Goal: Task Accomplishment & Management: Manage account settings

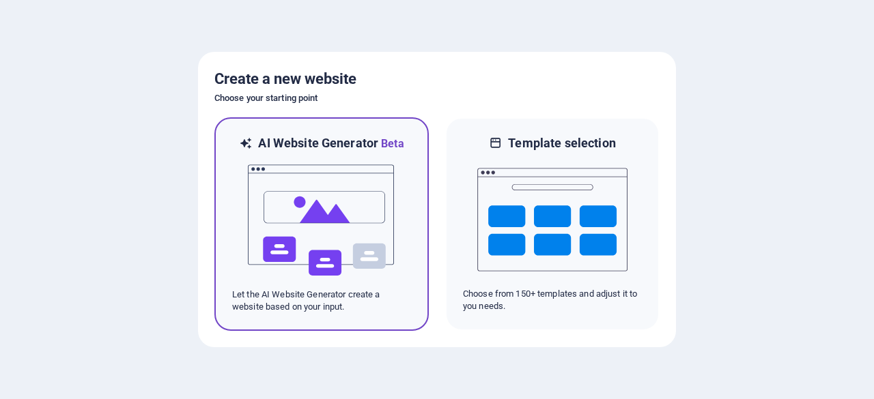
click at [353, 220] on img at bounding box center [321, 220] width 150 height 136
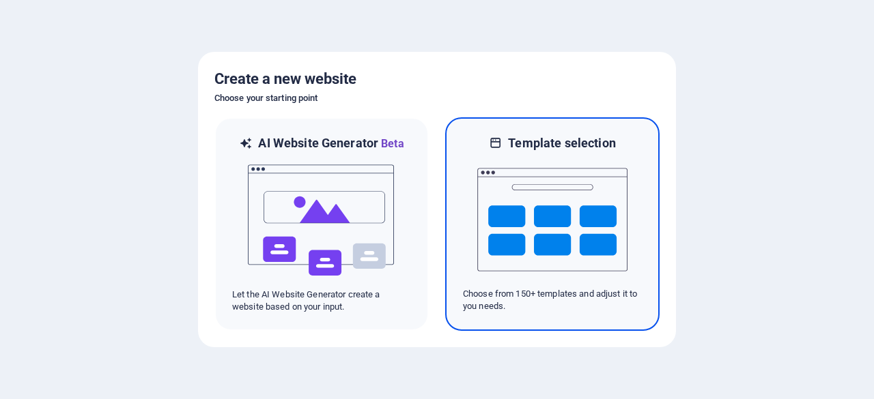
click at [502, 194] on img at bounding box center [552, 220] width 150 height 136
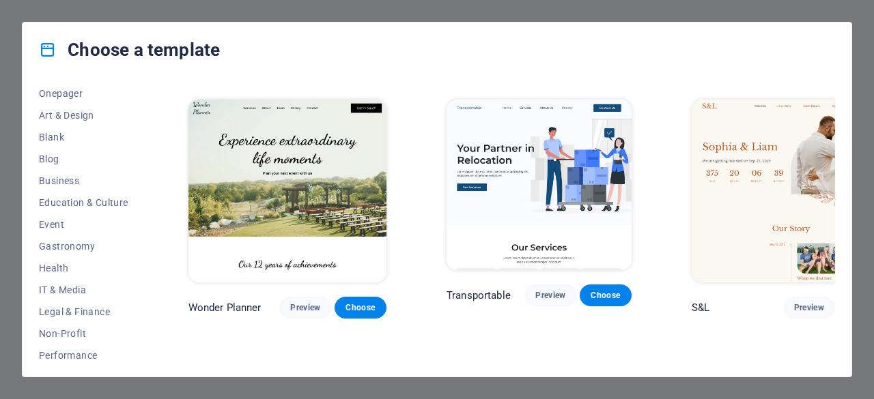
scroll to position [614, 0]
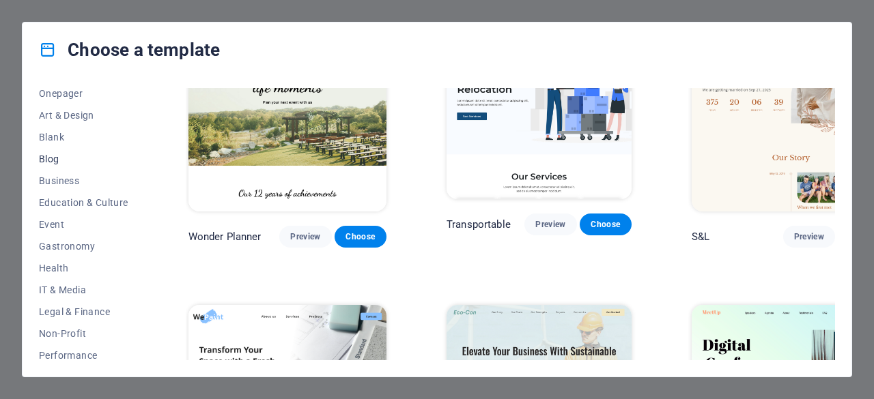
click at [45, 154] on span "Blog" at bounding box center [83, 159] width 89 height 11
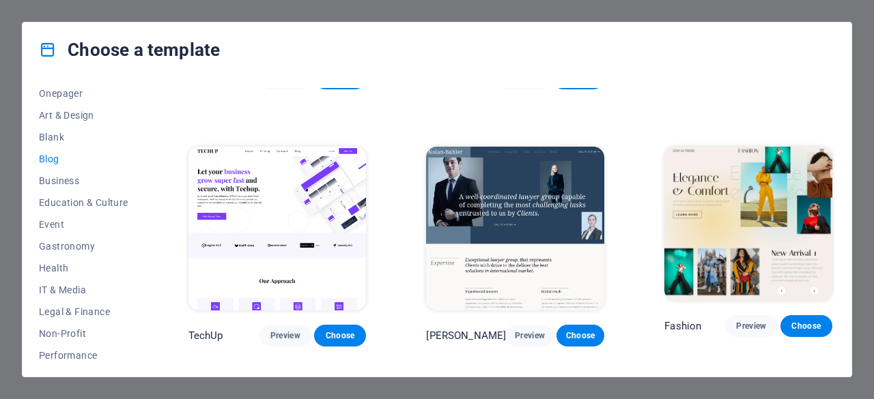
scroll to position [1228, 0]
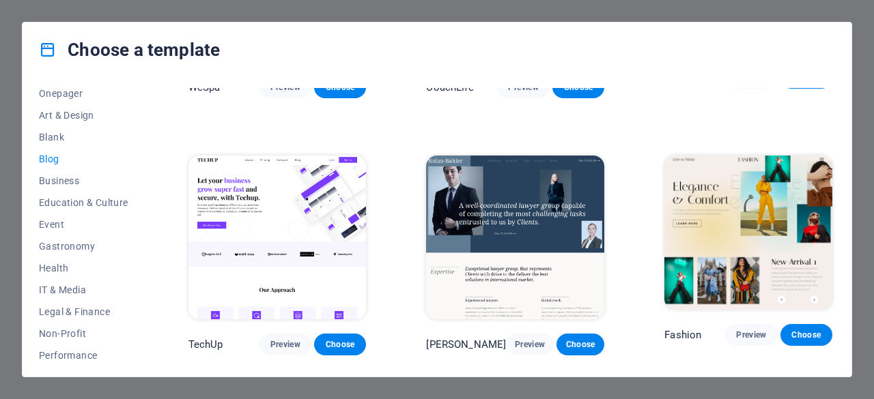
click at [261, 177] on img at bounding box center [277, 238] width 178 height 164
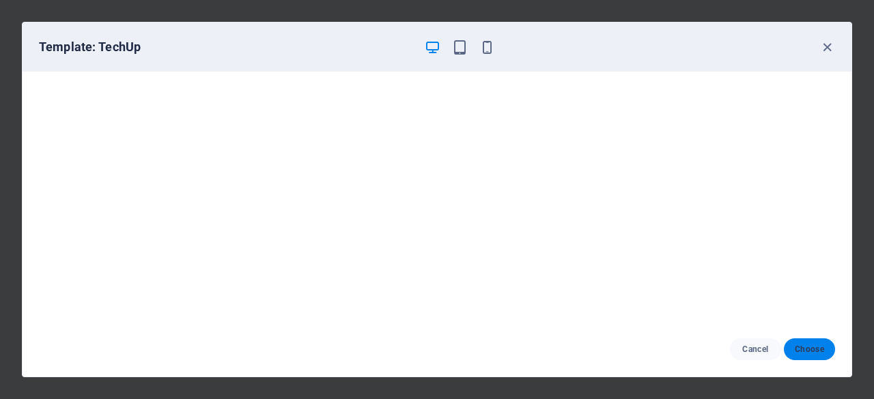
click at [820, 350] on span "Choose" at bounding box center [808, 349] width 29 height 11
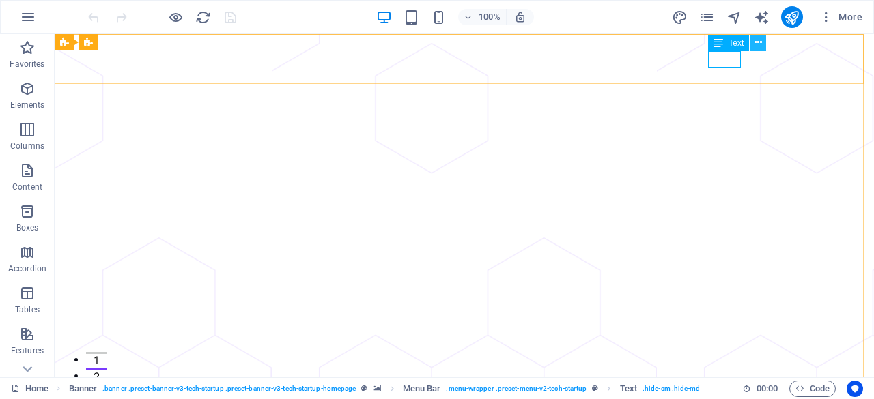
click at [761, 39] on icon at bounding box center [758, 42] width 8 height 14
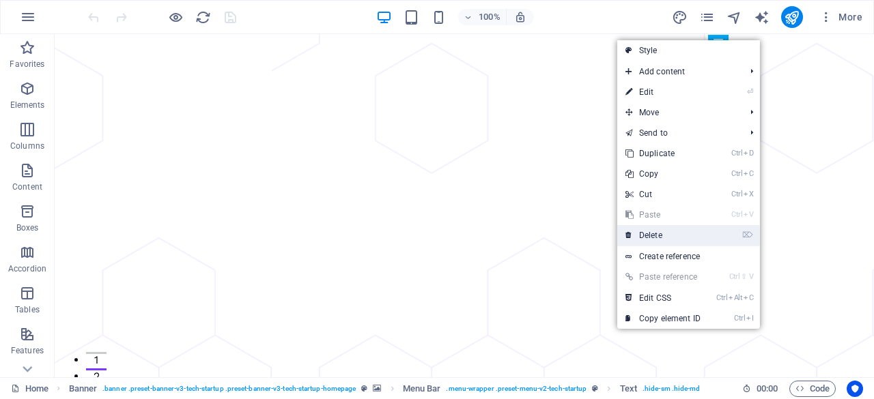
click at [664, 231] on link "⌦ Delete" at bounding box center [662, 235] width 91 height 20
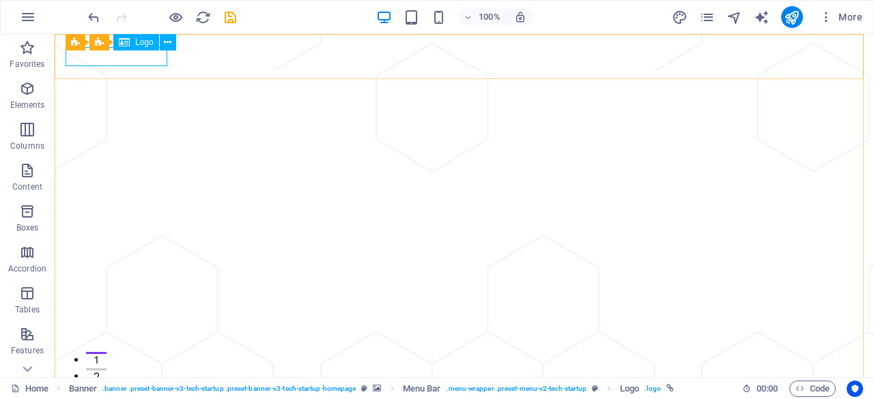
click at [139, 43] on span "Logo" at bounding box center [144, 42] width 18 height 8
click at [171, 43] on button at bounding box center [168, 42] width 16 height 16
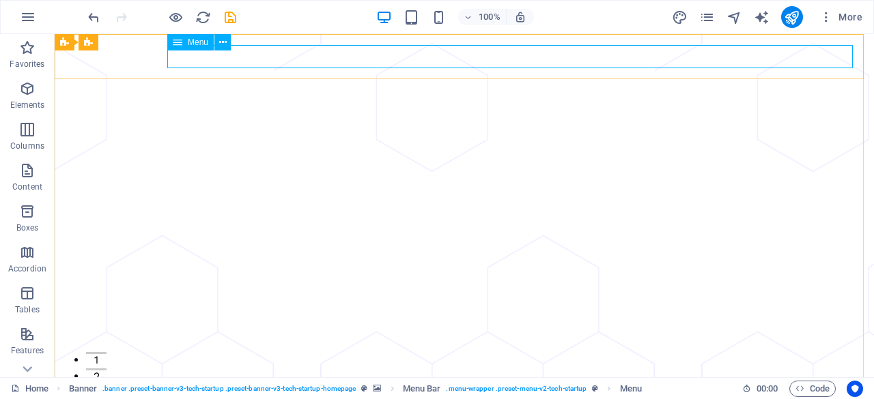
click at [183, 44] on div "Menu" at bounding box center [190, 42] width 46 height 16
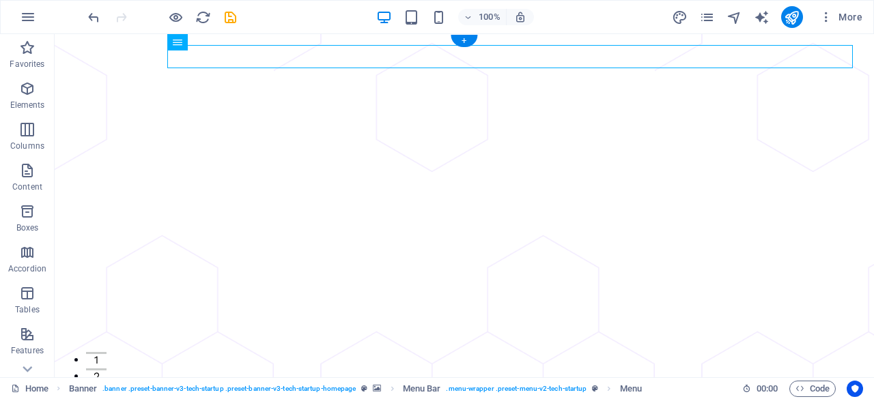
drag, startPoint x: 244, startPoint y: 84, endPoint x: 186, endPoint y: 55, distance: 64.1
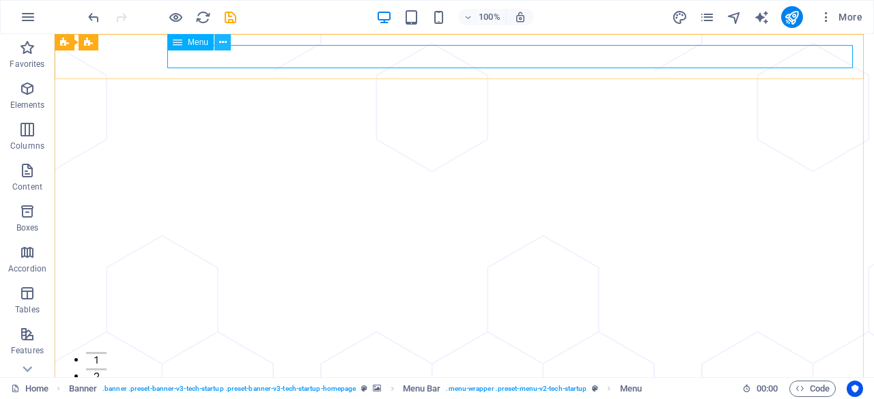
click at [222, 44] on icon at bounding box center [223, 42] width 8 height 14
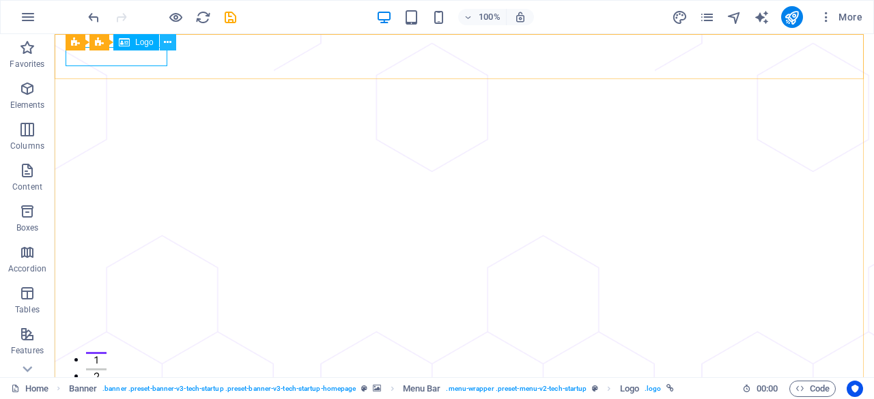
click at [164, 43] on icon at bounding box center [168, 42] width 8 height 14
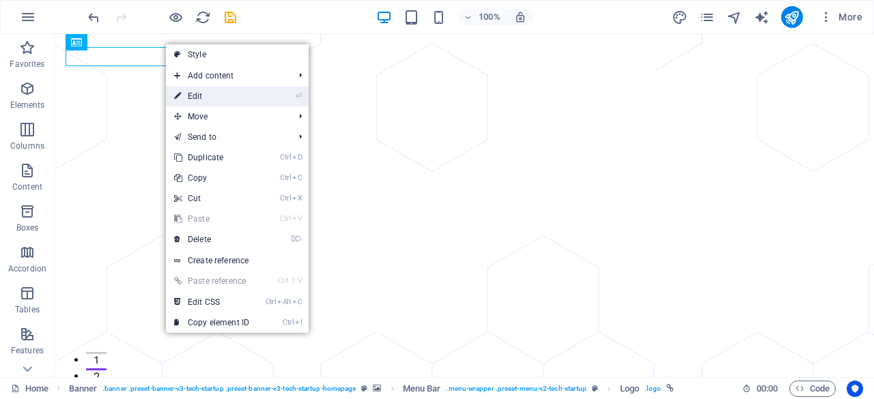
click at [222, 102] on link "⏎ Edit" at bounding box center [211, 96] width 91 height 20
select select "px"
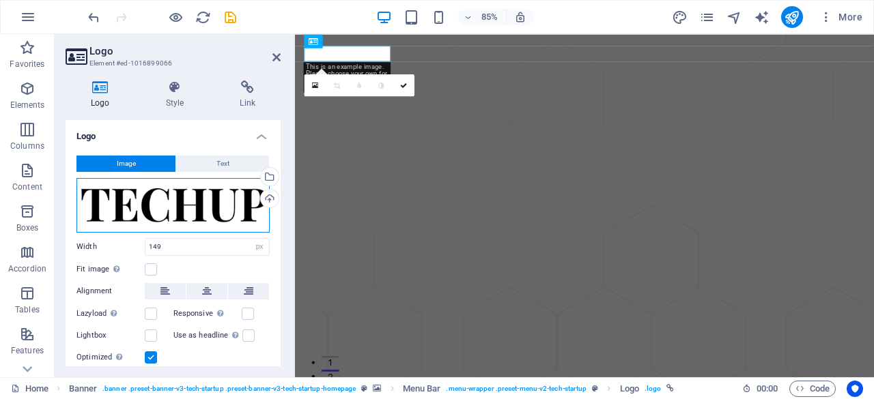
click at [203, 200] on div "Drag files here, click to choose files or select files from Files or our free s…" at bounding box center [172, 205] width 193 height 55
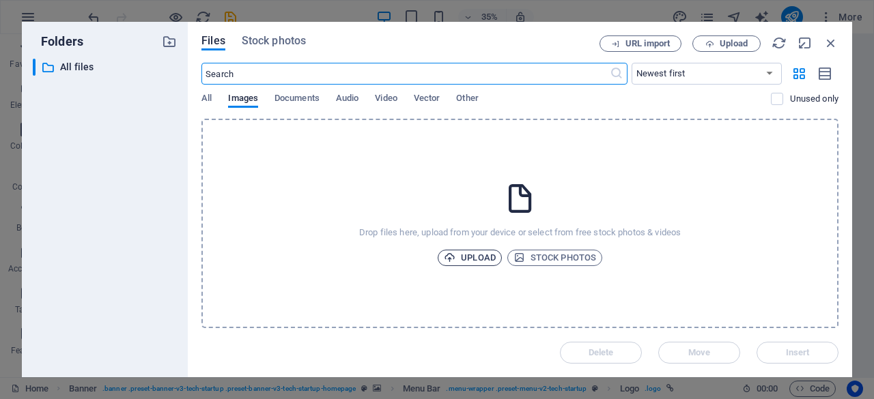
click at [470, 254] on span "Upload" at bounding box center [470, 258] width 52 height 16
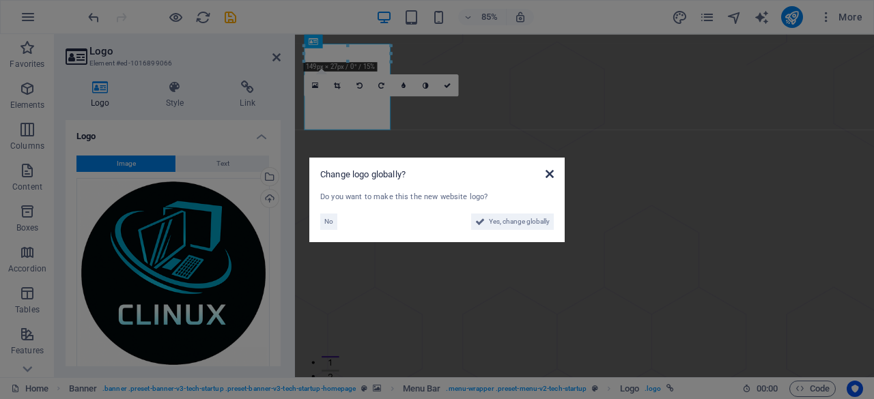
drag, startPoint x: 551, startPoint y: 173, endPoint x: 270, endPoint y: 162, distance: 281.4
click at [551, 173] on icon at bounding box center [549, 174] width 8 height 11
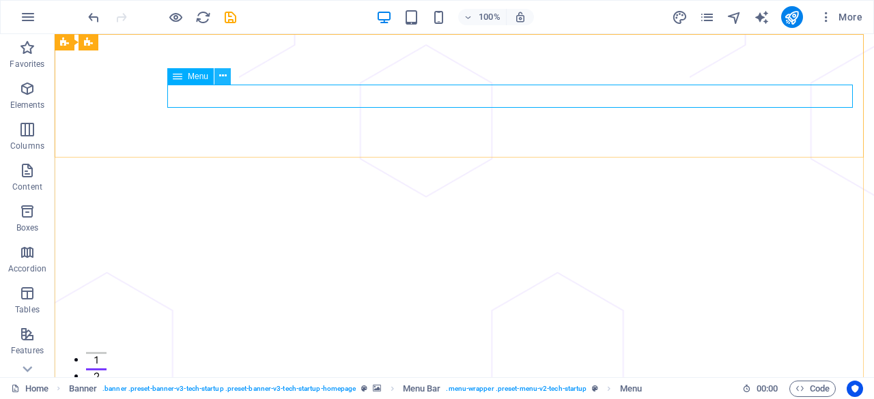
click at [225, 77] on icon at bounding box center [223, 76] width 8 height 14
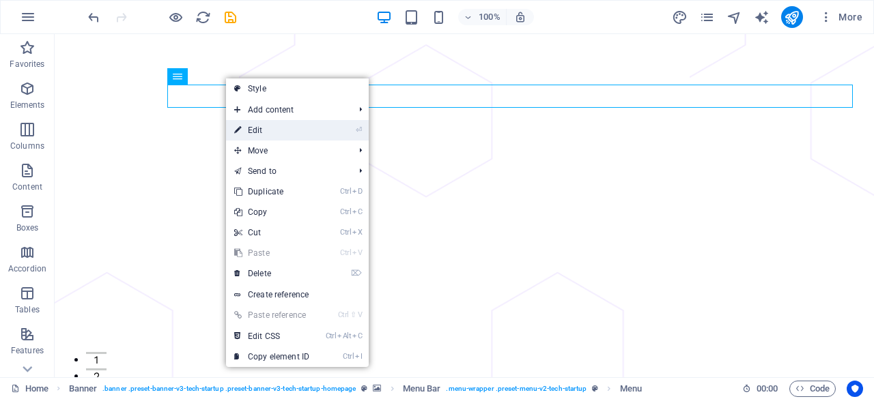
click at [345, 130] on li "⏎ Edit" at bounding box center [297, 130] width 143 height 20
click at [263, 133] on link "⏎ Edit" at bounding box center [271, 130] width 91 height 20
select select "1"
select select
select select "2"
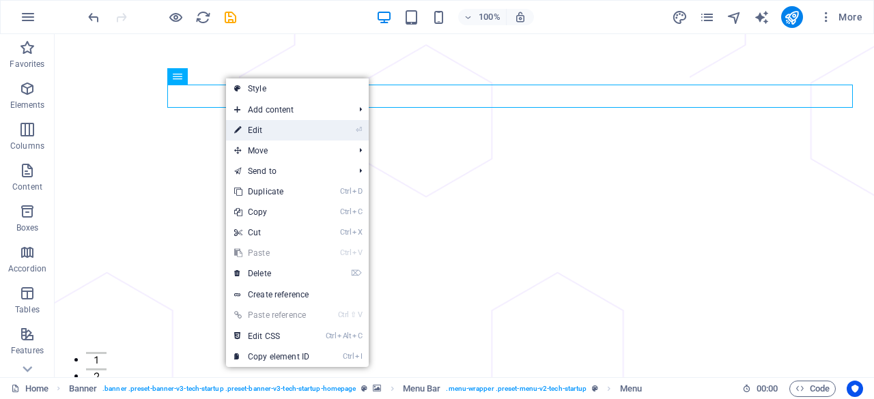
select select
select select "3"
select select
select select "4"
select select
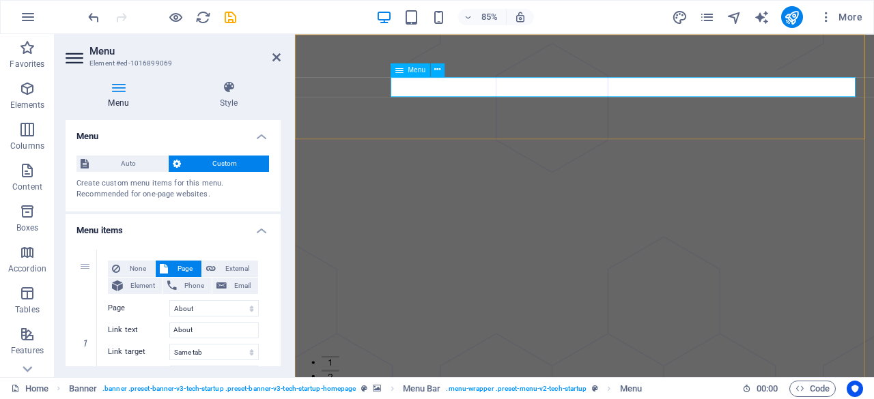
click at [127, 102] on h4 "Menu" at bounding box center [121, 95] width 111 height 29
click at [123, 164] on span "Auto" at bounding box center [128, 164] width 71 height 16
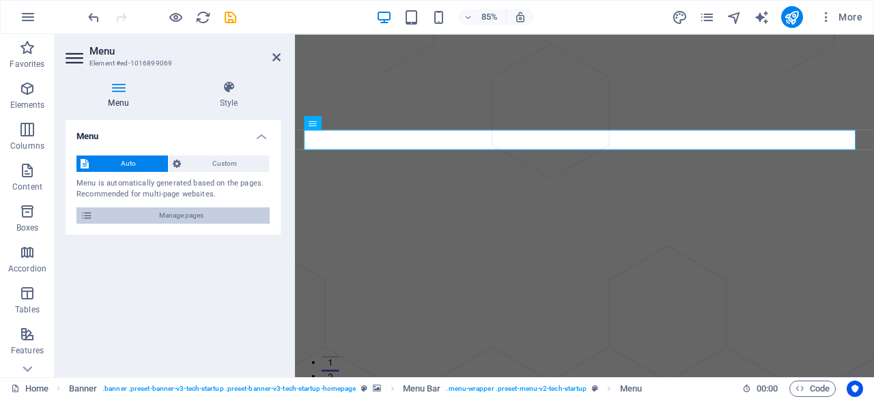
click at [160, 216] on span "Manage pages" at bounding box center [181, 215] width 169 height 16
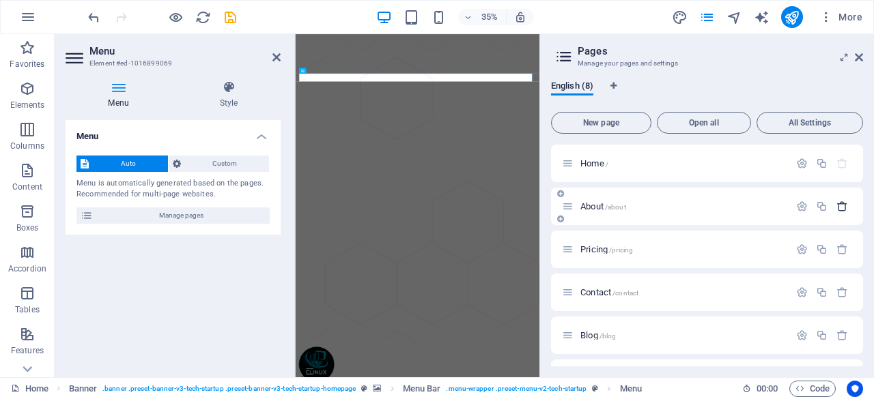
click at [839, 205] on icon "button" at bounding box center [842, 207] width 12 height 12
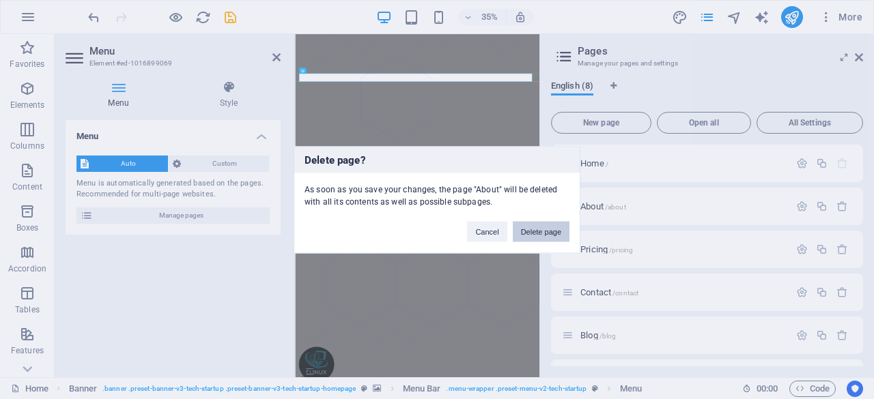
click at [547, 230] on button "Delete page" at bounding box center [541, 231] width 57 height 20
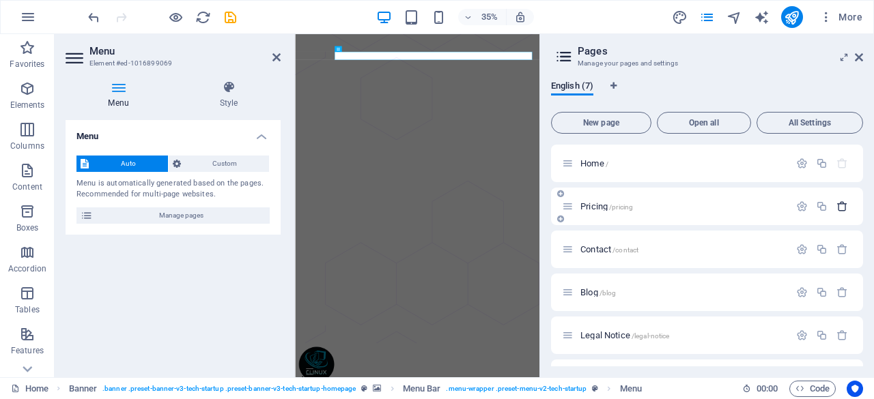
click at [839, 207] on icon "button" at bounding box center [842, 207] width 12 height 12
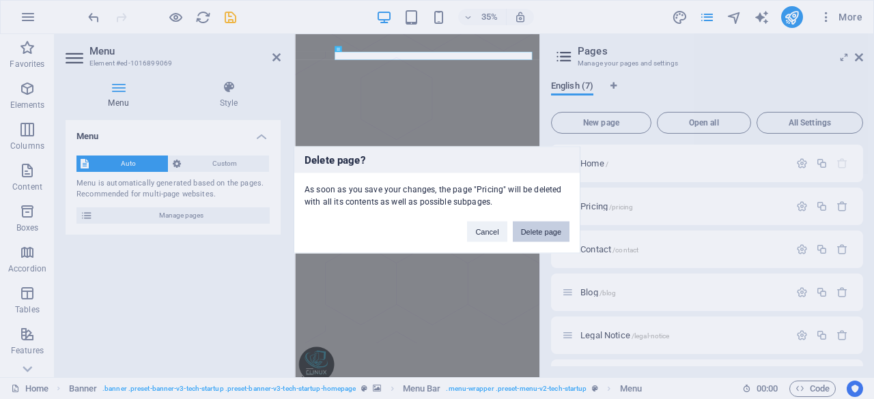
click at [530, 229] on button "Delete page" at bounding box center [541, 231] width 57 height 20
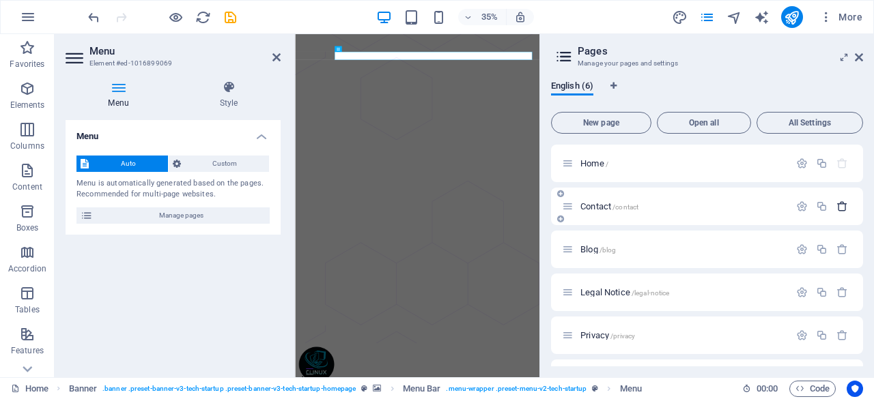
click at [839, 207] on icon "button" at bounding box center [842, 207] width 12 height 12
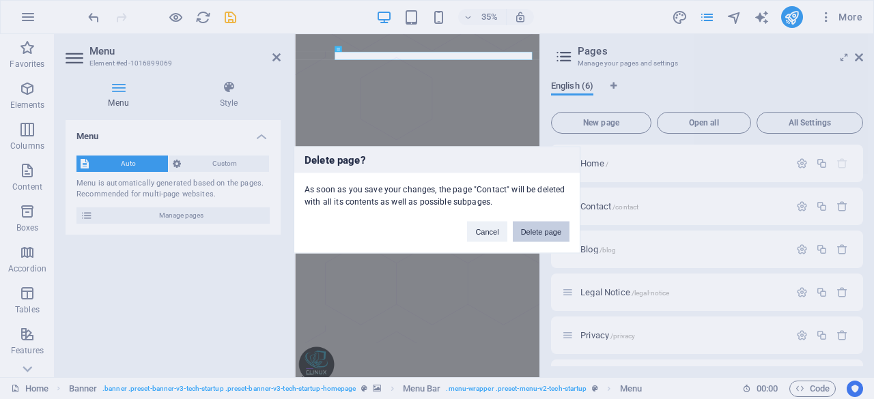
click at [557, 230] on button "Delete page" at bounding box center [541, 231] width 57 height 20
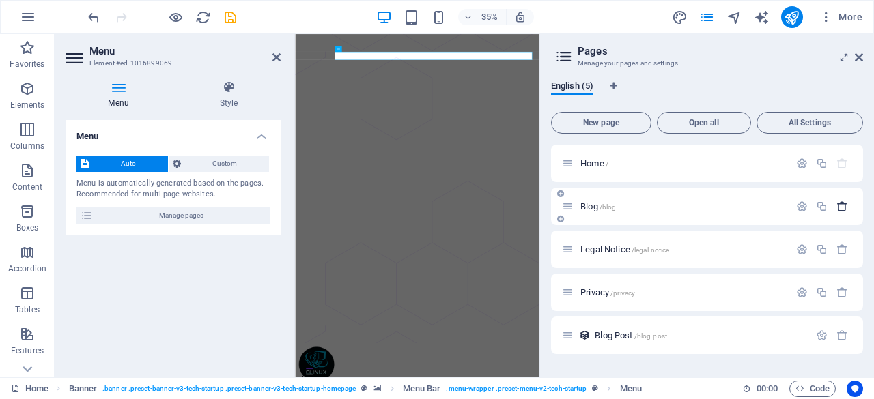
click at [845, 203] on icon "button" at bounding box center [842, 207] width 12 height 12
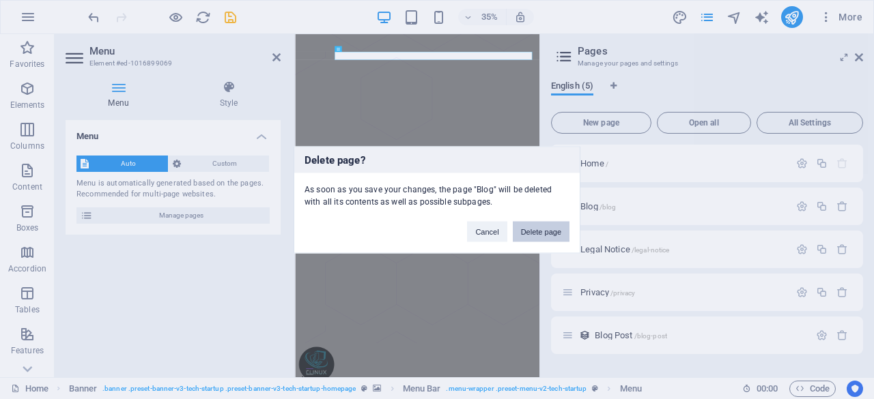
click at [551, 229] on button "Delete page" at bounding box center [541, 231] width 57 height 20
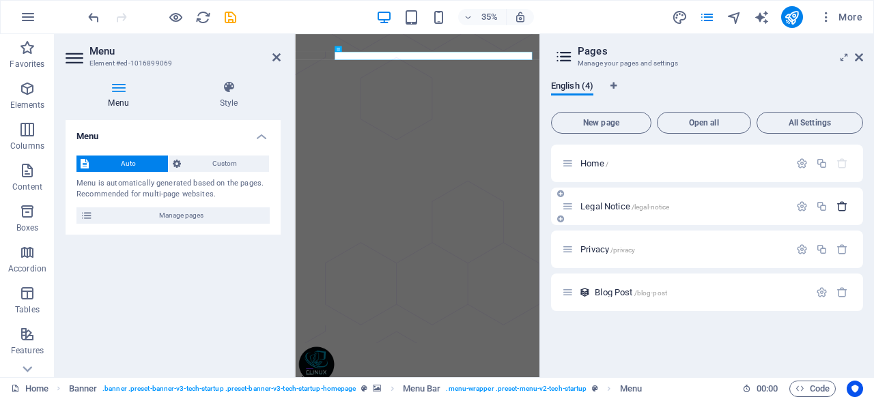
click at [845, 205] on icon "button" at bounding box center [842, 207] width 12 height 12
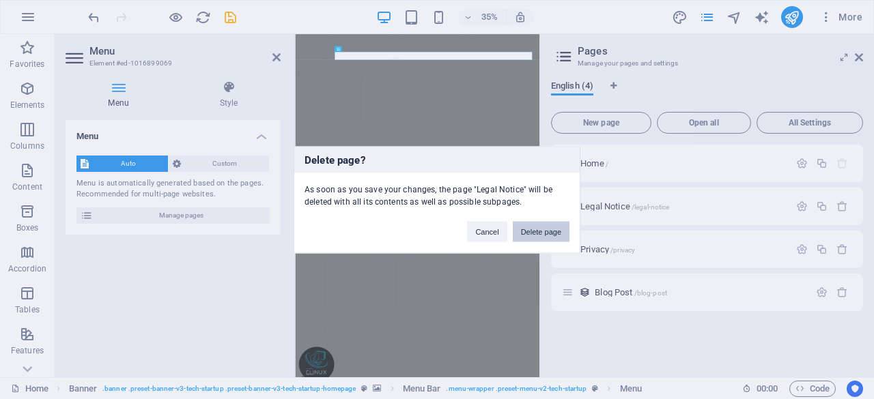
click at [549, 233] on button "Delete page" at bounding box center [541, 231] width 57 height 20
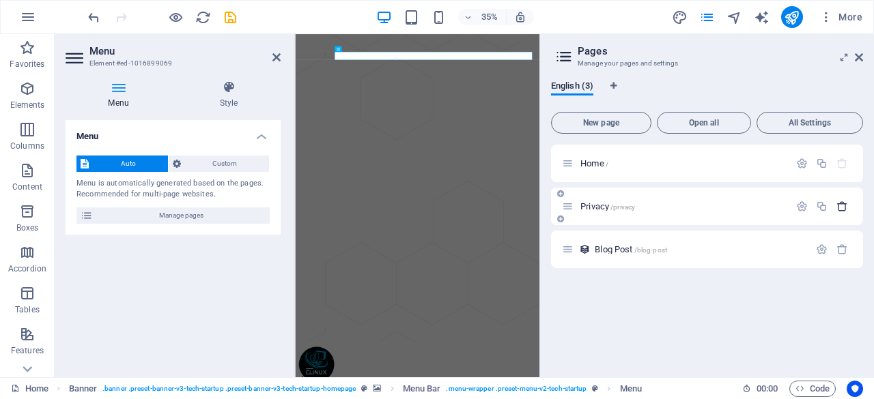
click at [844, 205] on icon "button" at bounding box center [842, 207] width 12 height 12
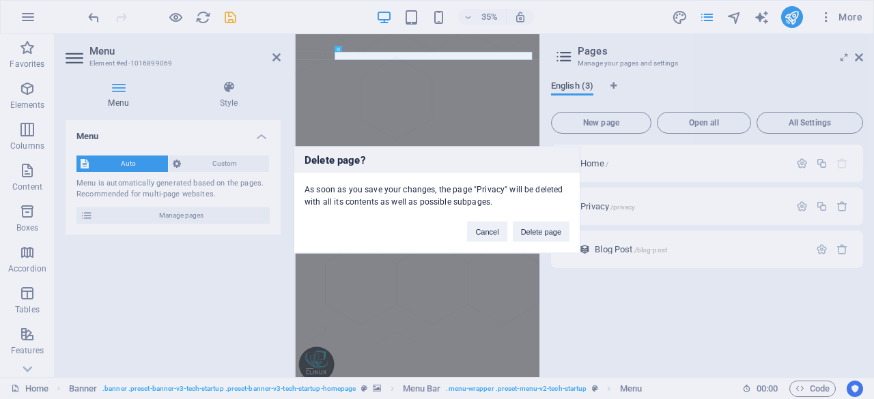
drag, startPoint x: 556, startPoint y: 230, endPoint x: 760, endPoint y: 231, distance: 204.1
click at [556, 230] on button "Delete page" at bounding box center [541, 231] width 57 height 20
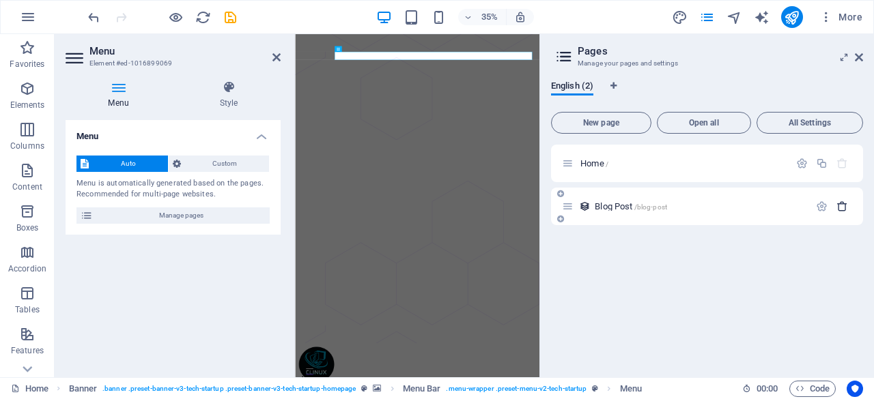
click at [840, 207] on icon "button" at bounding box center [842, 207] width 12 height 12
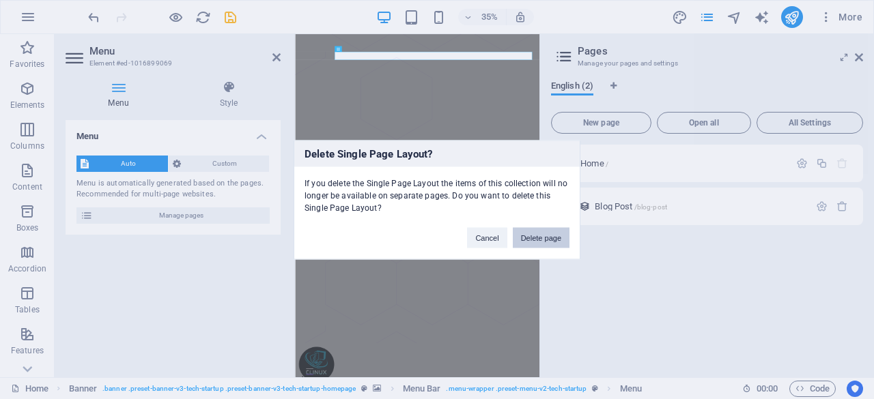
click at [556, 235] on button "Delete page" at bounding box center [541, 237] width 57 height 20
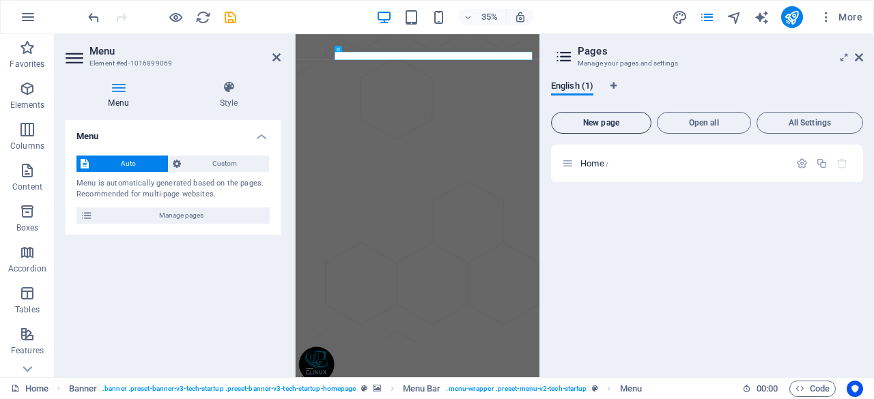
click at [611, 121] on span "New page" at bounding box center [601, 123] width 88 height 8
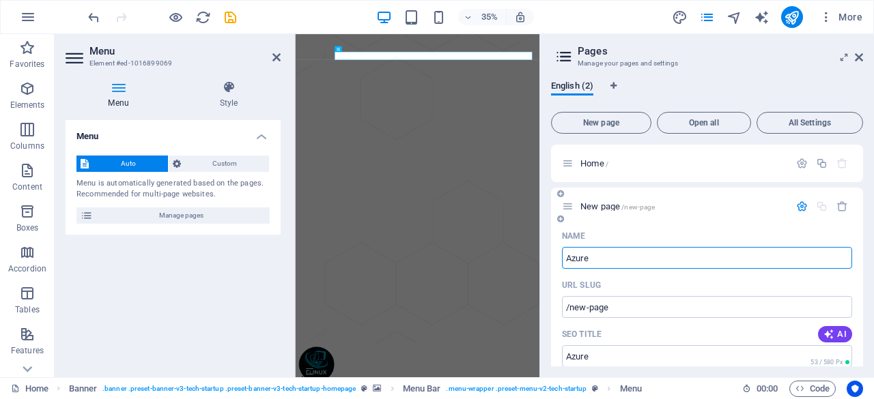
type input "Azure"
type input "/azure"
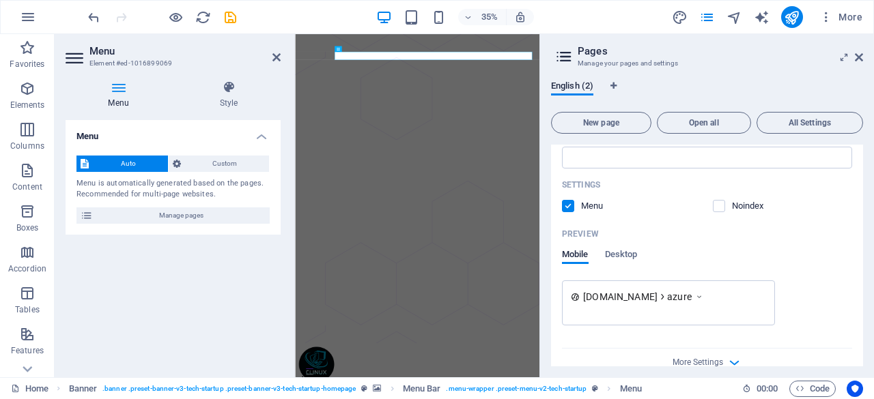
scroll to position [339, 0]
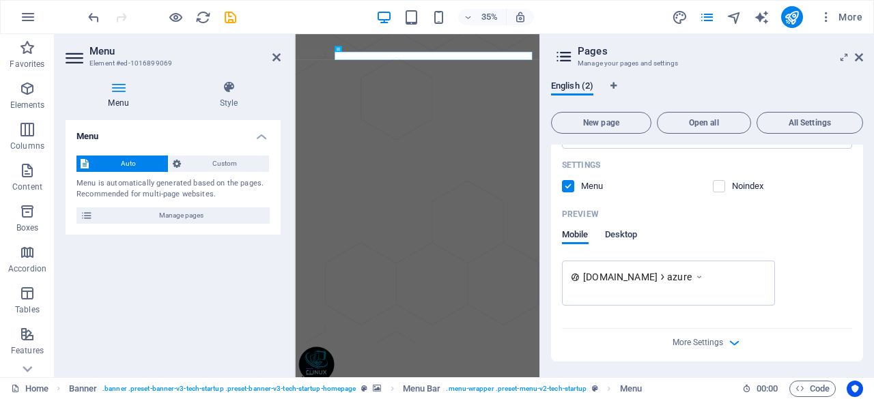
type input "Azure"
click at [621, 234] on span "Desktop" at bounding box center [621, 236] width 33 height 19
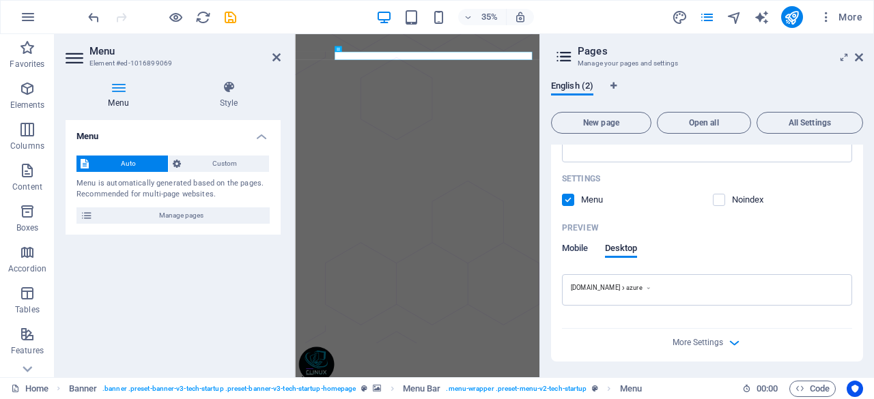
click at [568, 244] on span "Mobile" at bounding box center [575, 249] width 27 height 19
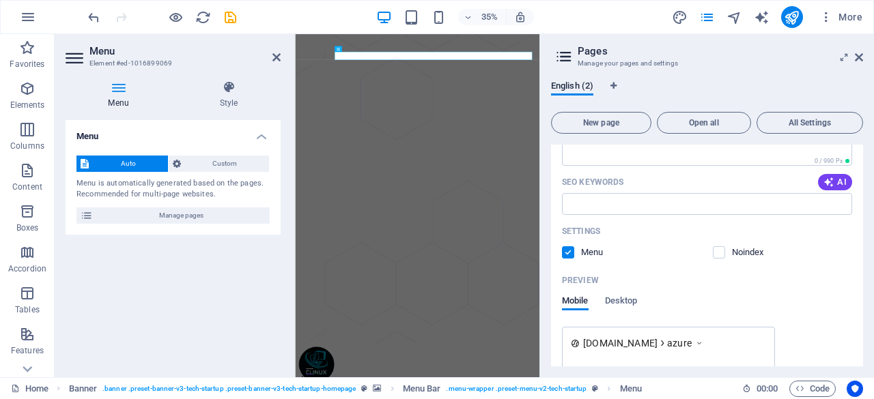
scroll to position [339, 0]
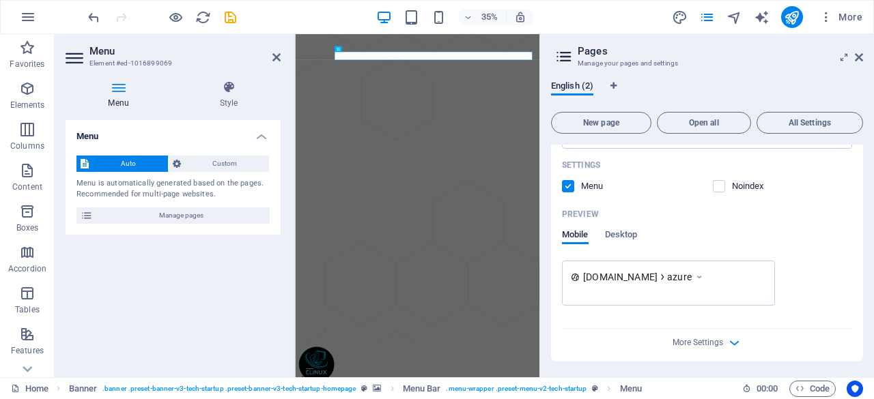
click at [722, 343] on div "More Settings" at bounding box center [707, 340] width 290 height 22
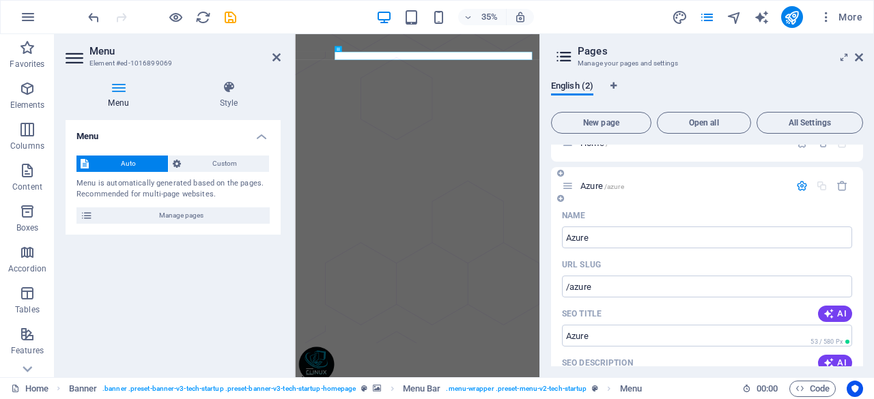
scroll to position [0, 0]
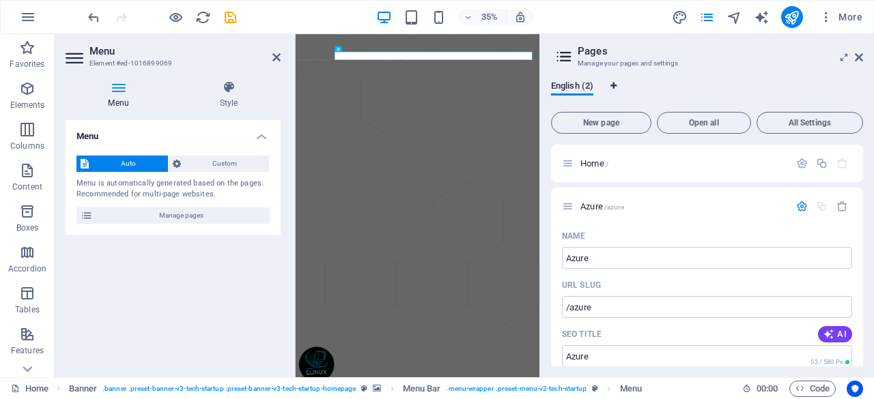
click at [614, 87] on icon "Language Tabs" at bounding box center [613, 86] width 6 height 8
select select "41"
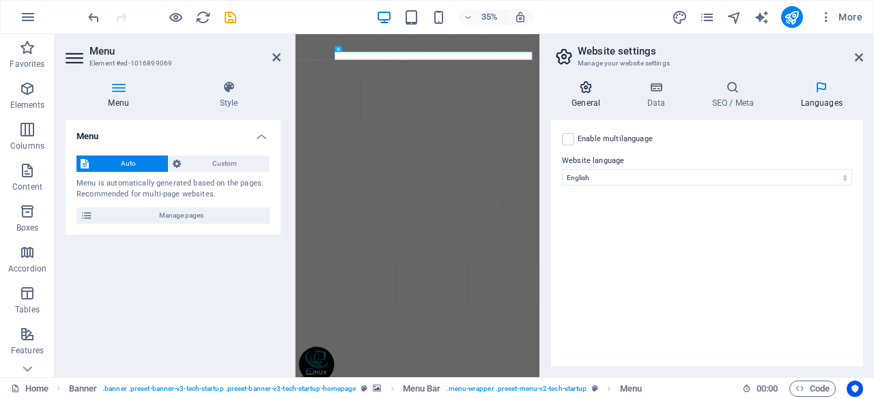
click at [591, 98] on h4 "General" at bounding box center [588, 95] width 75 height 29
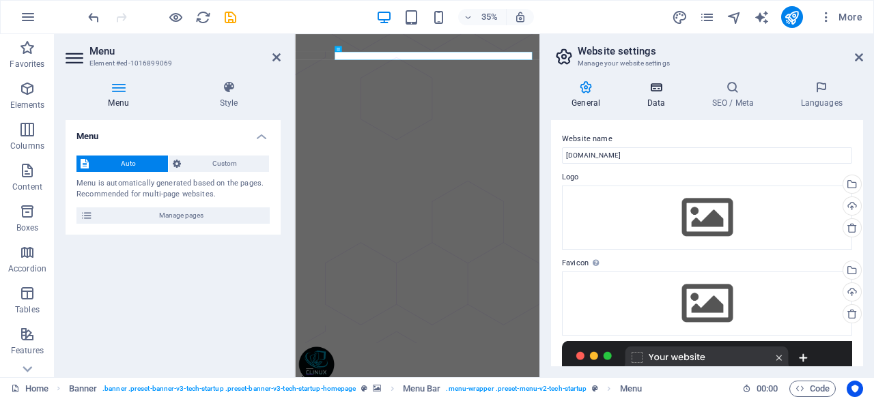
click at [655, 85] on icon at bounding box center [655, 88] width 59 height 14
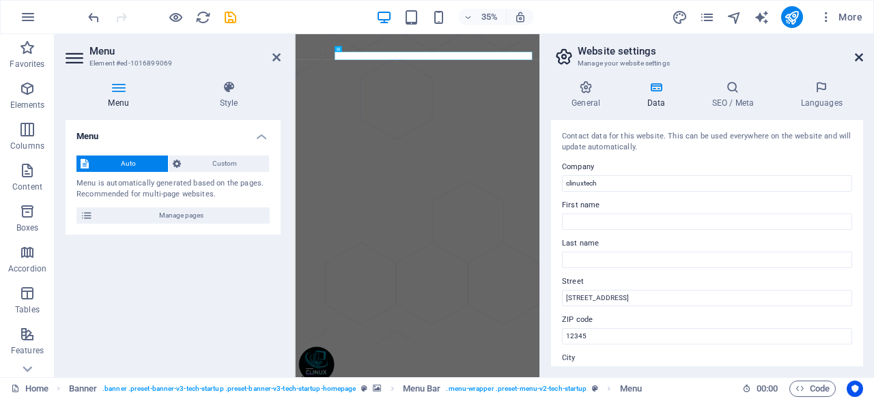
click at [856, 61] on icon at bounding box center [858, 57] width 8 height 11
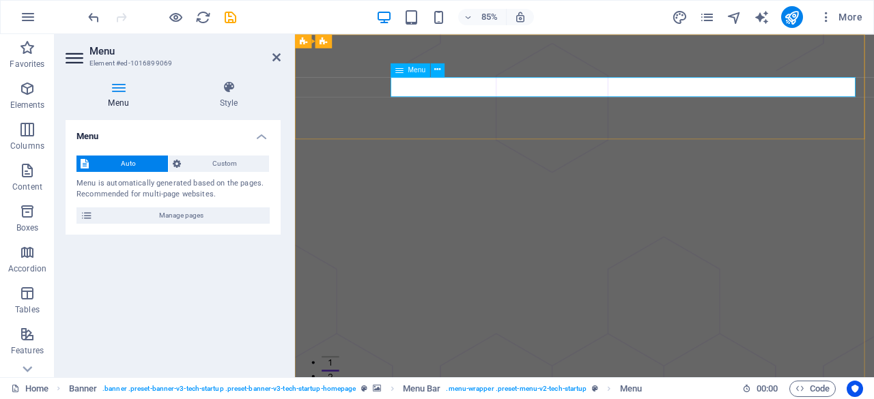
click at [434, 70] on icon at bounding box center [437, 69] width 6 height 12
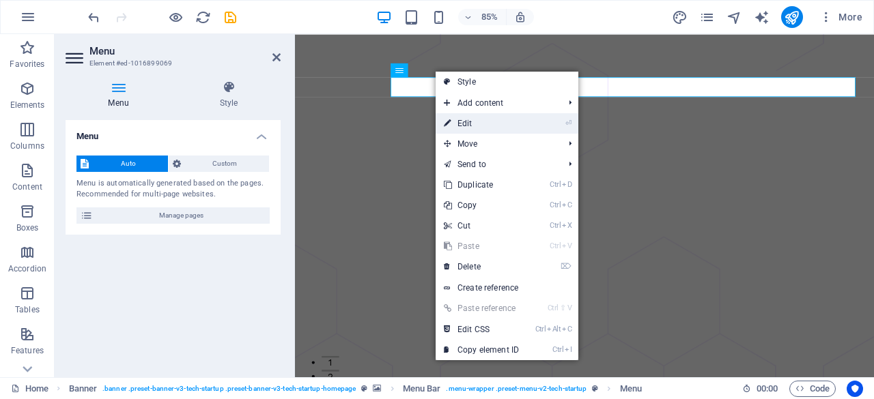
click at [482, 125] on link "⏎ Edit" at bounding box center [480, 123] width 91 height 20
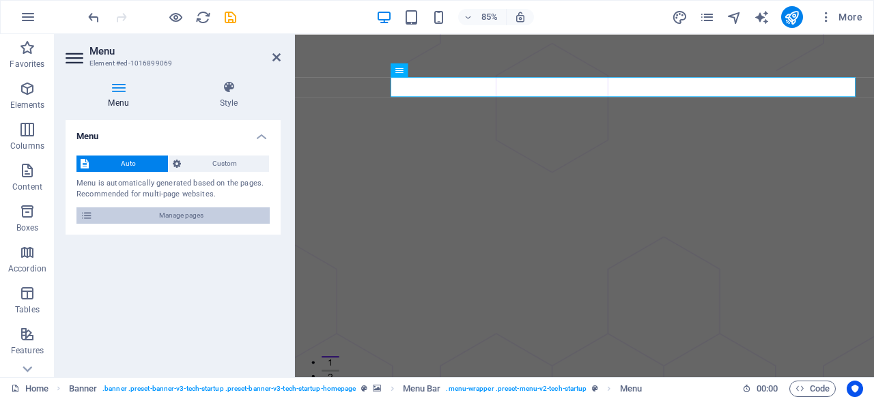
click at [190, 214] on span "Manage pages" at bounding box center [181, 215] width 169 height 16
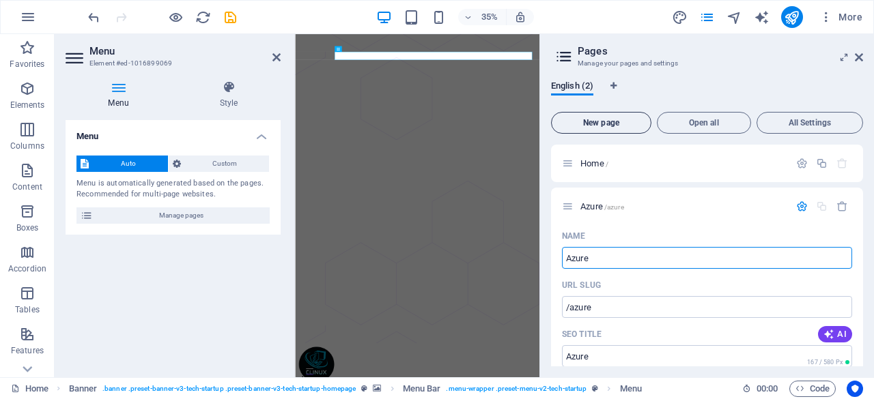
click at [605, 124] on span "New page" at bounding box center [601, 123] width 88 height 8
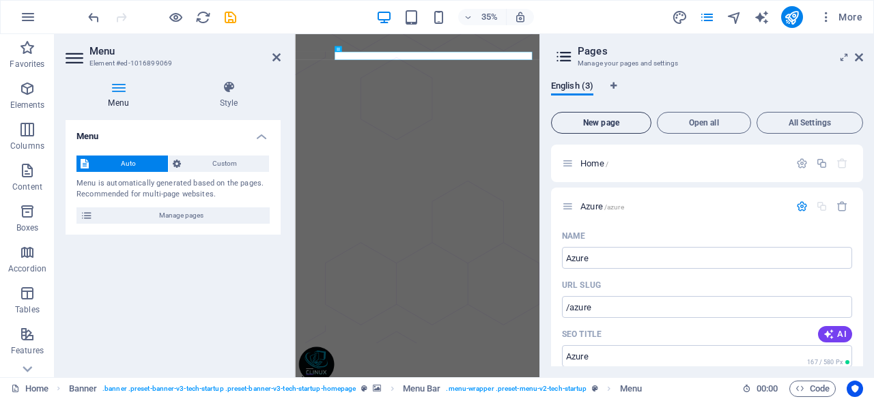
scroll to position [553, 0]
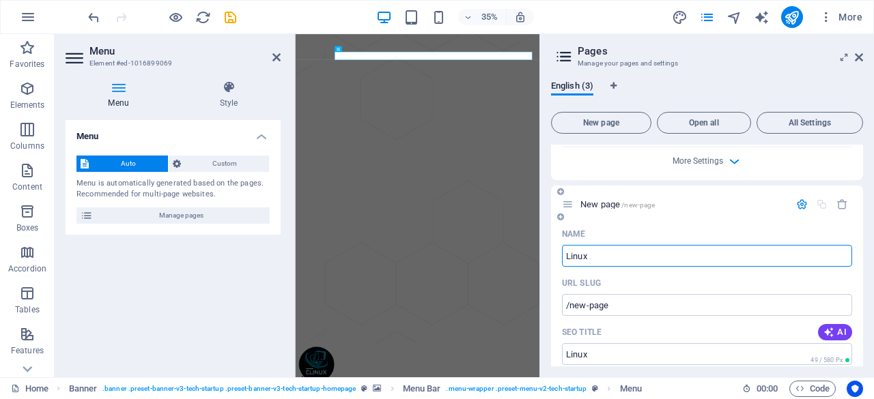
type input "Linux"
type input "/linux"
type input "Linux"
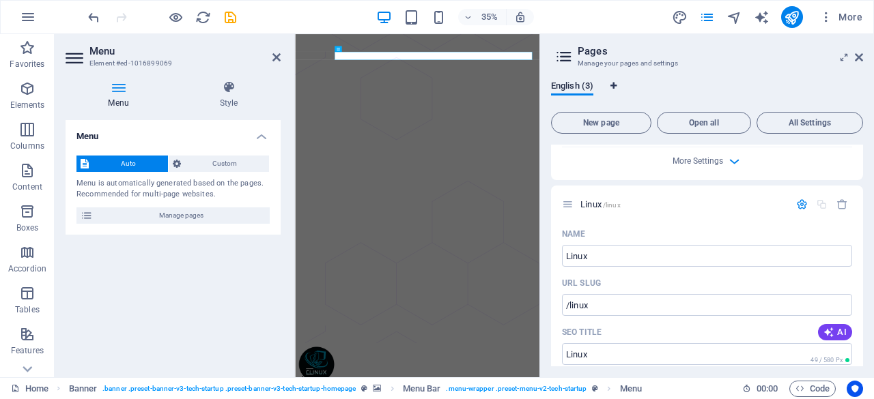
click at [613, 88] on icon "Language Tabs" at bounding box center [613, 86] width 6 height 8
select select "41"
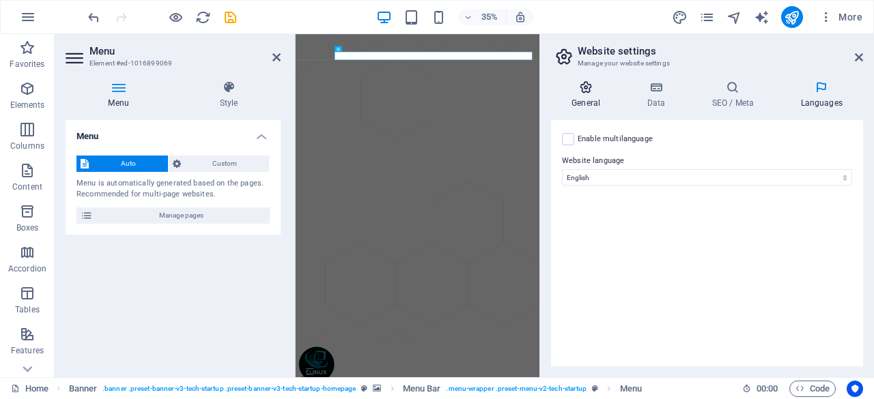
click at [592, 95] on h4 "General" at bounding box center [588, 95] width 75 height 29
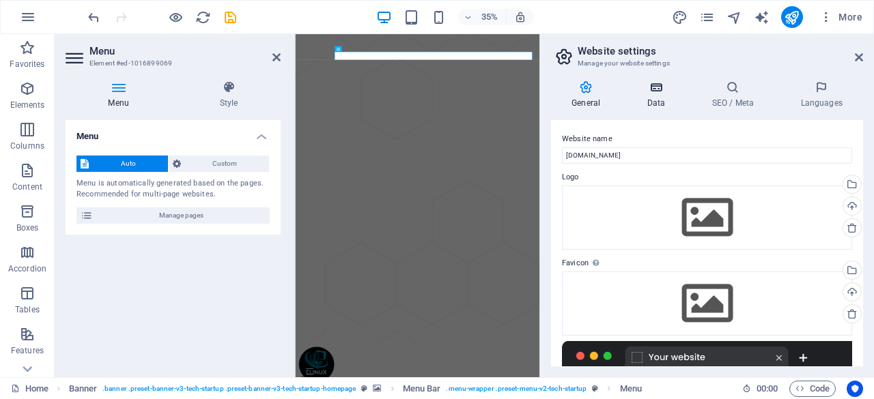
click at [659, 91] on icon at bounding box center [655, 88] width 59 height 14
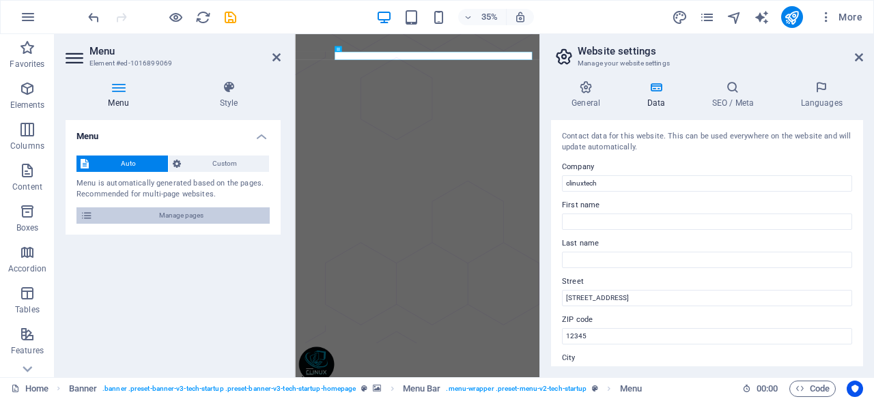
click at [141, 221] on span "Manage pages" at bounding box center [181, 215] width 169 height 16
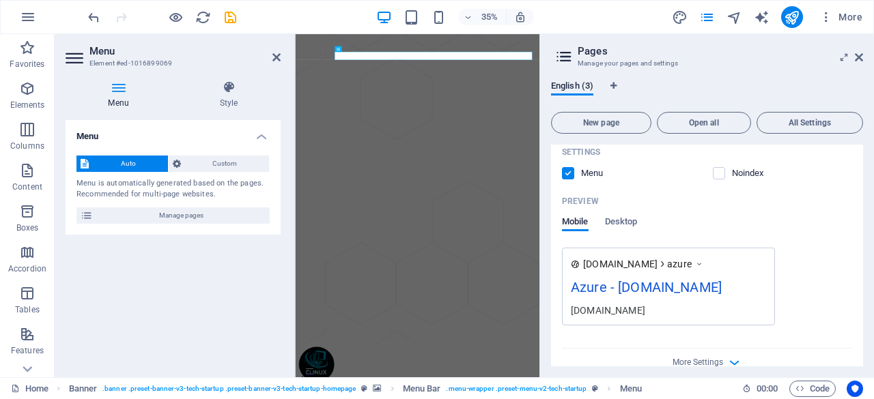
scroll to position [241, 0]
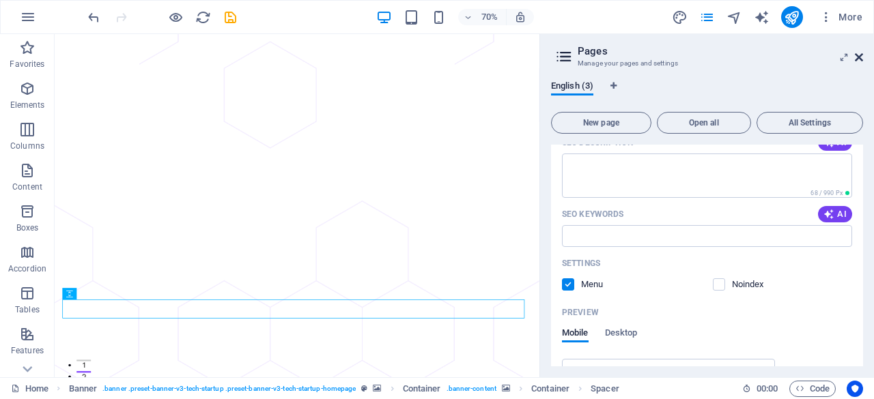
click at [859, 58] on icon at bounding box center [858, 57] width 8 height 11
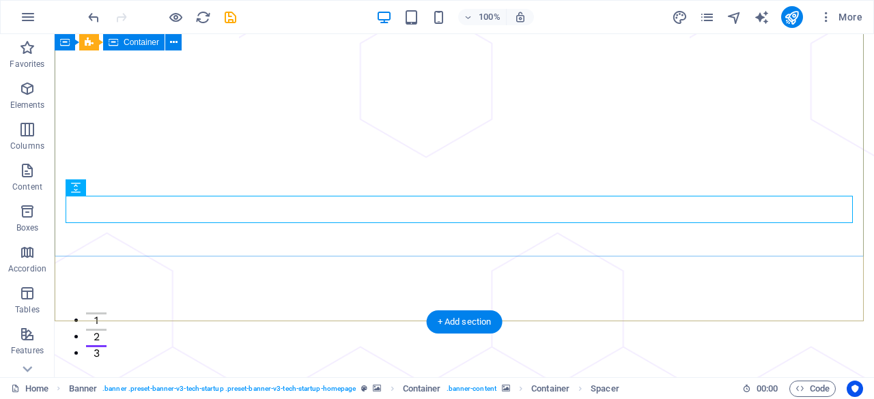
scroll to position [0, 0]
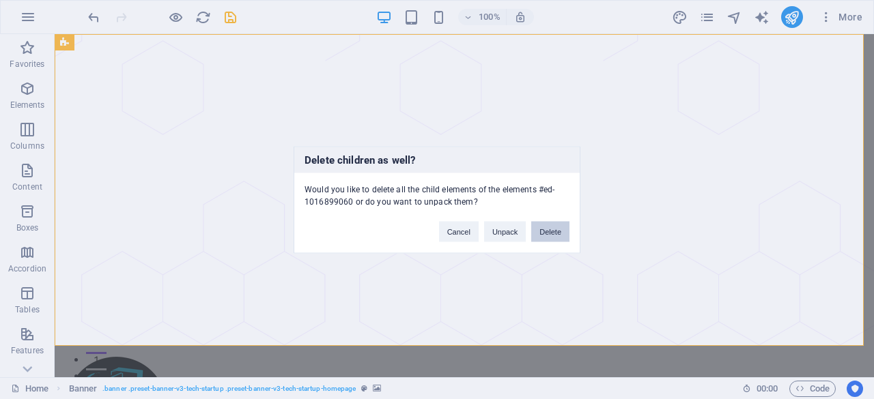
click at [545, 232] on button "Delete" at bounding box center [550, 231] width 38 height 20
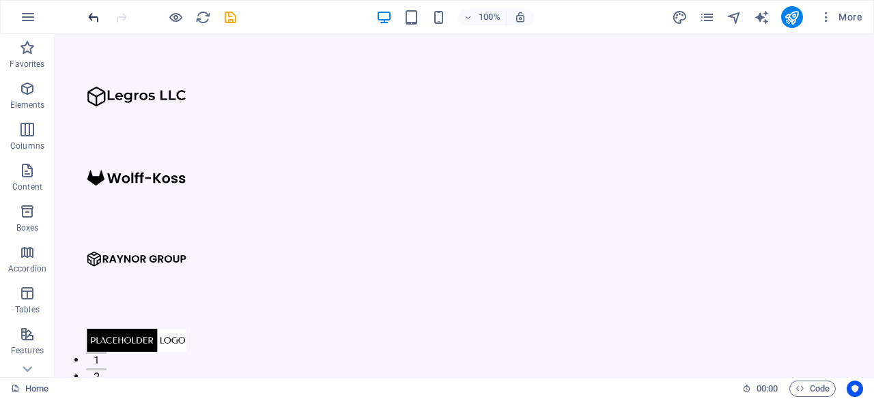
click at [91, 17] on icon "undo" at bounding box center [94, 18] width 16 height 16
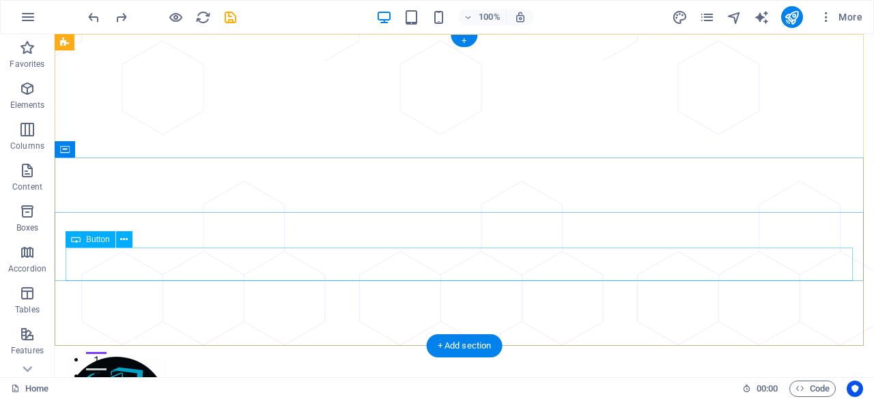
drag, startPoint x: 111, startPoint y: 182, endPoint x: 211, endPoint y: 237, distance: 114.2
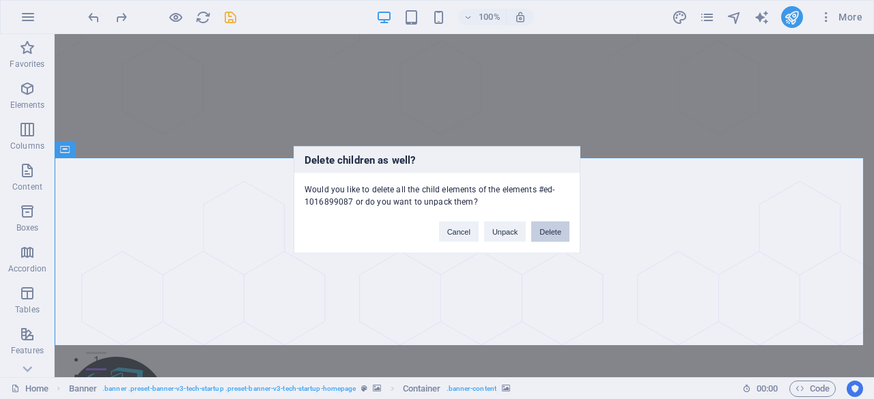
click at [542, 233] on button "Delete" at bounding box center [550, 231] width 38 height 20
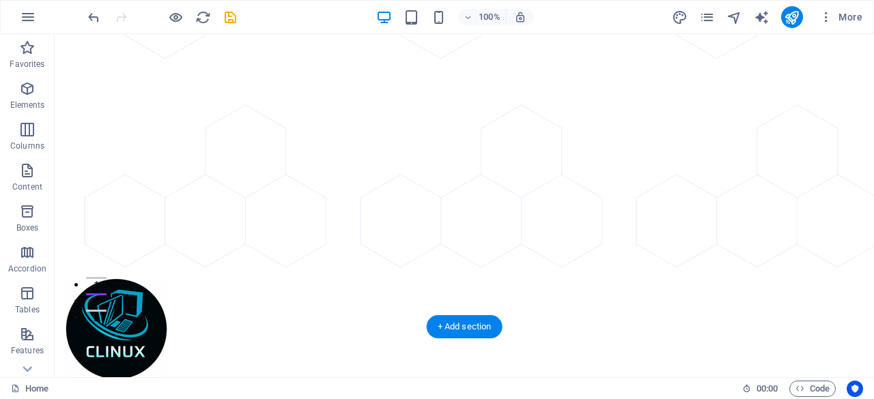
scroll to position [136, 0]
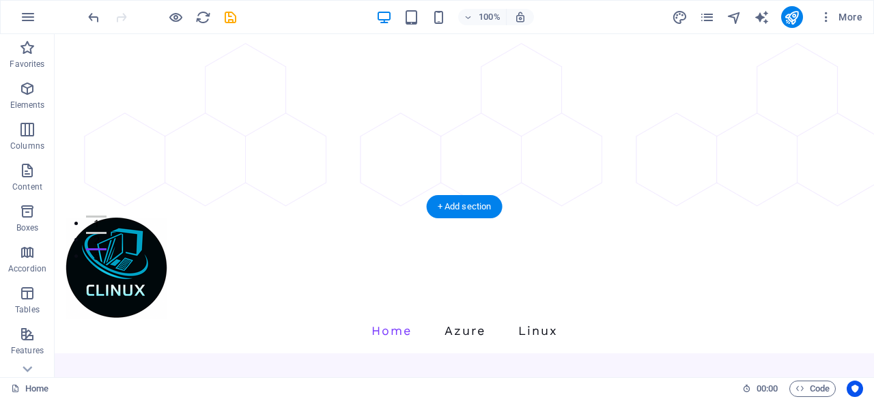
click at [287, 176] on figure at bounding box center [464, 52] width 819 height 309
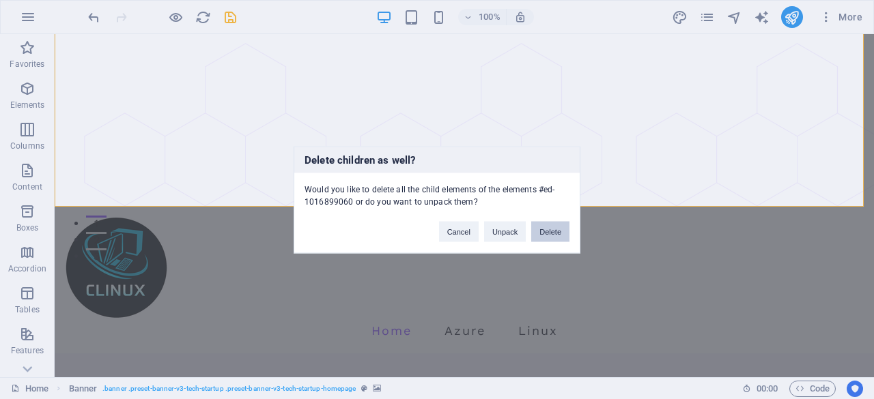
click at [541, 229] on button "Delete" at bounding box center [550, 231] width 38 height 20
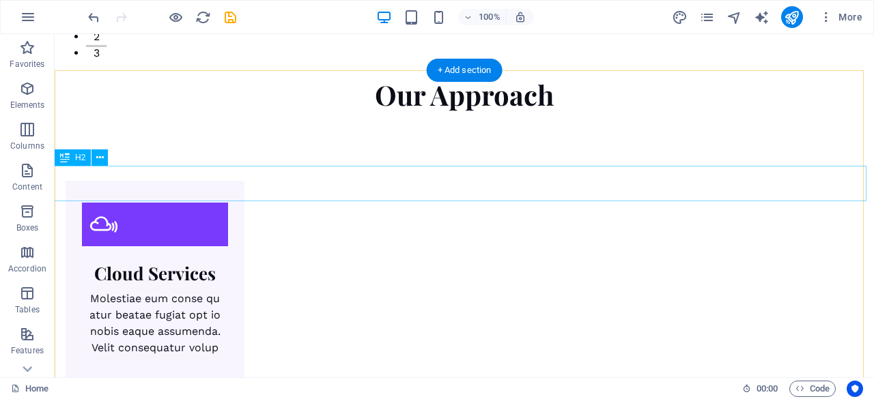
scroll to position [0, 0]
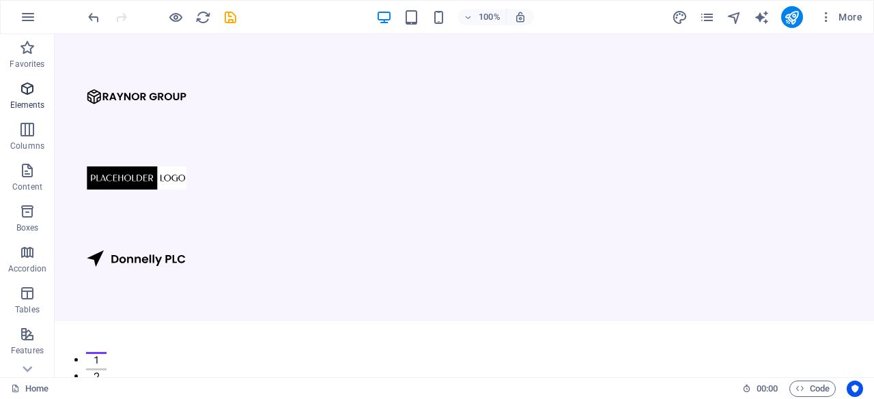
click at [28, 104] on p "Elements" at bounding box center [27, 105] width 35 height 11
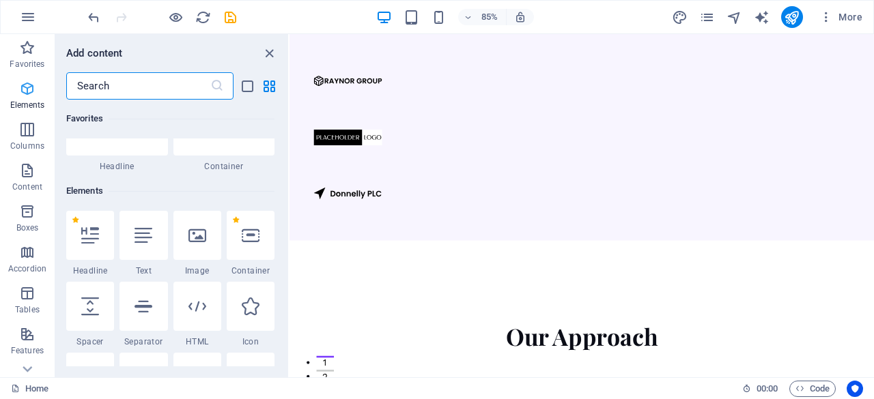
scroll to position [145, 0]
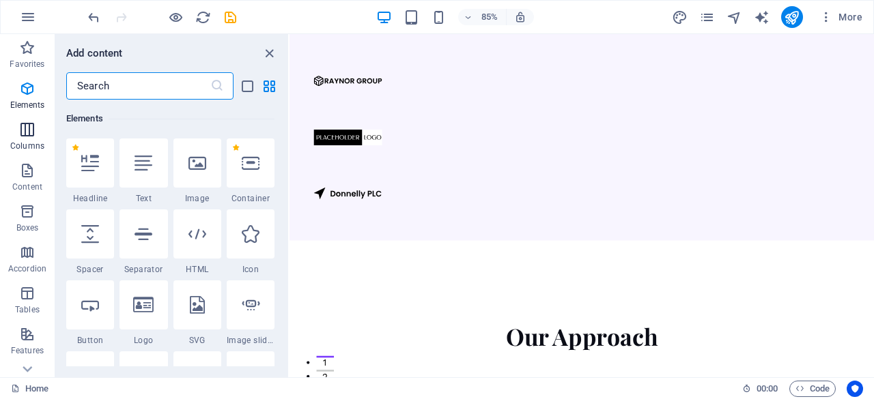
click at [26, 134] on icon "button" at bounding box center [27, 129] width 16 height 16
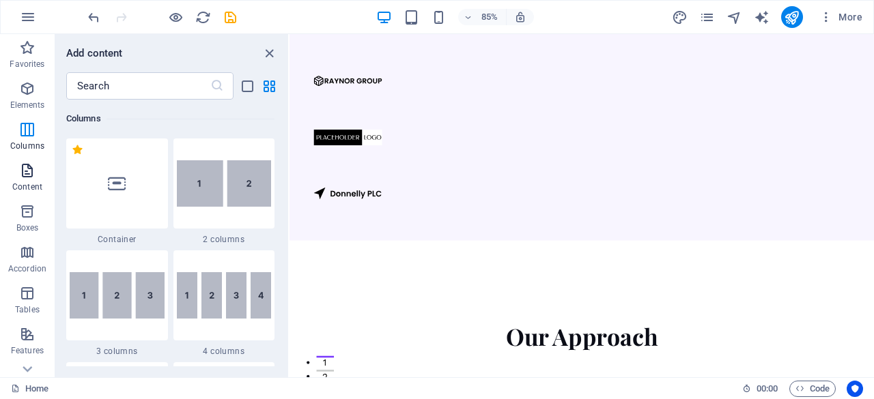
click at [11, 171] on span "Content" at bounding box center [27, 178] width 55 height 33
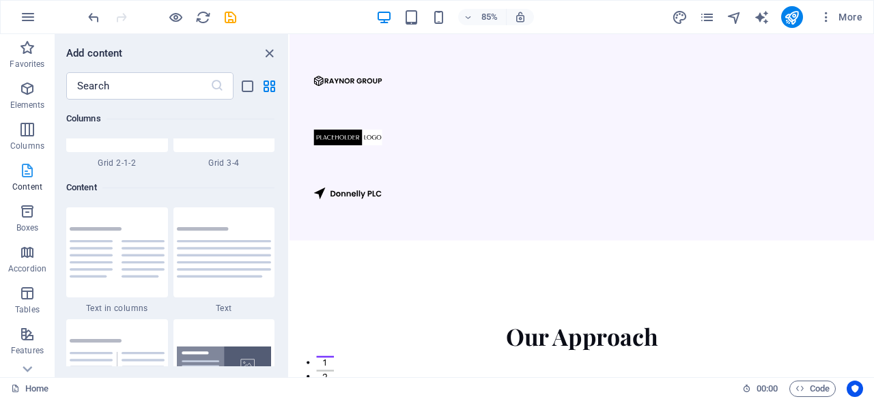
scroll to position [2387, 0]
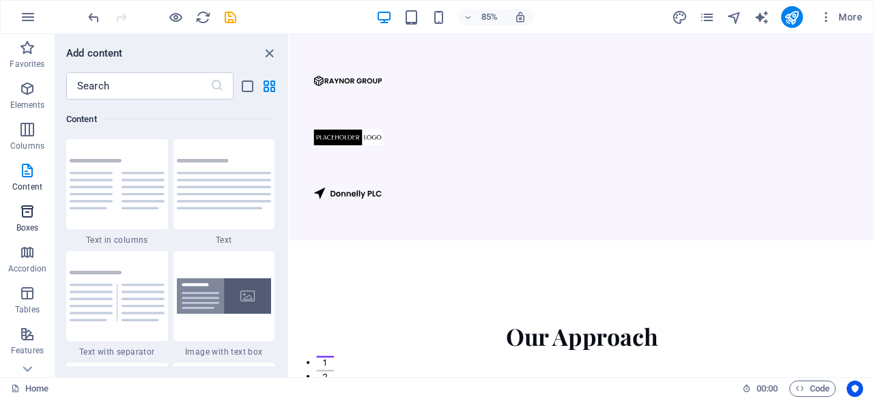
click at [19, 213] on icon "button" at bounding box center [27, 211] width 16 height 16
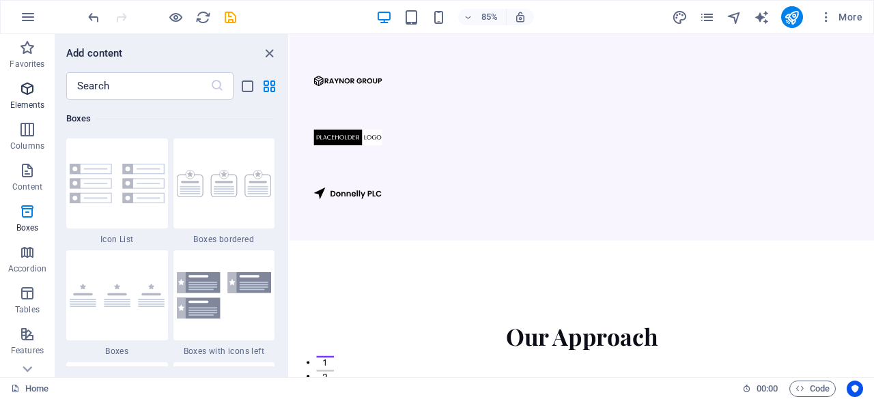
click at [27, 100] on p "Elements" at bounding box center [27, 105] width 35 height 11
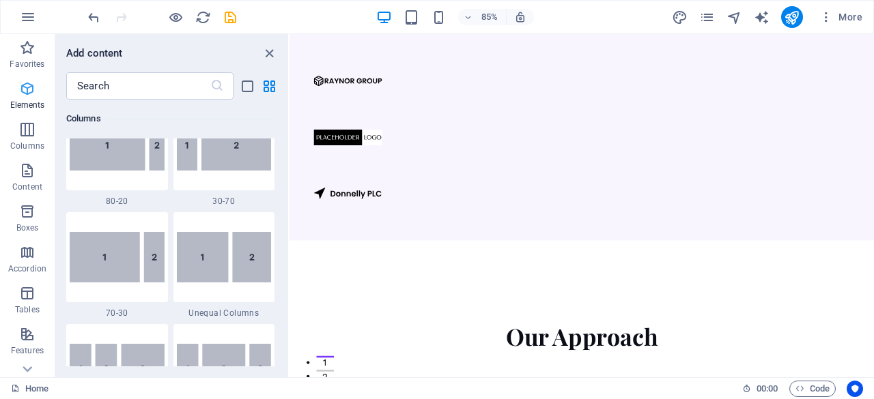
scroll to position [145, 0]
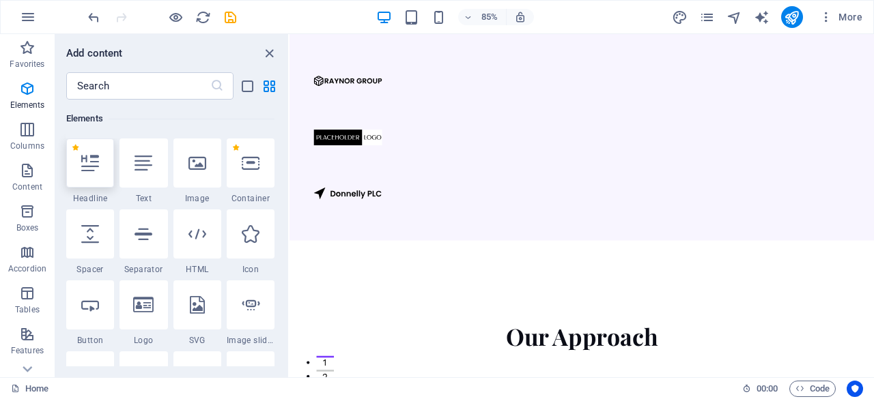
click at [87, 169] on icon at bounding box center [90, 163] width 18 height 18
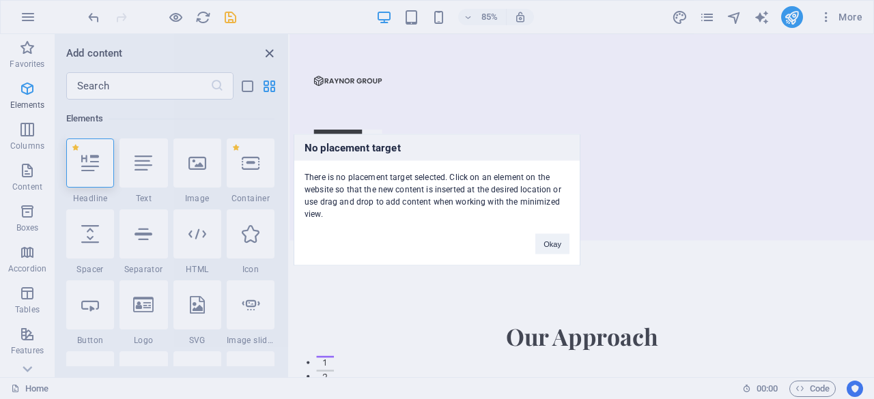
click at [274, 54] on div "No placement target There is no placement target selected. Click on an element …" at bounding box center [437, 199] width 874 height 399
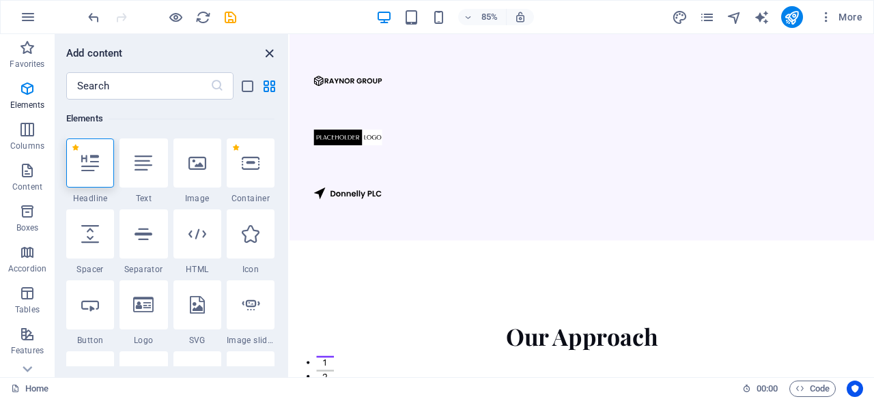
click at [268, 53] on icon "close panel" at bounding box center [269, 54] width 16 height 16
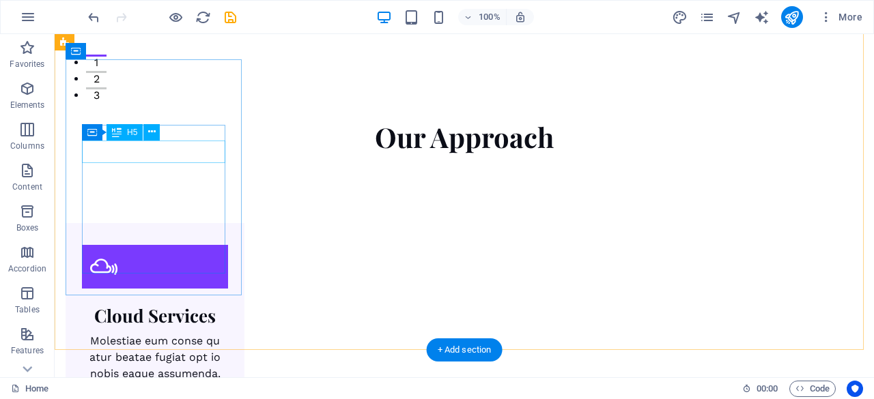
scroll to position [0, 0]
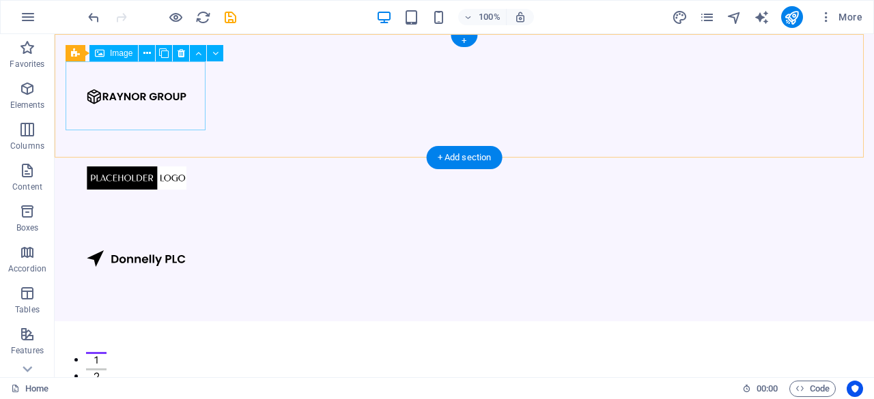
click at [121, 89] on figure at bounding box center [137, 96] width 142 height 70
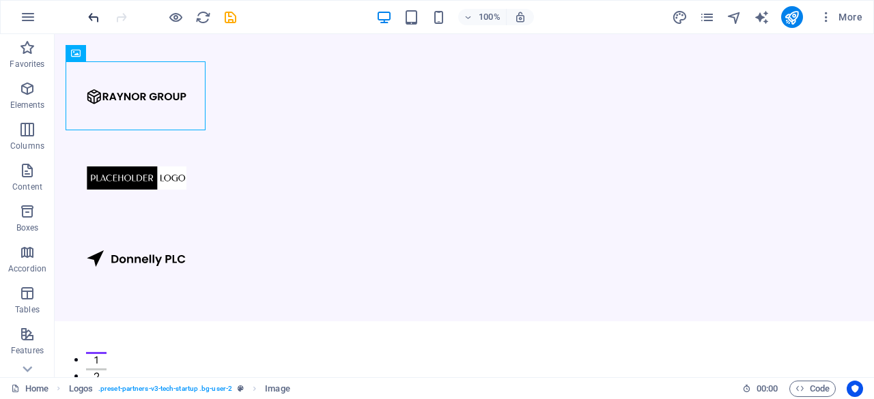
click at [93, 14] on icon "undo" at bounding box center [94, 18] width 16 height 16
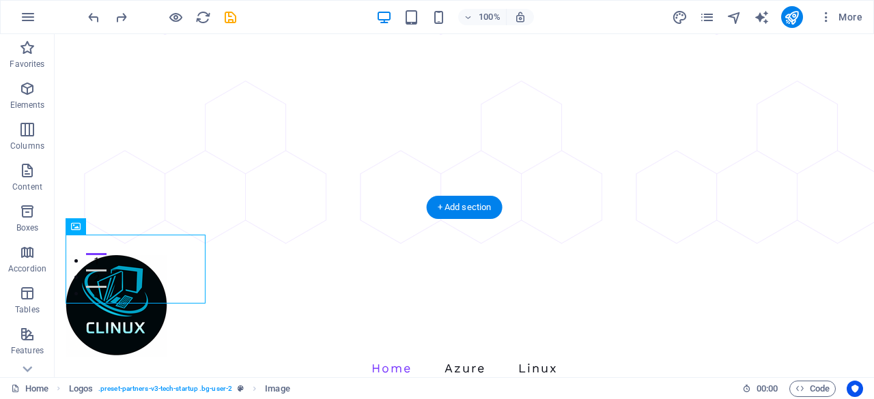
scroll to position [136, 0]
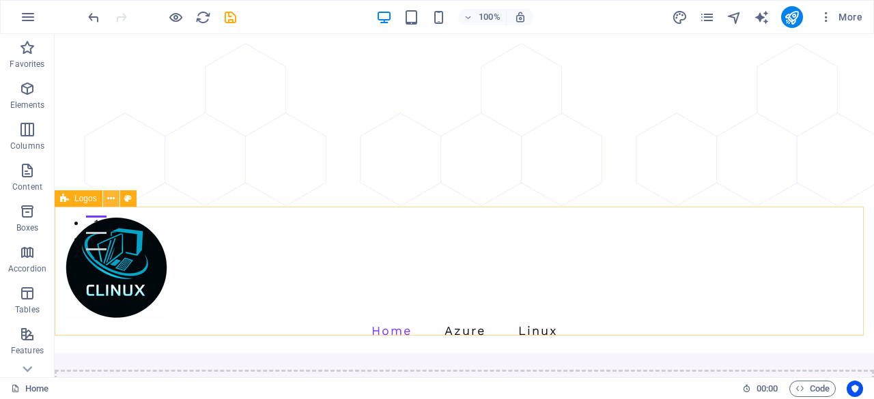
click at [108, 200] on icon at bounding box center [111, 199] width 8 height 14
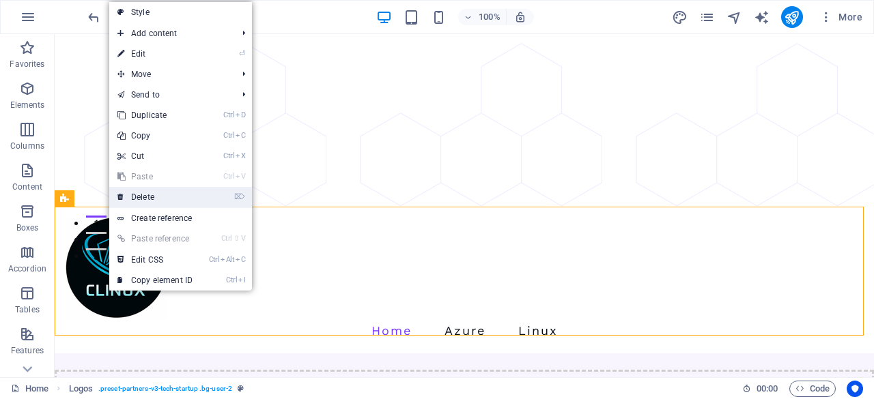
click at [162, 190] on link "⌦ Delete" at bounding box center [154, 197] width 91 height 20
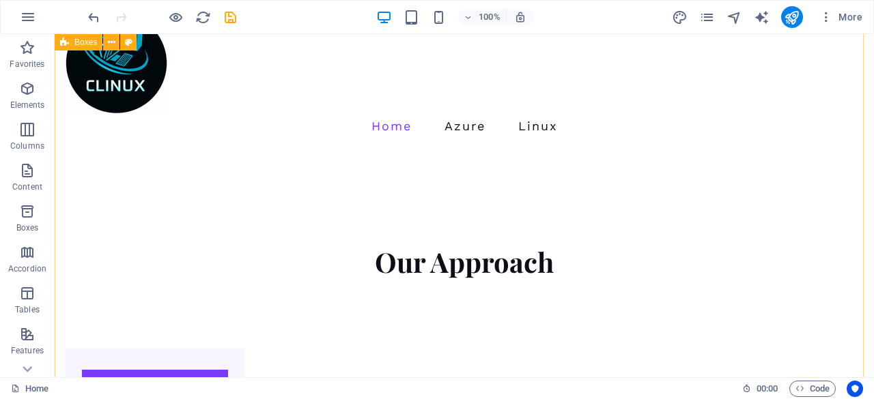
scroll to position [205, 0]
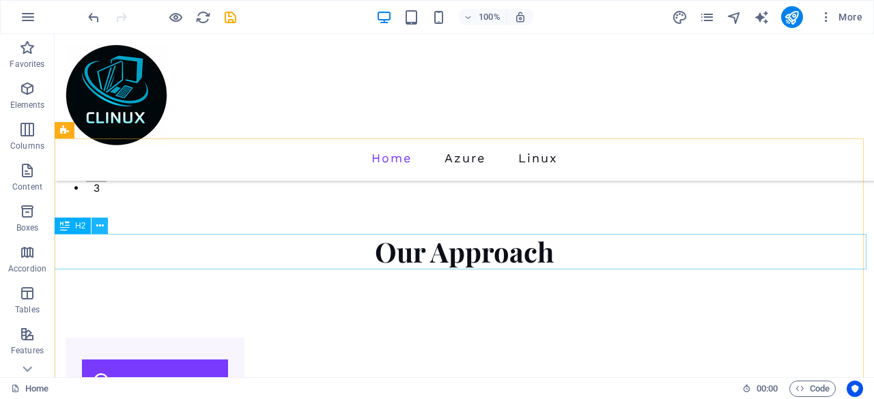
click at [100, 225] on icon at bounding box center [100, 226] width 8 height 14
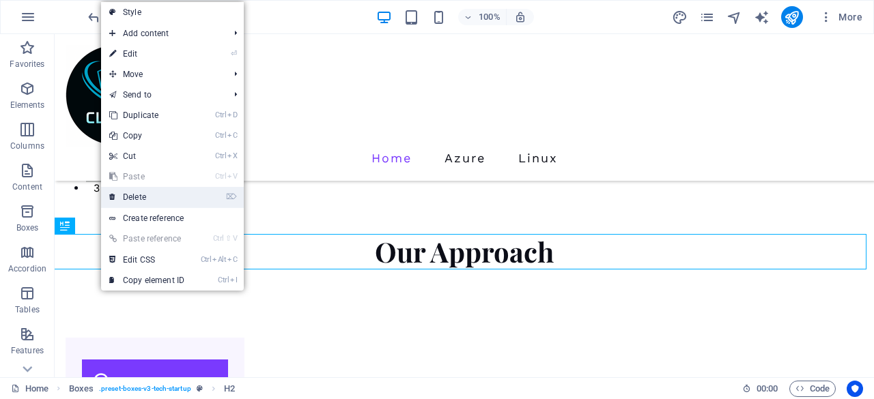
click at [152, 201] on link "⌦ Delete" at bounding box center [146, 197] width 91 height 20
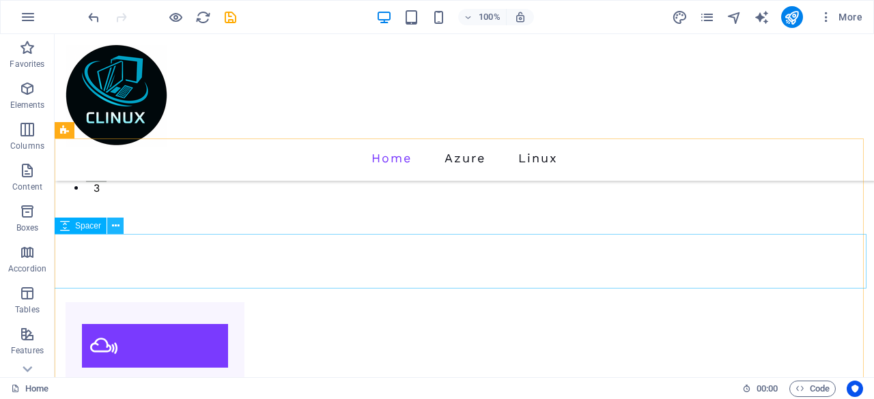
click at [114, 223] on icon at bounding box center [116, 226] width 8 height 14
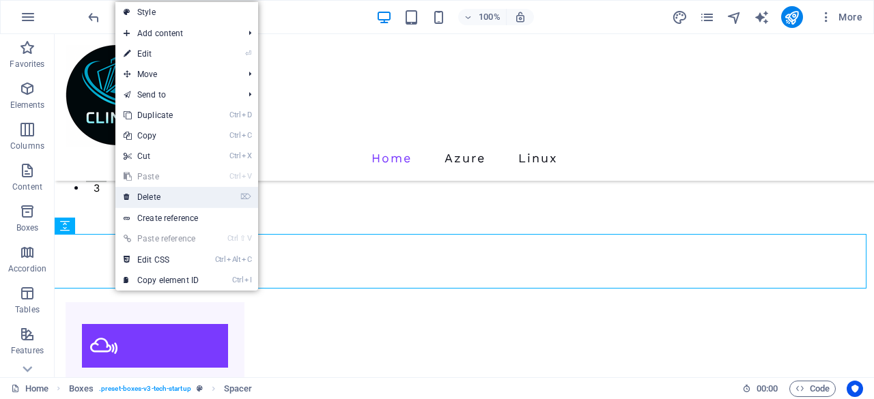
click at [159, 200] on link "⌦ Delete" at bounding box center [160, 197] width 91 height 20
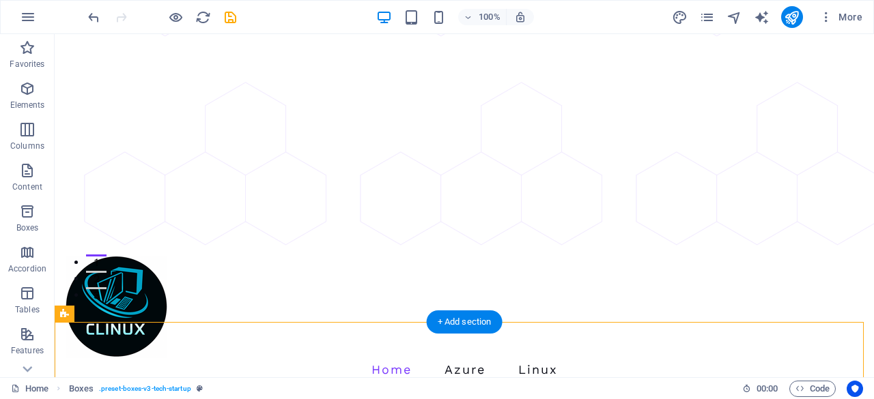
scroll to position [136, 0]
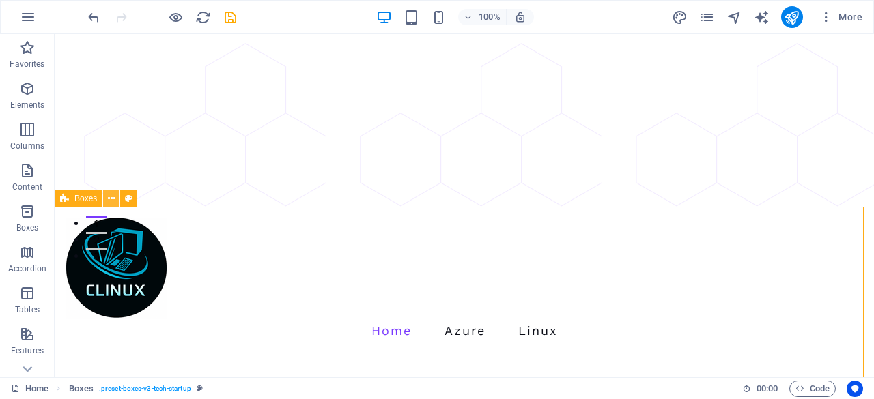
click at [109, 195] on icon at bounding box center [112, 199] width 8 height 14
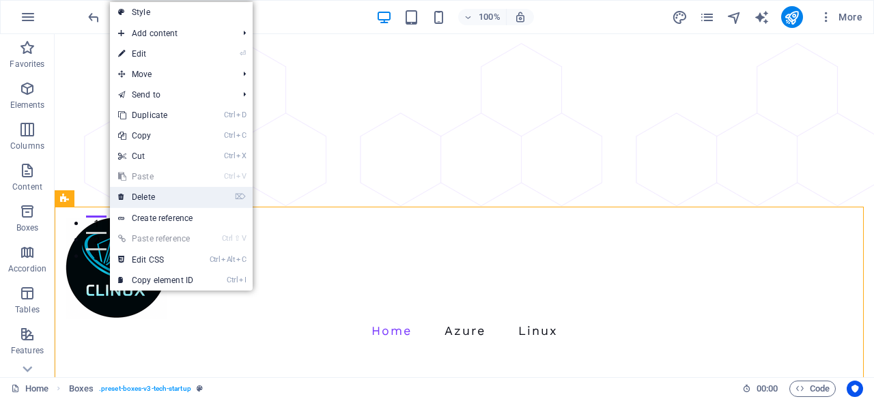
click at [135, 192] on link "⌦ Delete" at bounding box center [155, 197] width 91 height 20
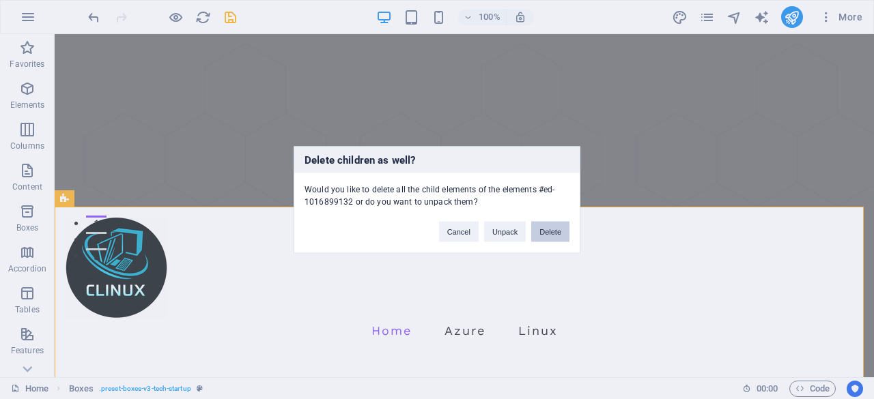
click at [543, 230] on button "Delete" at bounding box center [550, 231] width 38 height 20
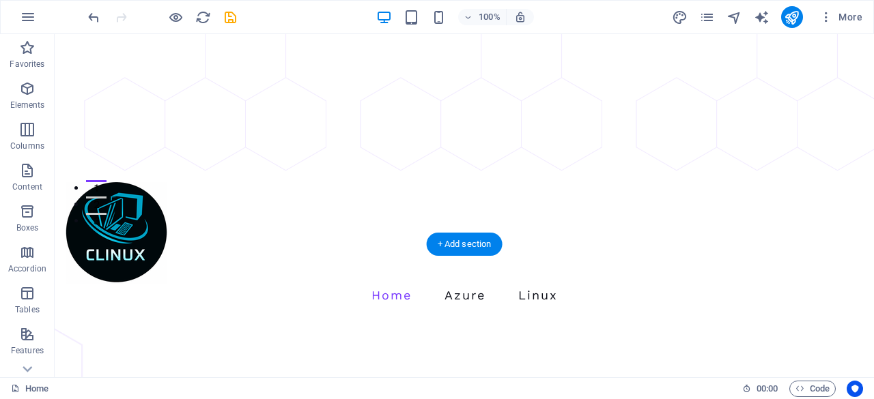
scroll to position [205, 0]
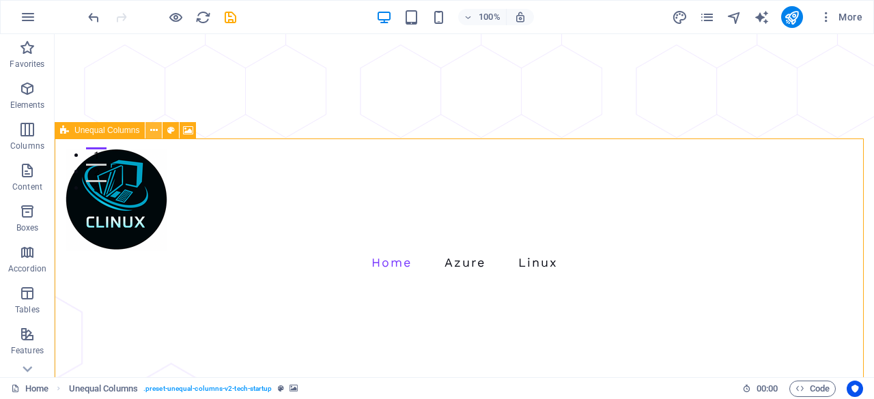
click at [156, 129] on icon at bounding box center [154, 131] width 8 height 14
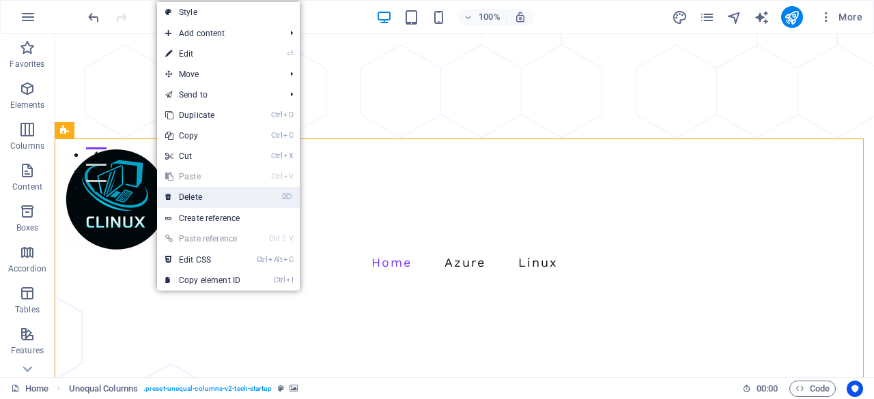
click at [194, 198] on link "⌦ Delete" at bounding box center [202, 197] width 91 height 20
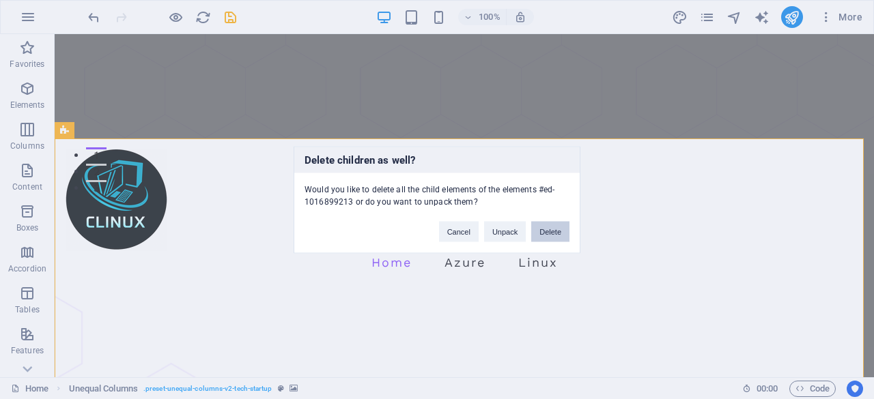
click at [547, 234] on button "Delete" at bounding box center [550, 231] width 38 height 20
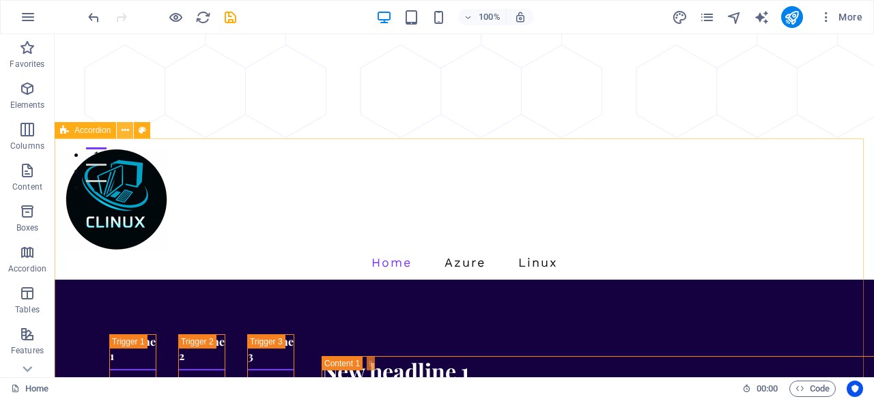
click at [126, 132] on icon at bounding box center [125, 131] width 8 height 14
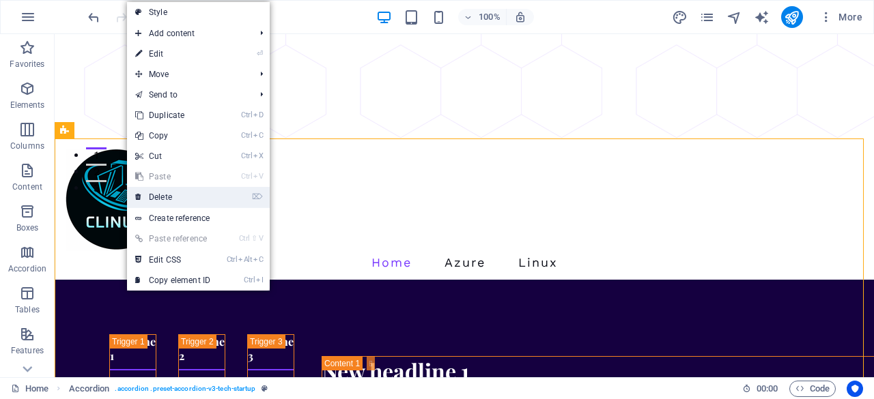
click at [153, 201] on link "⌦ Delete" at bounding box center [172, 197] width 91 height 20
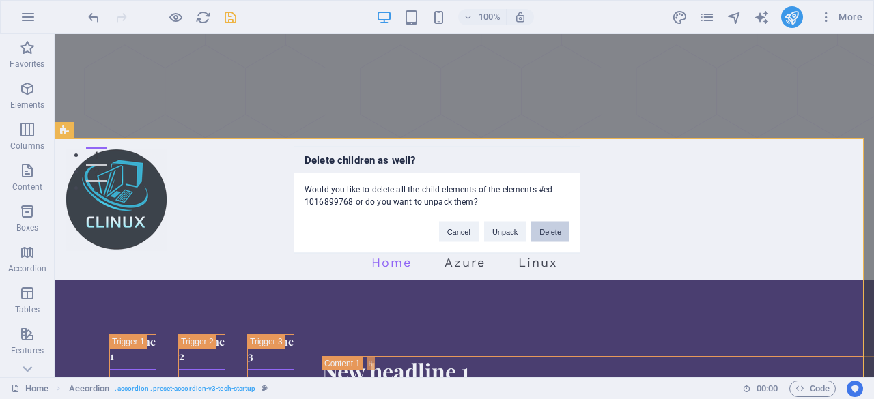
click at [556, 235] on button "Delete" at bounding box center [550, 231] width 38 height 20
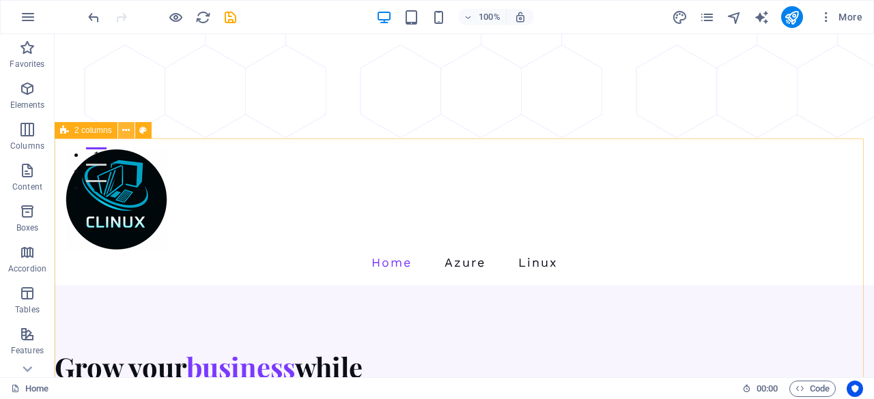
click at [126, 131] on icon at bounding box center [126, 131] width 8 height 14
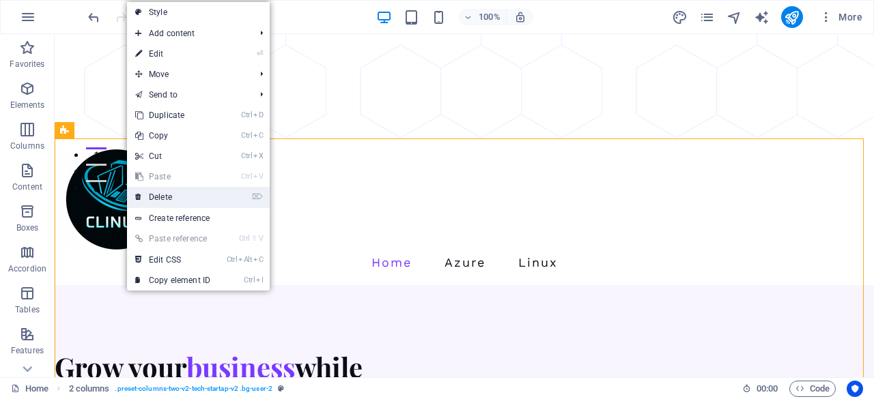
click at [175, 201] on link "⌦ Delete" at bounding box center [172, 197] width 91 height 20
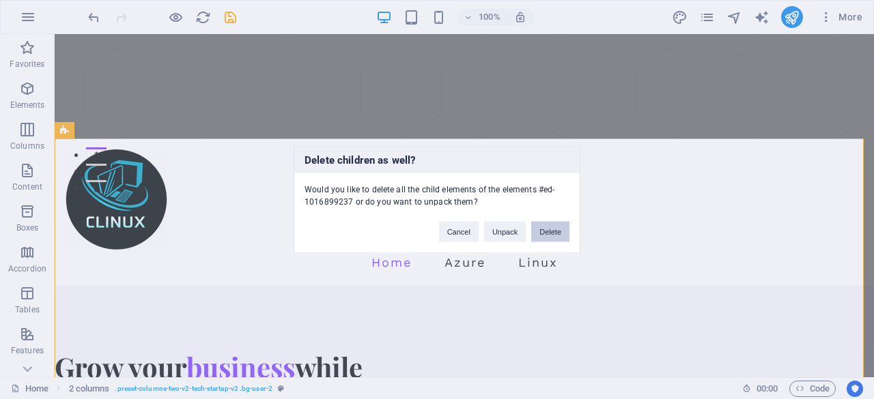
click at [538, 232] on button "Delete" at bounding box center [550, 231] width 38 height 20
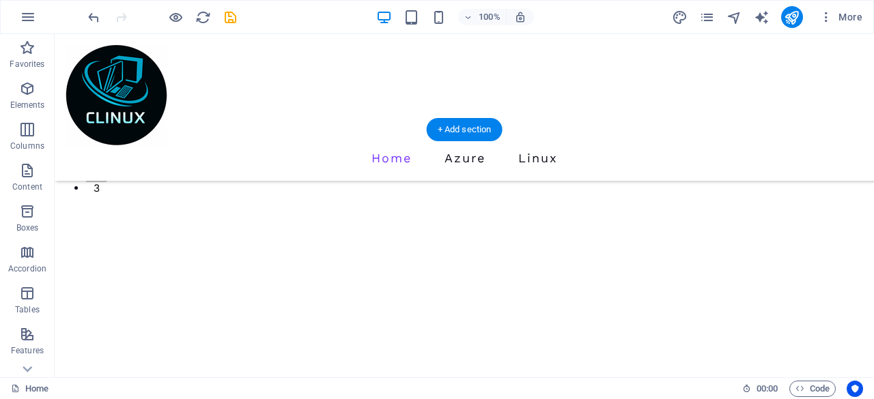
scroll to position [0, 0]
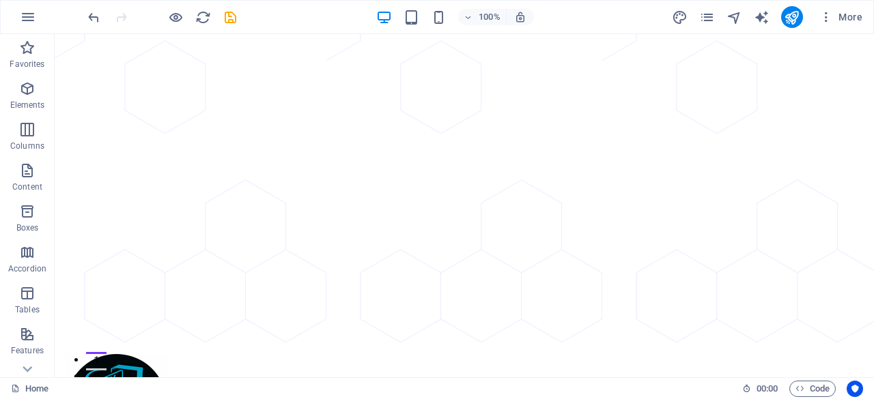
click at [44, 17] on div "100% More" at bounding box center [437, 17] width 872 height 33
click at [25, 20] on icon "button" at bounding box center [28, 17] width 16 height 16
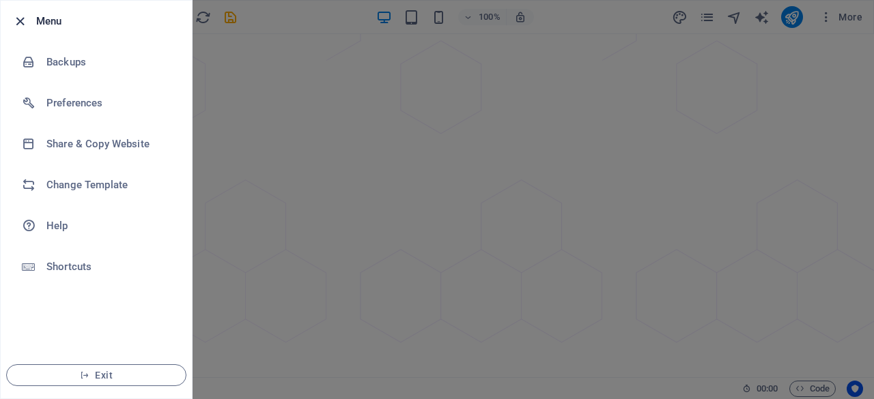
click at [20, 20] on icon "button" at bounding box center [20, 22] width 16 height 16
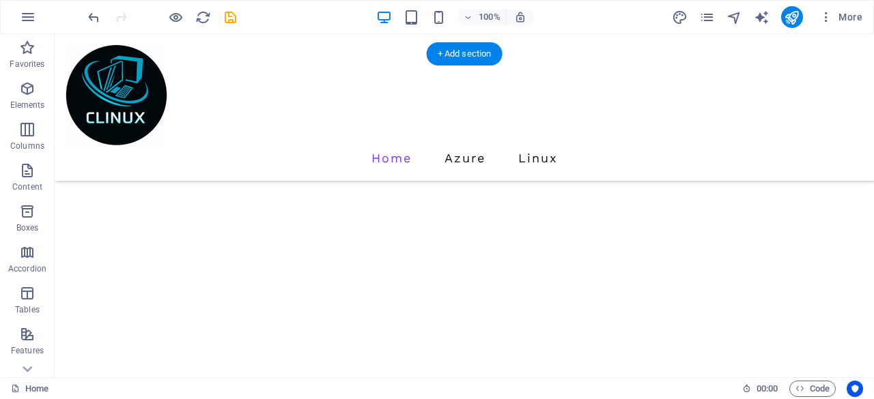
scroll to position [205, 0]
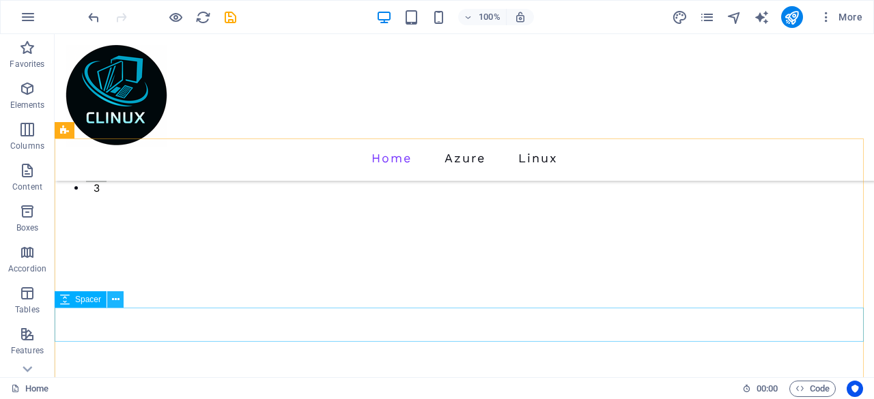
click at [120, 305] on button at bounding box center [115, 299] width 16 height 16
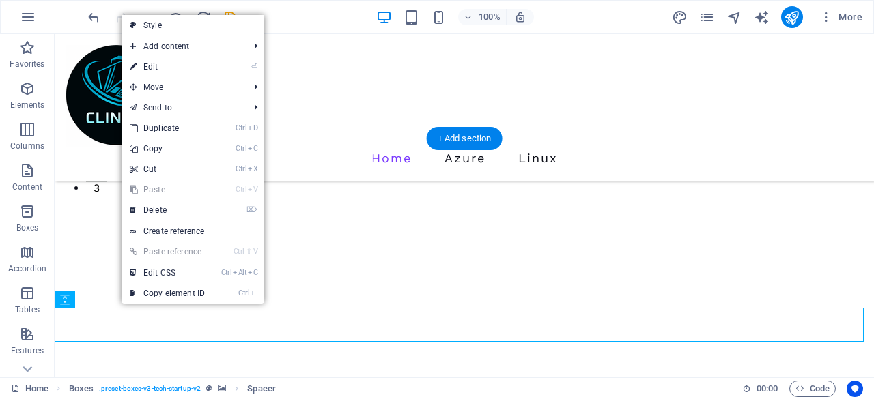
click at [85, 261] on figure at bounding box center [464, 363] width 819 height 449
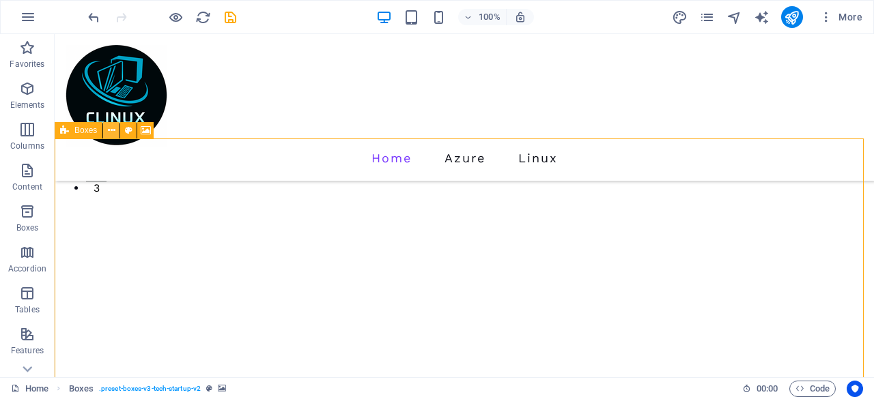
click at [113, 131] on icon at bounding box center [112, 131] width 8 height 14
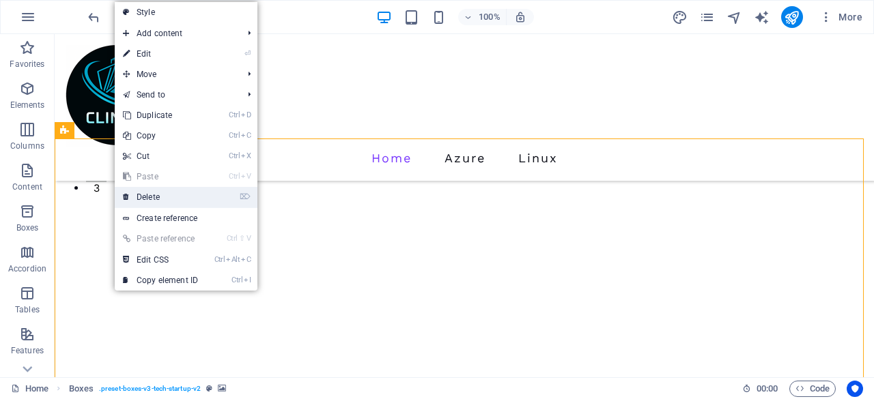
click at [155, 193] on link "⌦ Delete" at bounding box center [160, 197] width 91 height 20
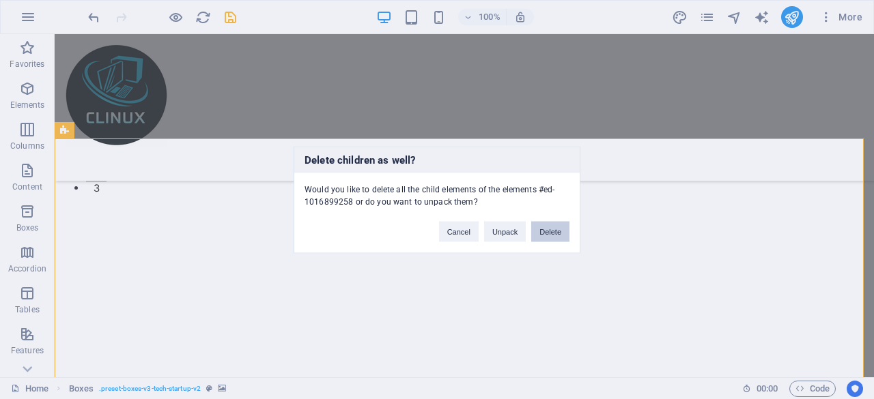
click at [543, 229] on button "Delete" at bounding box center [550, 231] width 38 height 20
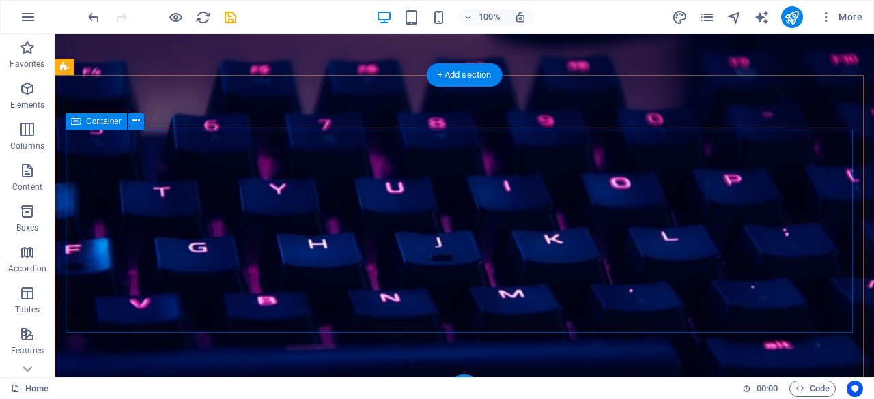
scroll to position [2708, 0]
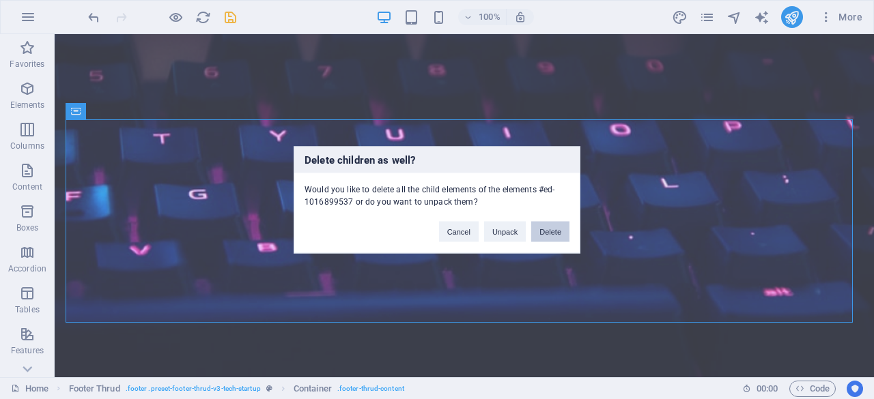
click at [541, 229] on button "Delete" at bounding box center [550, 231] width 38 height 20
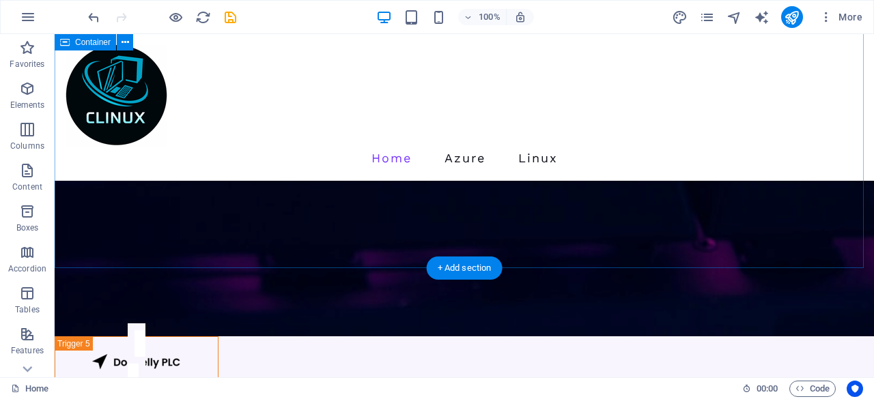
scroll to position [2505, 0]
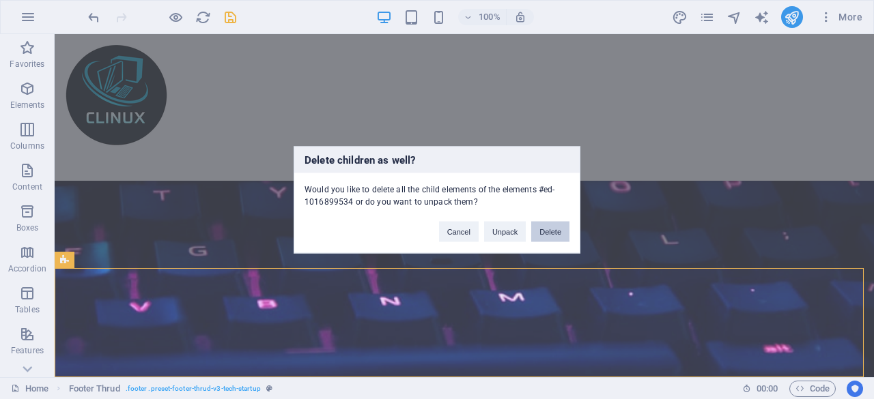
click at [557, 234] on button "Delete" at bounding box center [550, 231] width 38 height 20
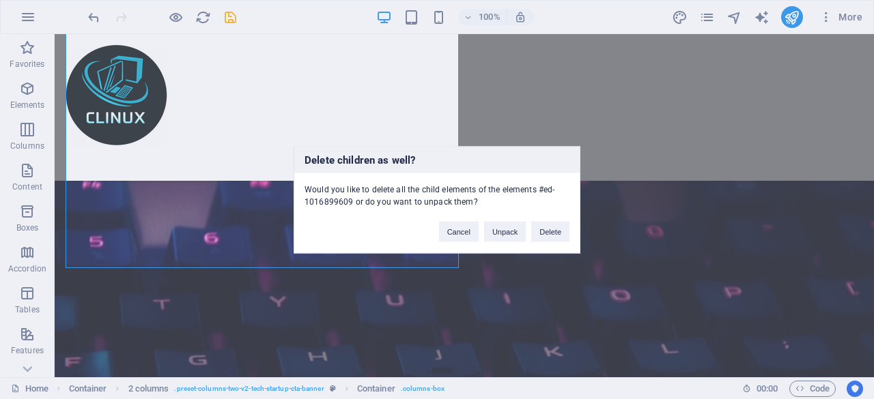
click at [485, 321] on div "Delete children as well? Would you like to delete all the child elements of the…" at bounding box center [437, 199] width 874 height 399
click at [458, 229] on button "Cancel" at bounding box center [459, 231] width 40 height 20
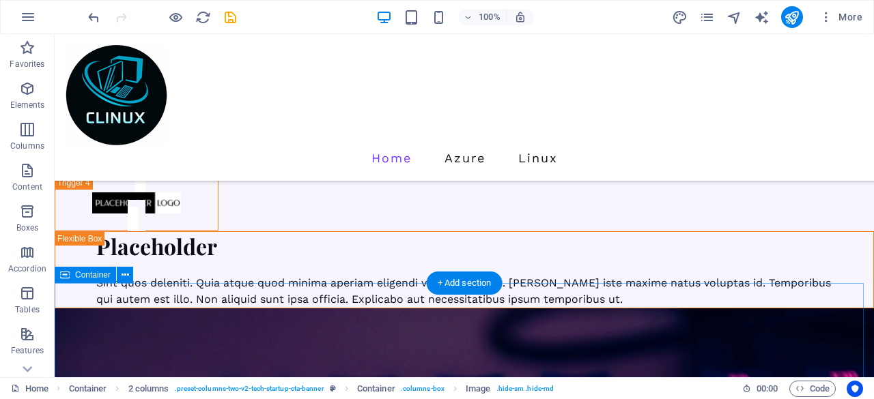
scroll to position [1781, 0]
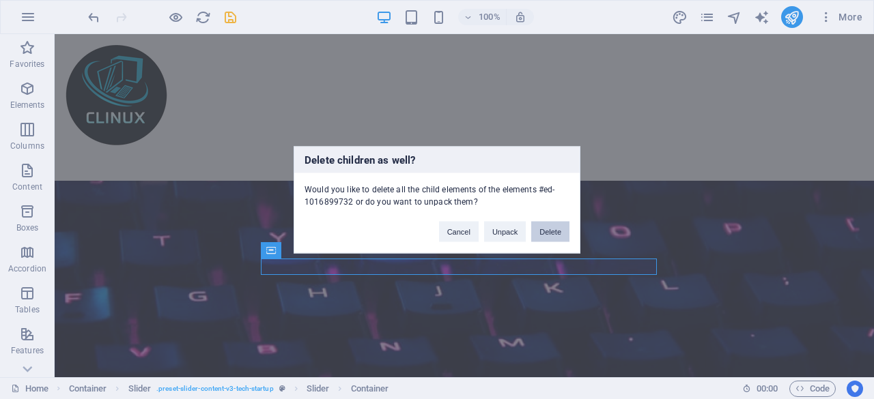
click at [542, 232] on button "Delete" at bounding box center [550, 231] width 38 height 20
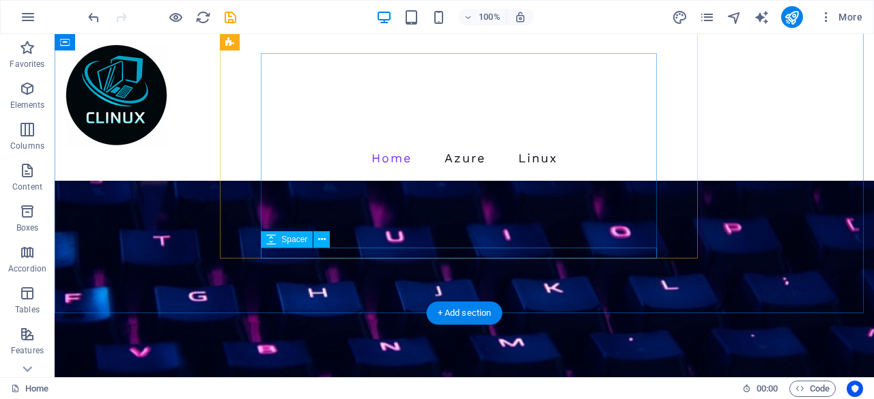
scroll to position [1576, 0]
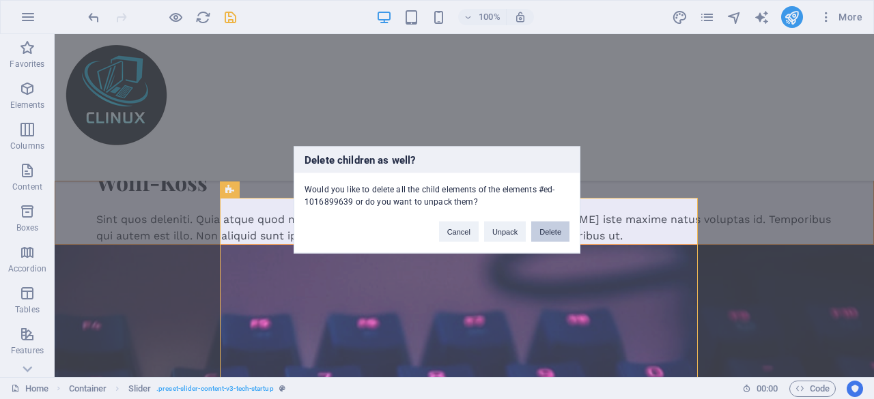
click at [565, 230] on button "Delete" at bounding box center [550, 231] width 38 height 20
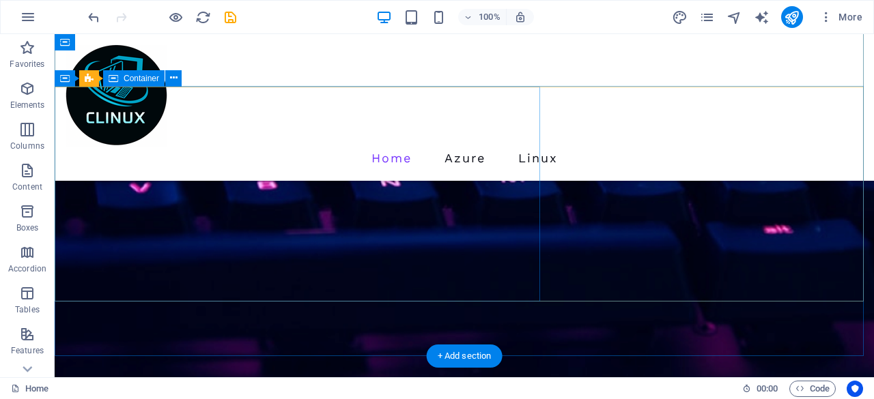
scroll to position [1235, 0]
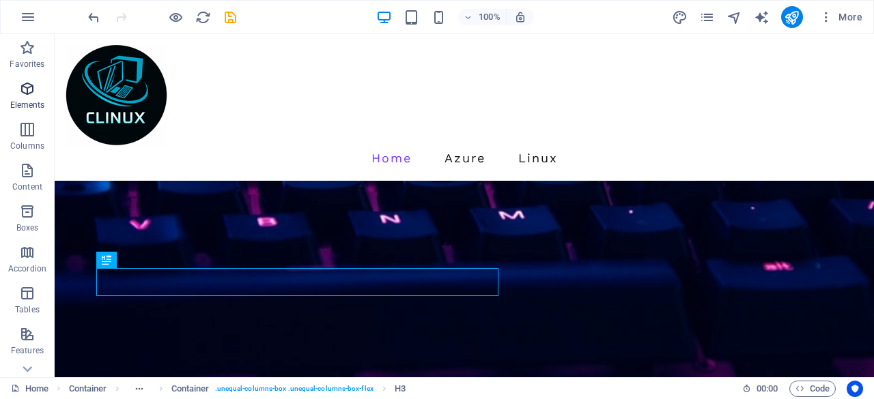
click at [23, 102] on p "Elements" at bounding box center [27, 105] width 35 height 11
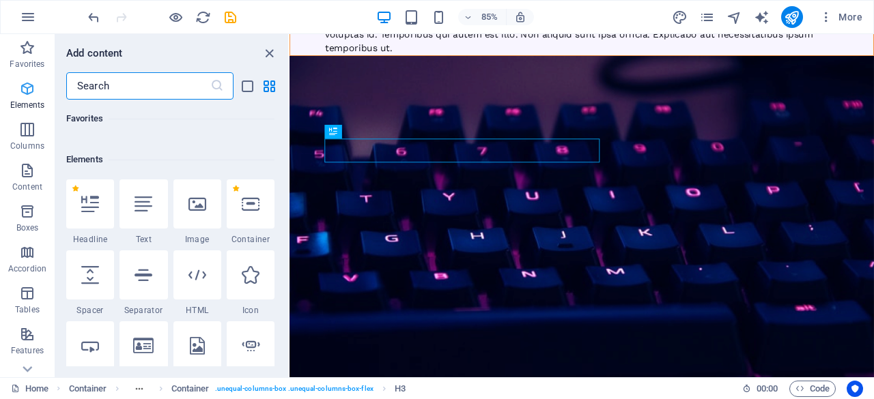
scroll to position [145, 0]
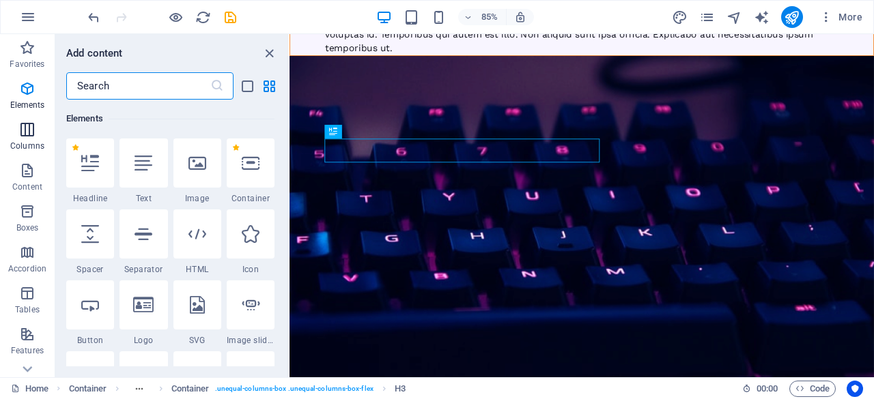
click at [19, 141] on p "Columns" at bounding box center [27, 146] width 34 height 11
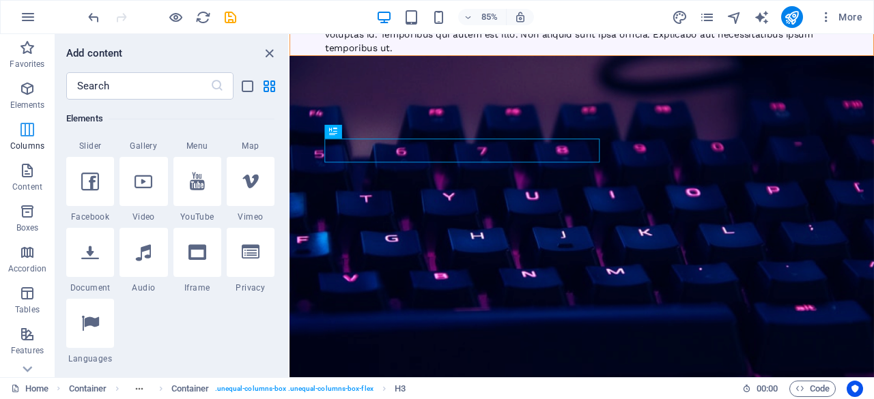
scroll to position [676, 0]
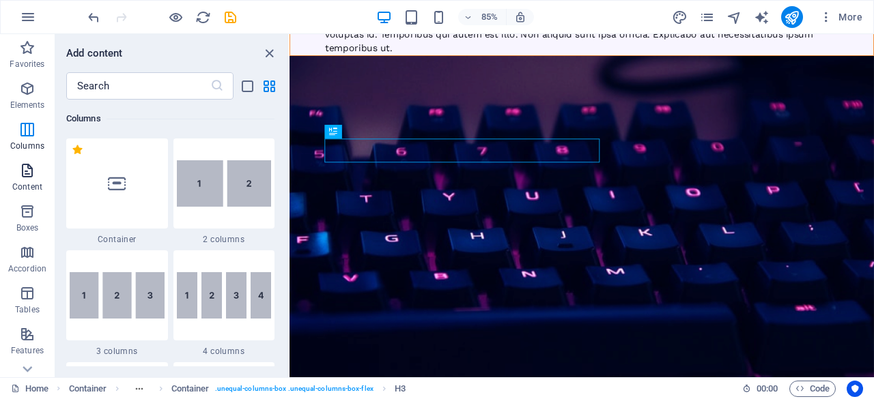
click at [35, 185] on p "Content" at bounding box center [27, 187] width 30 height 11
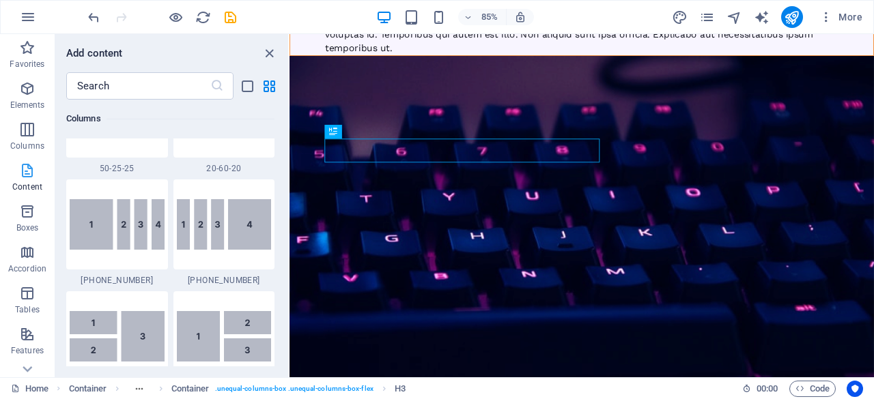
scroll to position [2387, 0]
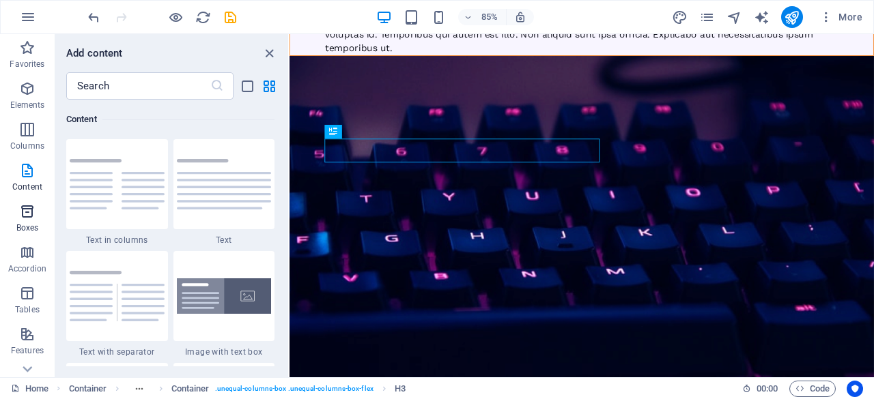
click at [35, 201] on button "Boxes" at bounding box center [27, 218] width 55 height 41
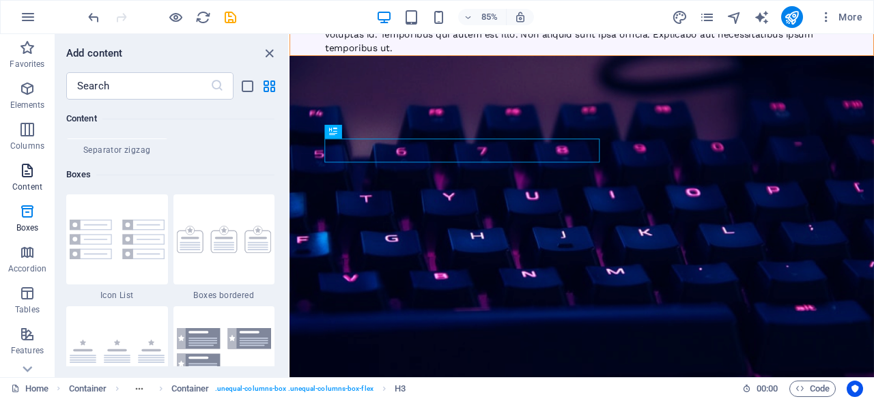
scroll to position [3764, 0]
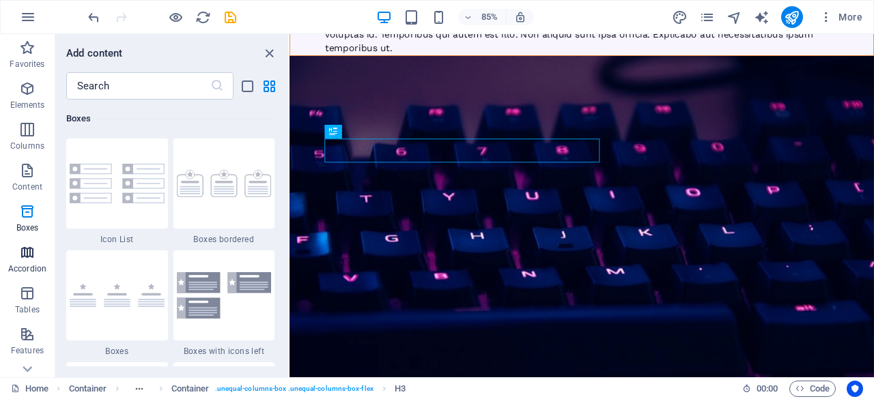
click at [20, 257] on icon "button" at bounding box center [27, 252] width 16 height 16
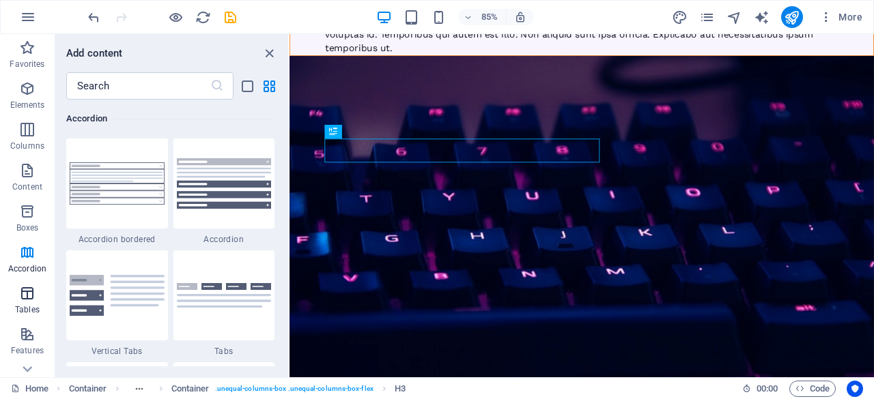
click at [2, 289] on span "Tables" at bounding box center [27, 301] width 55 height 33
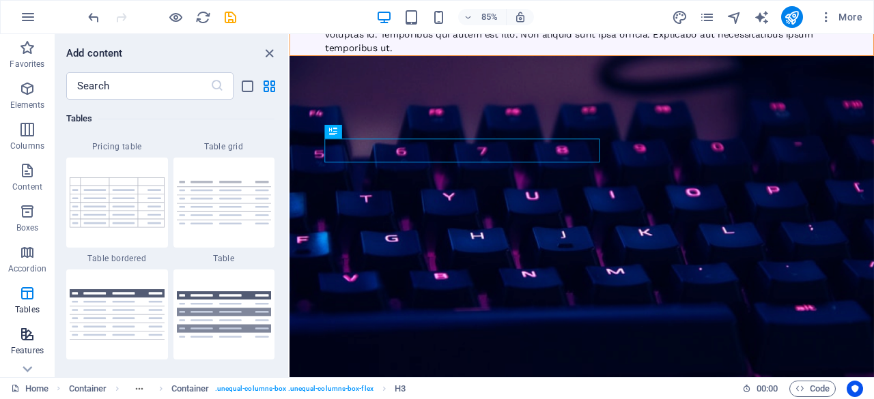
click at [23, 328] on icon "button" at bounding box center [27, 334] width 16 height 16
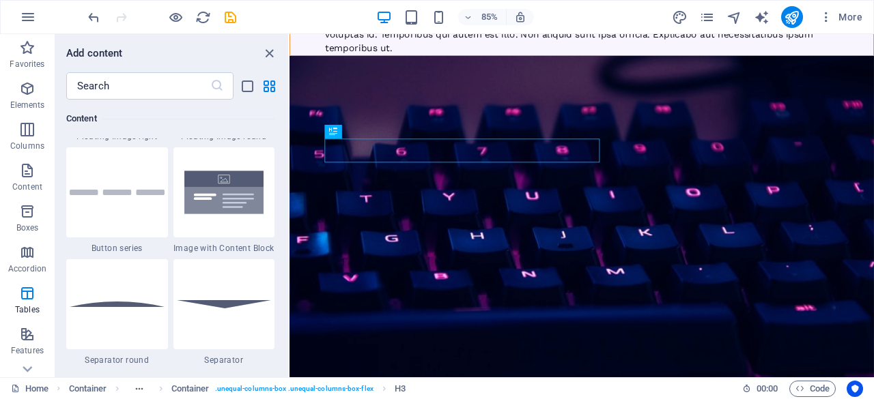
scroll to position [2862, 0]
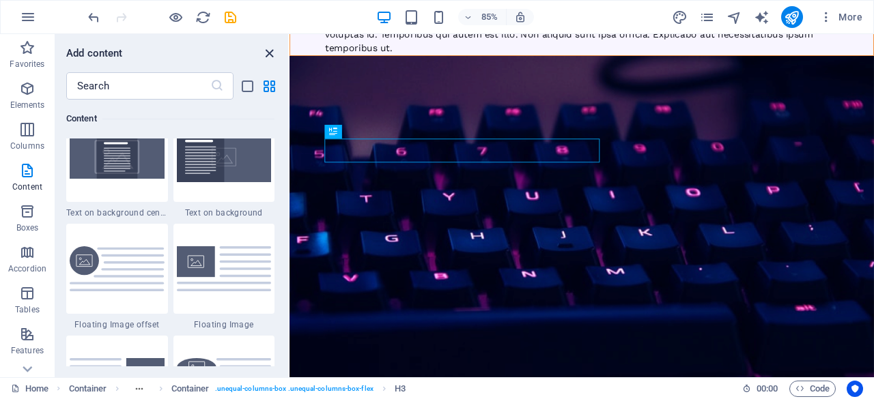
drag, startPoint x: 267, startPoint y: 51, endPoint x: 204, endPoint y: 65, distance: 64.3
click at [267, 51] on icon "close panel" at bounding box center [269, 54] width 16 height 16
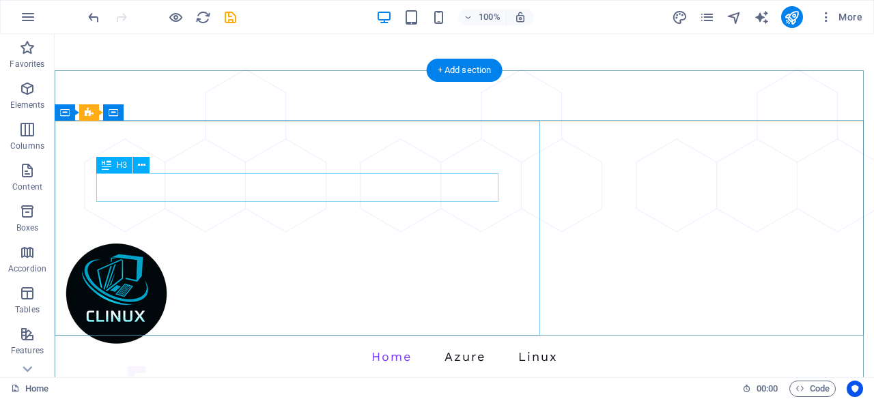
scroll to position [0, 0]
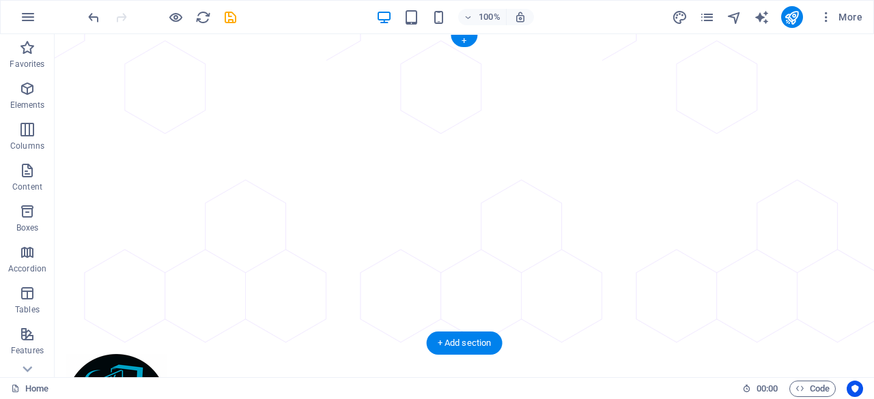
click at [596, 220] on figure at bounding box center [464, 188] width 819 height 309
click at [26, 16] on icon "button" at bounding box center [28, 17] width 16 height 16
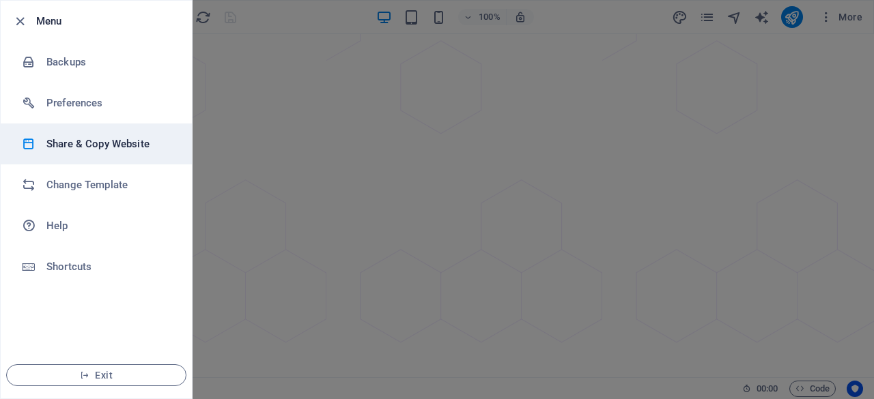
click at [59, 143] on h6 "Share & Copy Website" at bounding box center [109, 144] width 126 height 16
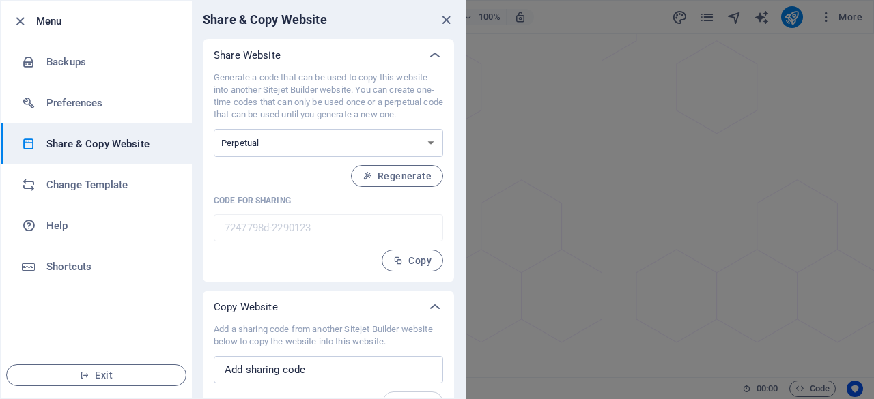
scroll to position [25, 0]
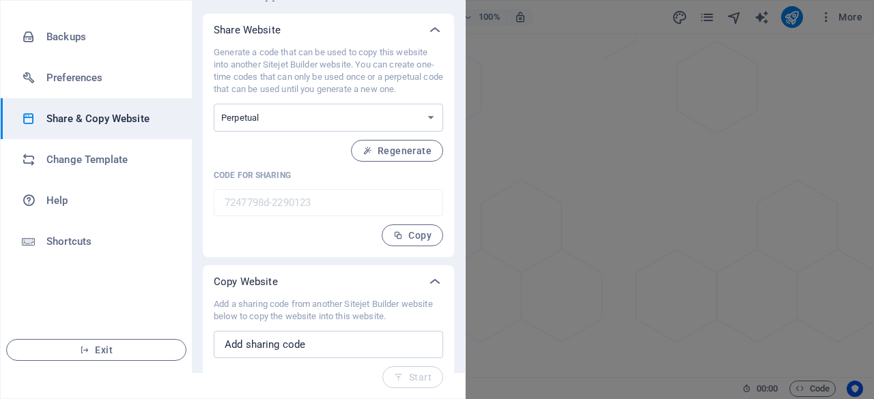
drag, startPoint x: 437, startPoint y: 31, endPoint x: 404, endPoint y: 44, distance: 35.5
click at [436, 31] on icon at bounding box center [435, 30] width 16 height 16
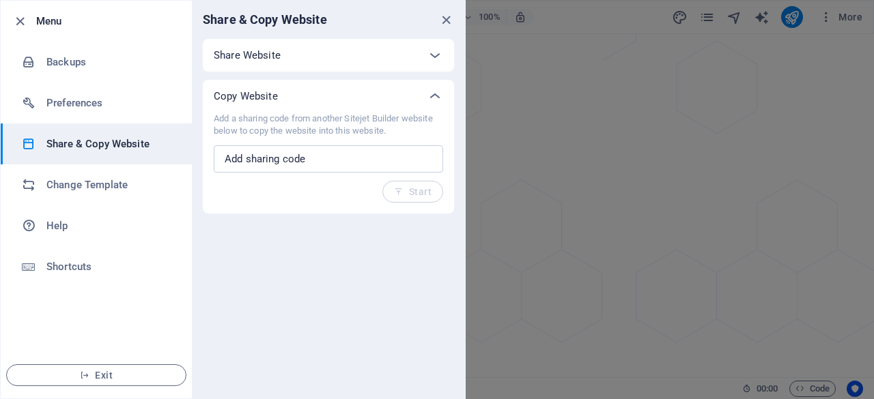
click at [624, 195] on div at bounding box center [437, 199] width 874 height 399
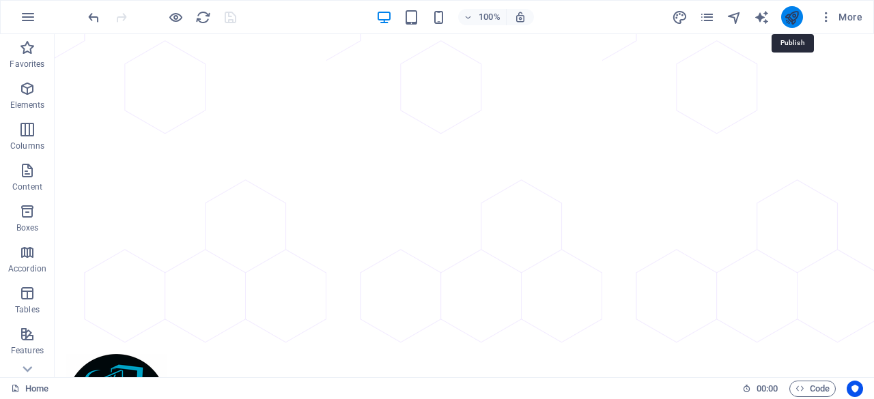
click at [788, 19] on icon "publish" at bounding box center [791, 18] width 16 height 16
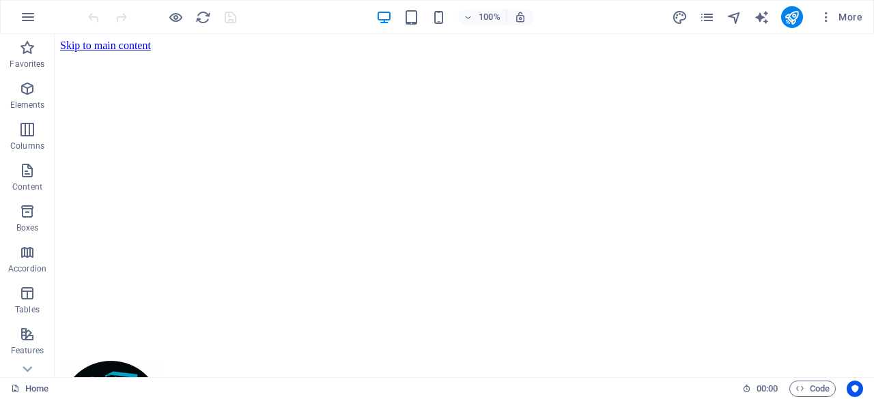
scroll to position [205, 0]
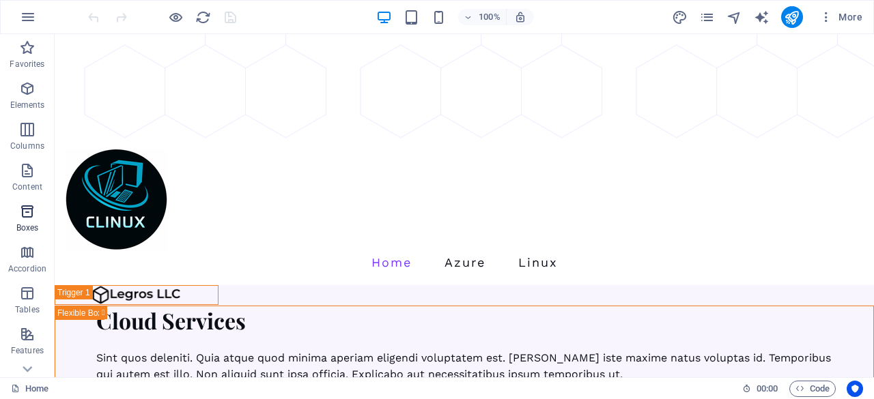
click at [21, 216] on icon "button" at bounding box center [27, 211] width 16 height 16
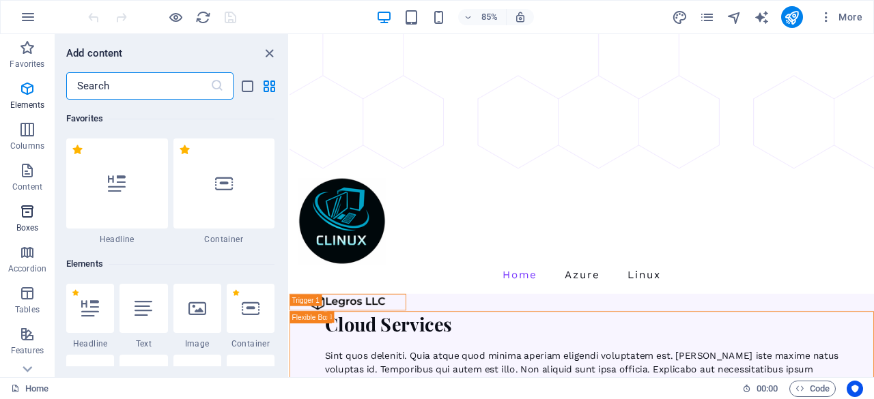
scroll to position [3764, 0]
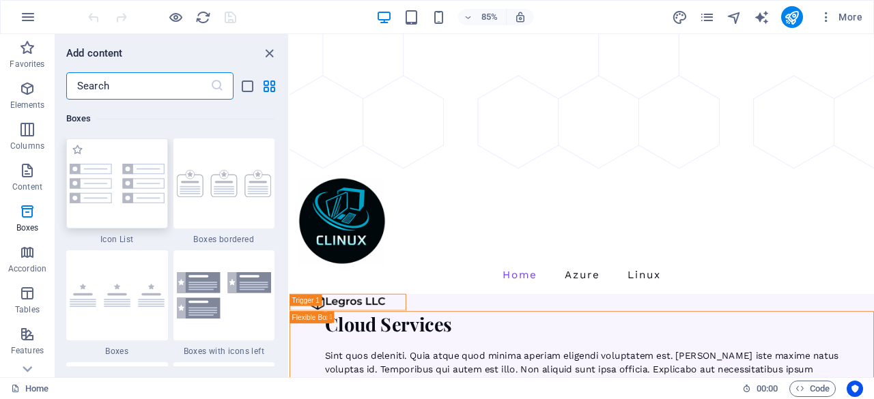
click at [121, 199] on div at bounding box center [117, 184] width 102 height 90
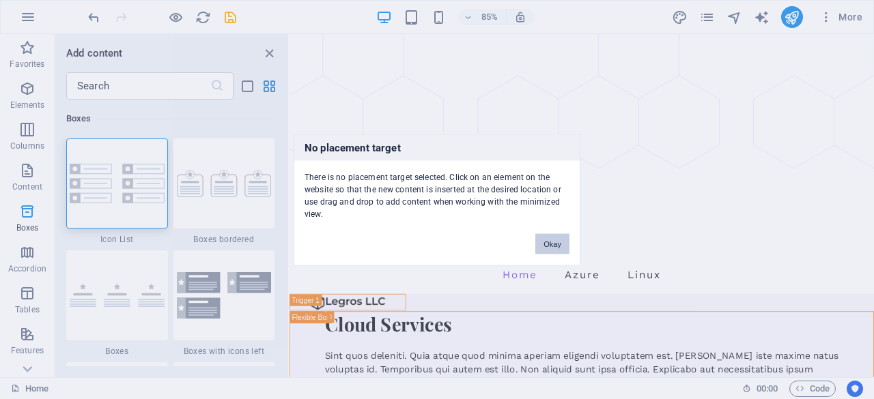
click at [550, 240] on button "Okay" at bounding box center [552, 243] width 34 height 20
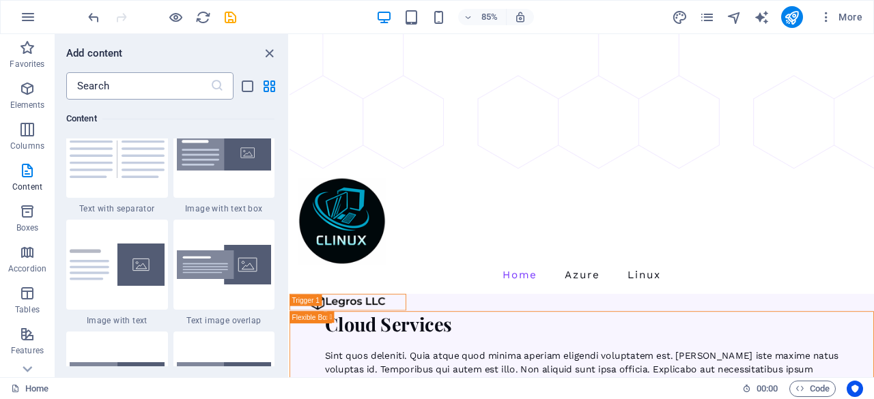
scroll to position [2400, 0]
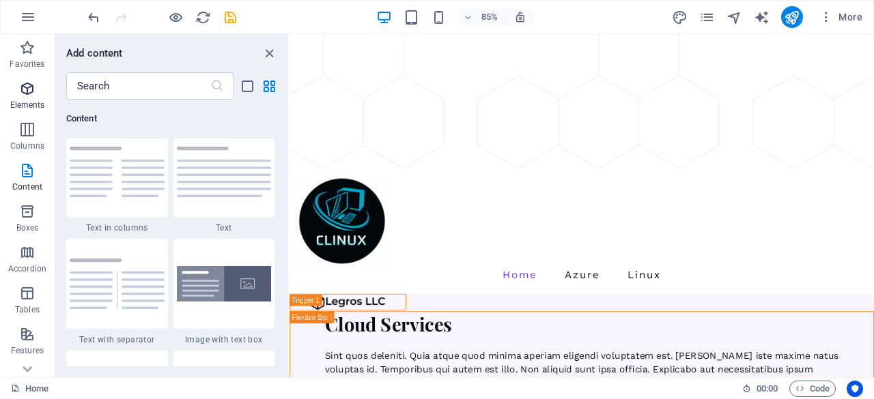
click at [12, 104] on p "Elements" at bounding box center [27, 105] width 35 height 11
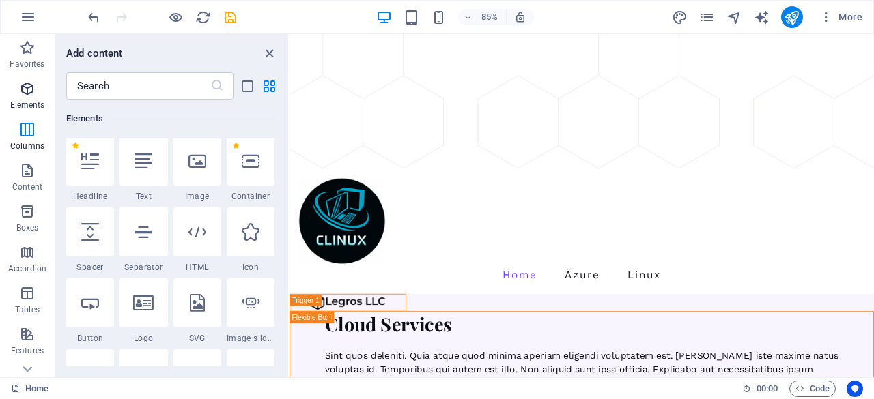
scroll to position [145, 0]
click at [32, 137] on icon "button" at bounding box center [27, 129] width 16 height 16
click at [35, 44] on span "Favorites" at bounding box center [27, 56] width 55 height 33
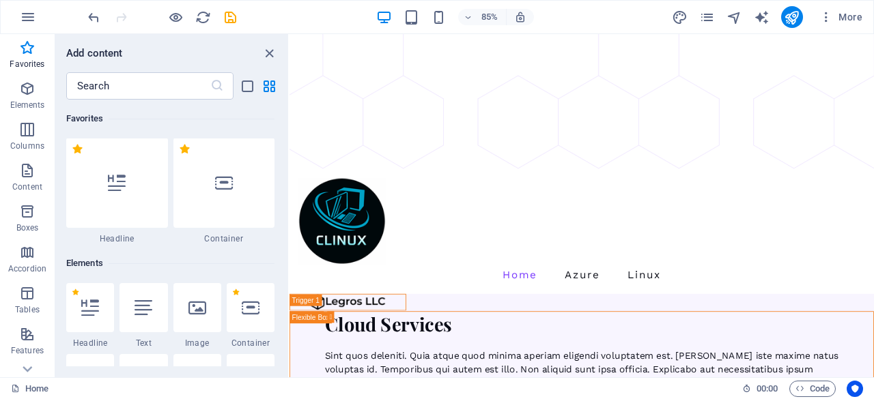
scroll to position [0, 0]
click at [268, 52] on icon "close panel" at bounding box center [269, 54] width 16 height 16
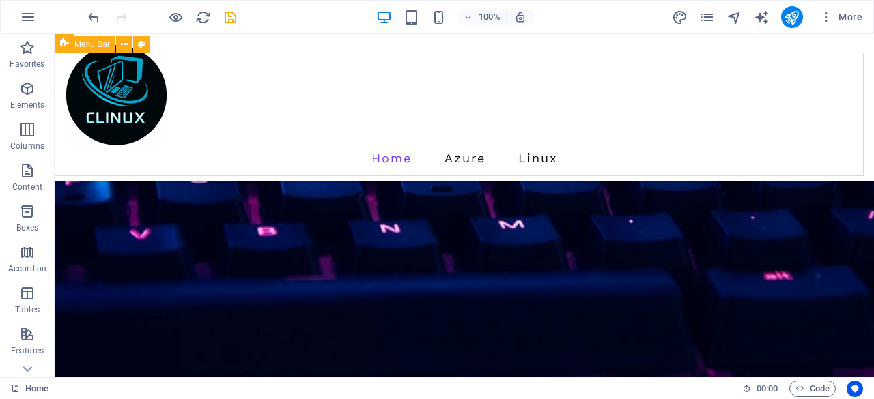
scroll to position [1800, 0]
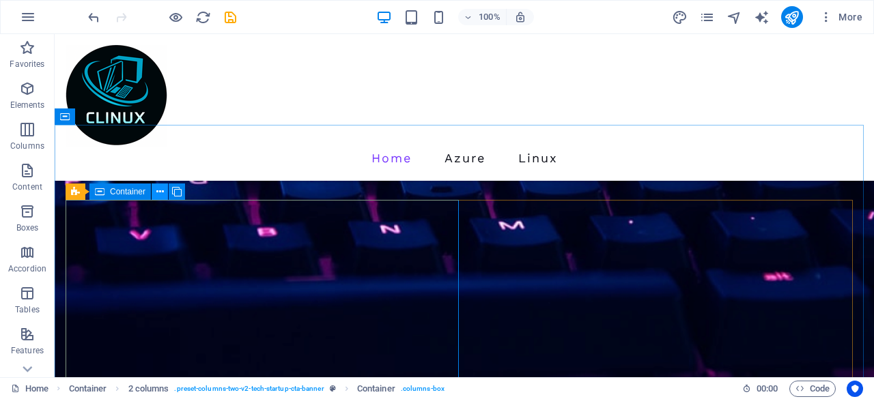
click at [155, 192] on button at bounding box center [160, 192] width 16 height 16
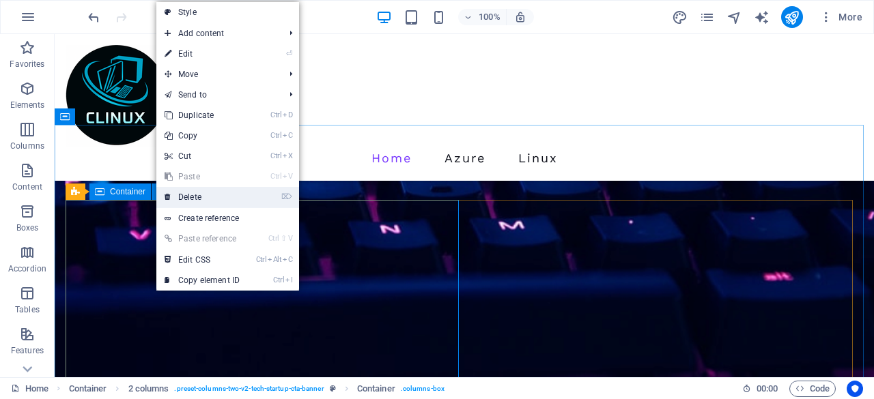
click at [168, 196] on icon at bounding box center [167, 197] width 7 height 20
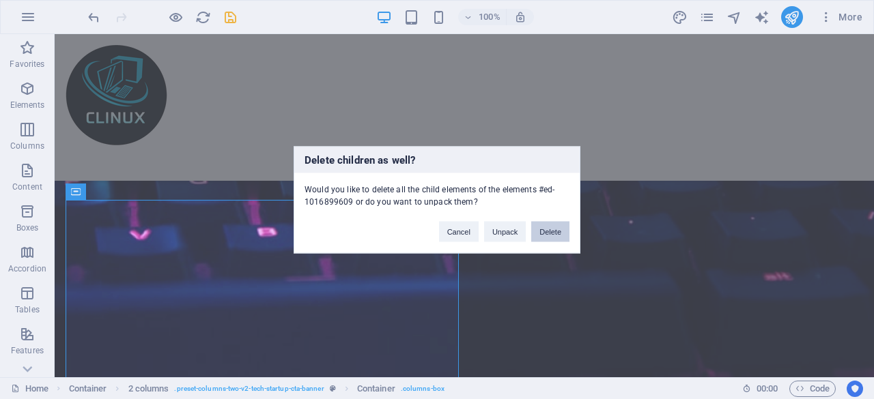
click at [550, 234] on button "Delete" at bounding box center [550, 231] width 38 height 20
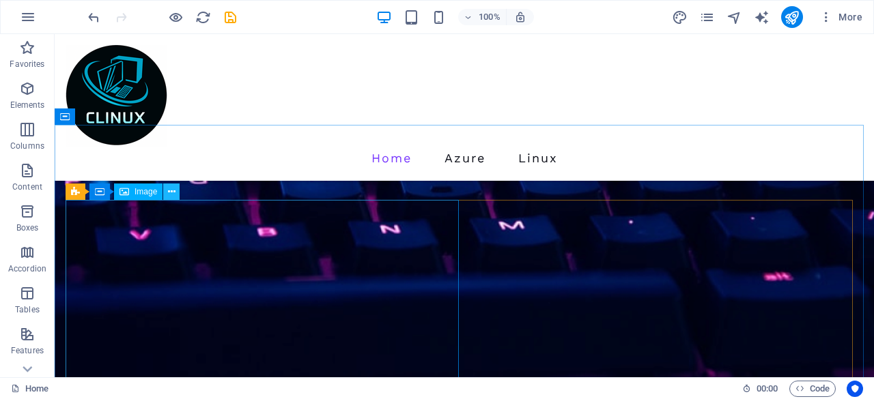
click at [168, 195] on icon at bounding box center [172, 192] width 8 height 14
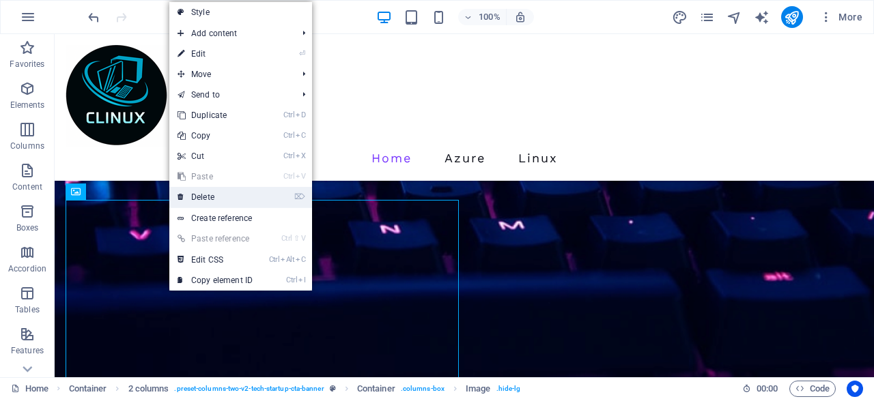
click at [195, 203] on link "⌦ Delete" at bounding box center [214, 197] width 91 height 20
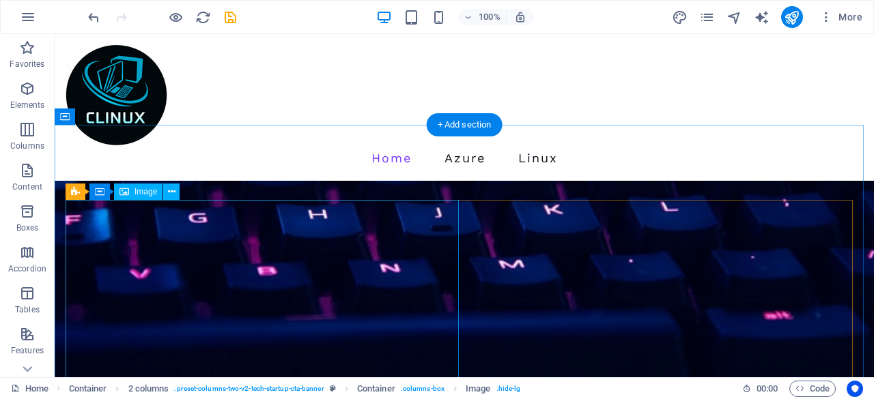
scroll to position [1732, 0]
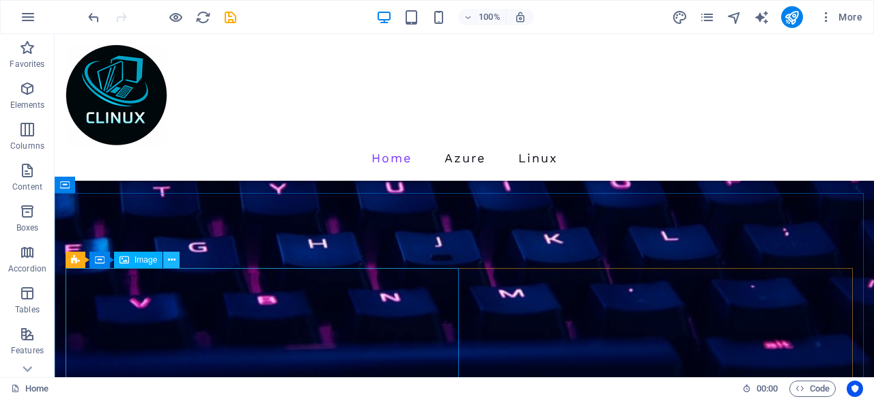
click at [173, 262] on icon at bounding box center [172, 260] width 8 height 14
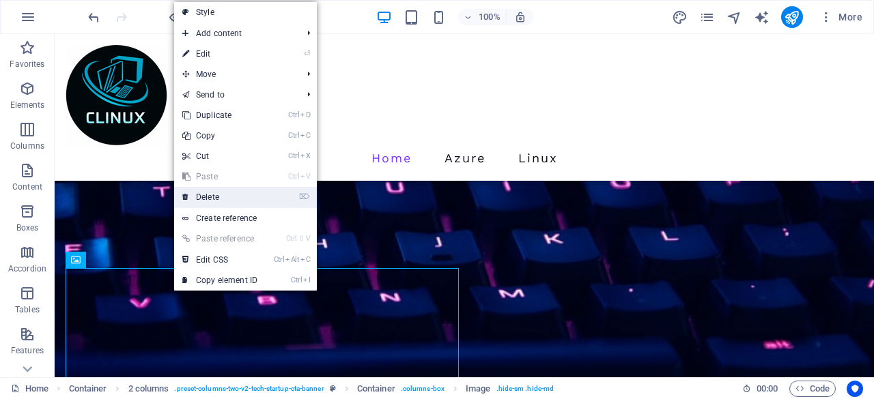
click at [204, 194] on link "⌦ Delete" at bounding box center [219, 197] width 91 height 20
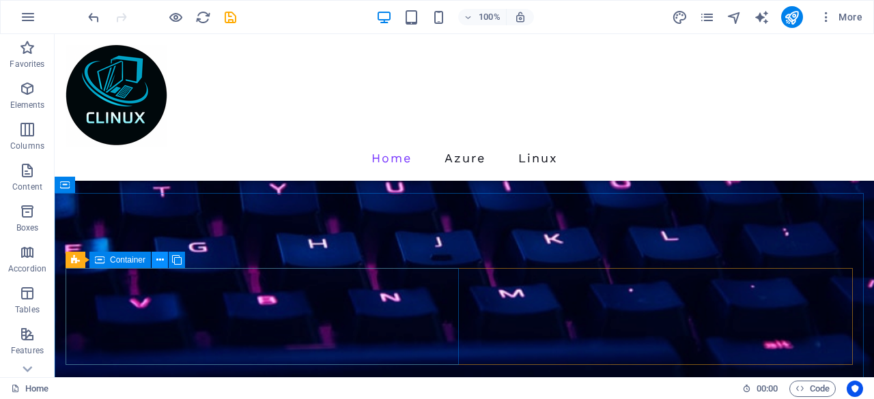
click at [165, 259] on button at bounding box center [160, 260] width 16 height 16
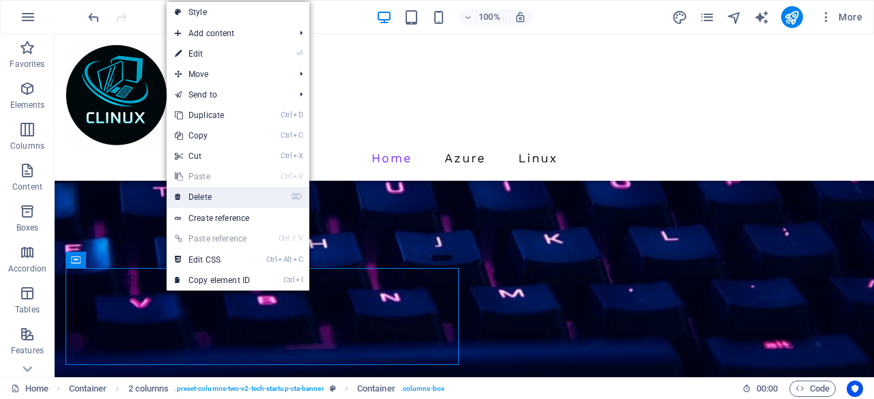
click at [199, 197] on link "⌦ Delete" at bounding box center [212, 197] width 91 height 20
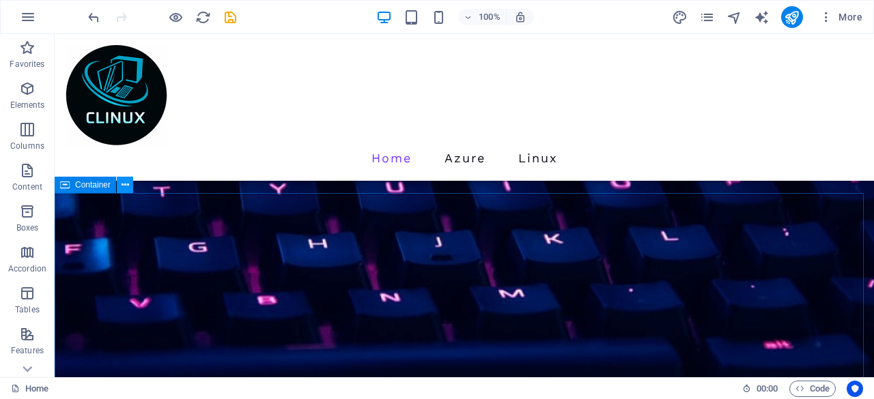
click at [121, 188] on icon at bounding box center [125, 185] width 8 height 14
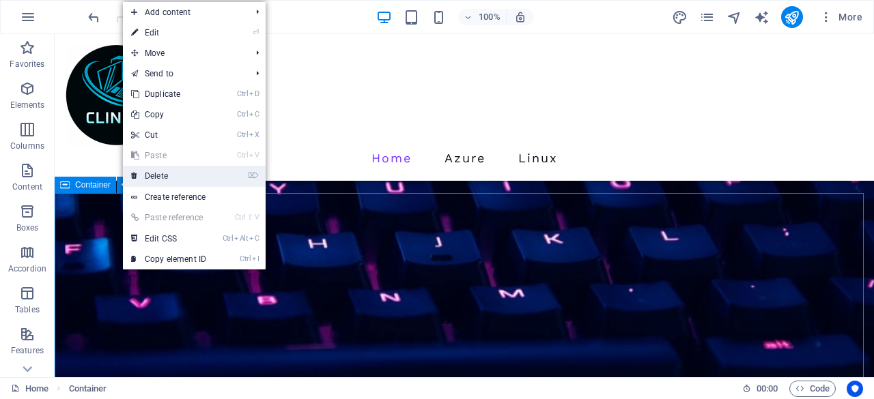
click at [147, 180] on link "⌦ Delete" at bounding box center [168, 176] width 91 height 20
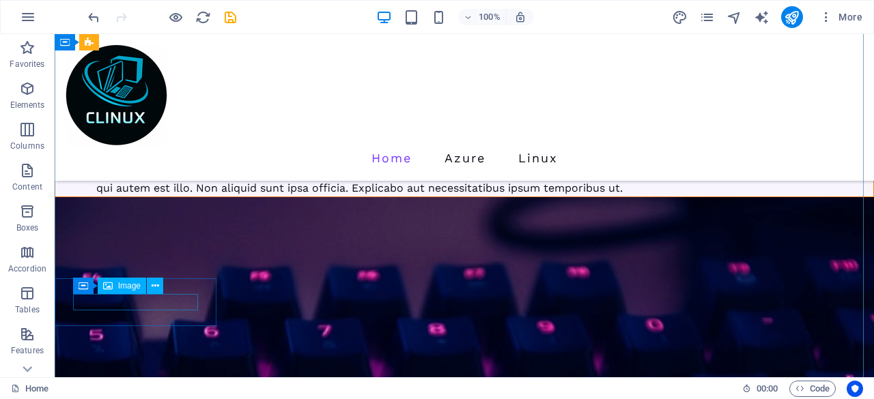
scroll to position [115, 0]
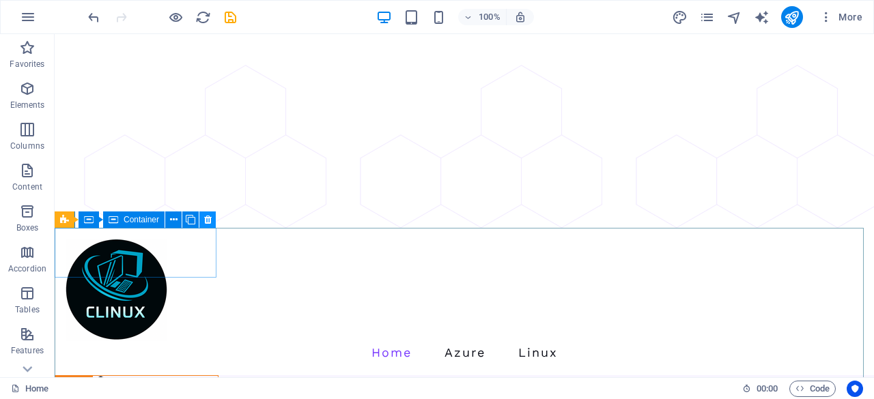
drag, startPoint x: 206, startPoint y: 220, endPoint x: 143, endPoint y: 199, distance: 66.3
click at [206, 220] on icon at bounding box center [208, 220] width 8 height 14
click at [205, 224] on icon at bounding box center [208, 220] width 8 height 14
click at [206, 218] on icon at bounding box center [208, 220] width 8 height 14
click at [209, 222] on icon at bounding box center [208, 220] width 8 height 14
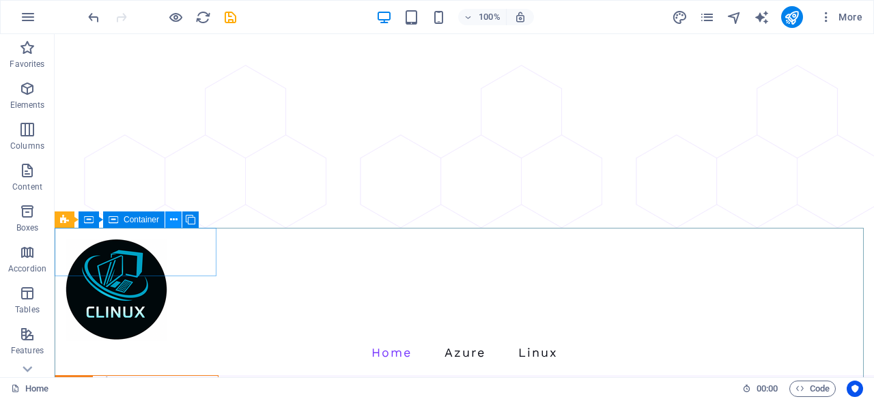
click at [170, 218] on icon at bounding box center [174, 220] width 8 height 14
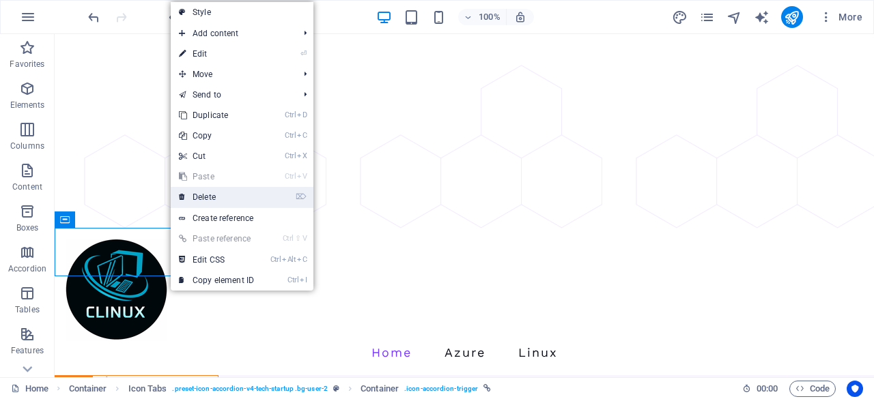
click at [203, 191] on link "⌦ Delete" at bounding box center [216, 197] width 91 height 20
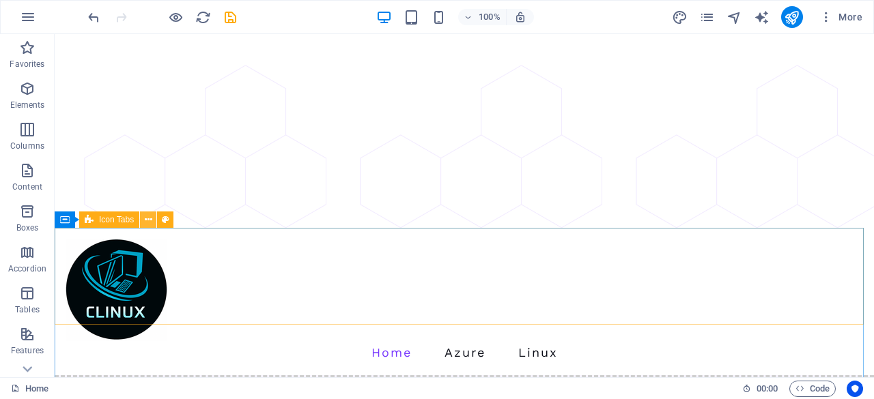
click at [147, 218] on icon at bounding box center [149, 220] width 8 height 14
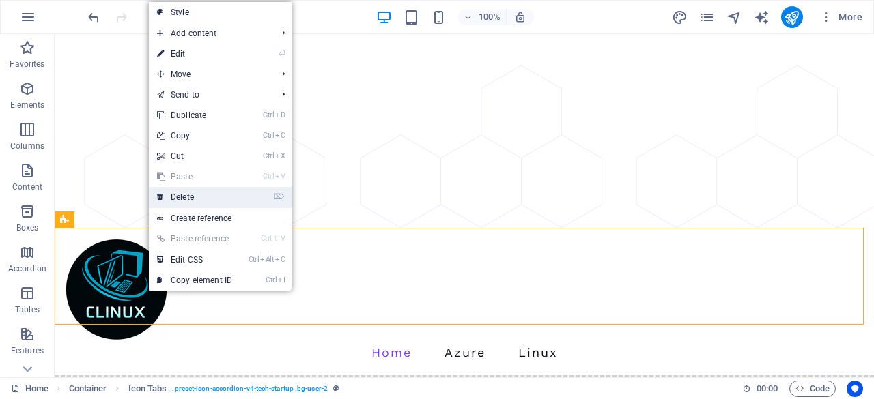
click at [188, 197] on link "⌦ Delete" at bounding box center [194, 197] width 91 height 20
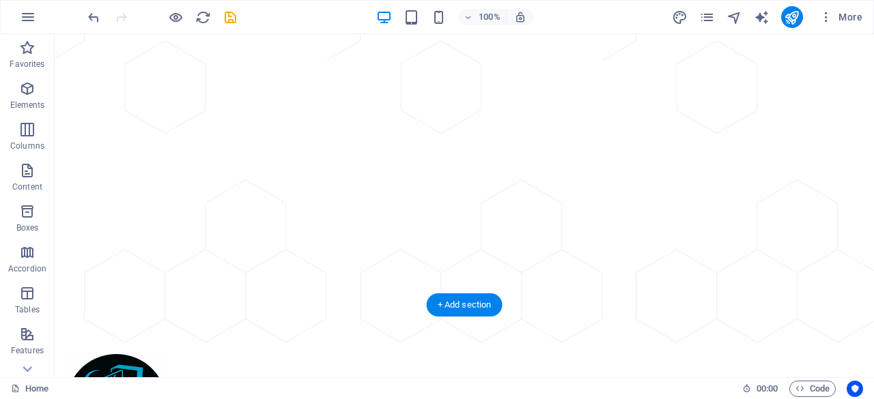
scroll to position [205, 0]
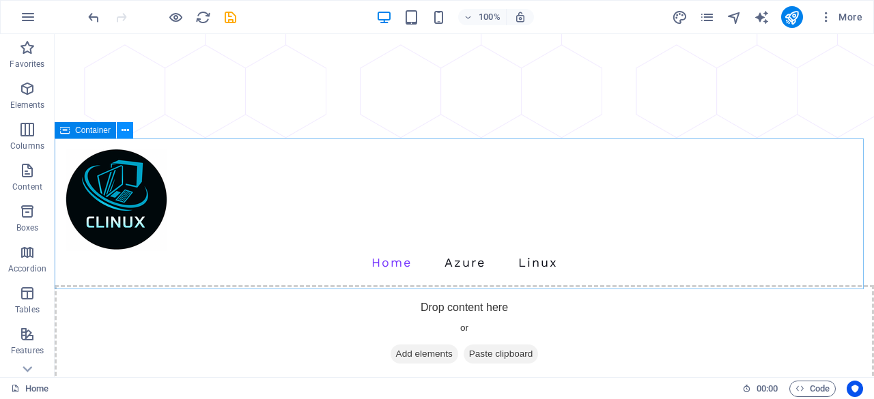
click at [130, 127] on button at bounding box center [125, 130] width 16 height 16
click at [126, 133] on icon at bounding box center [125, 131] width 8 height 14
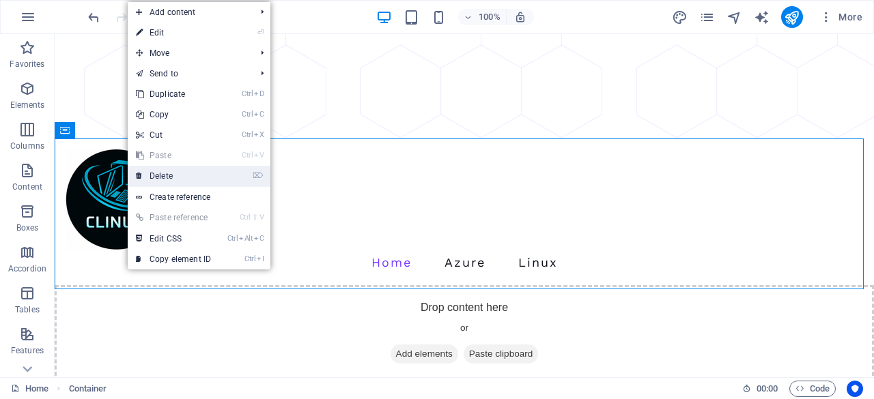
click at [152, 173] on link "⌦ Delete" at bounding box center [173, 176] width 91 height 20
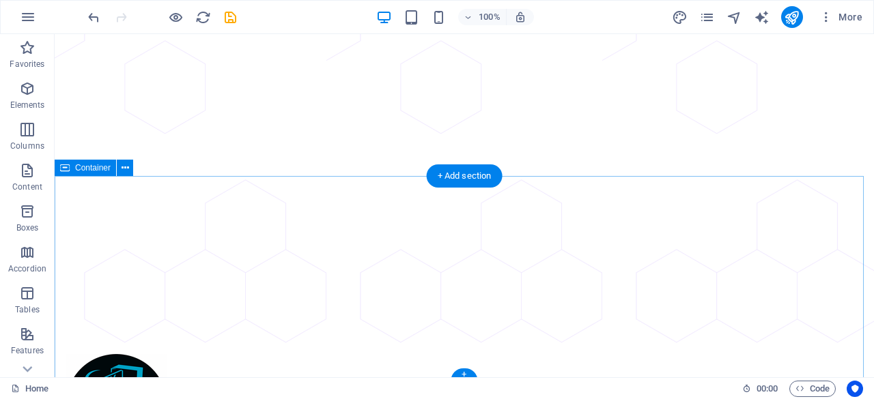
scroll to position [171, 0]
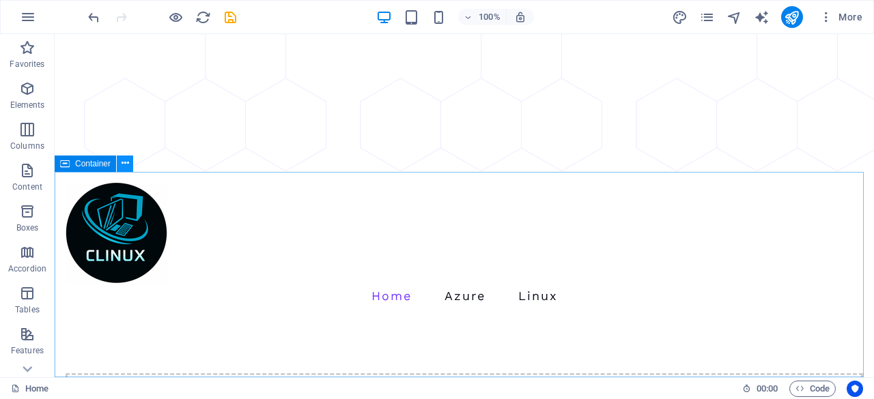
click at [125, 164] on icon at bounding box center [125, 163] width 8 height 14
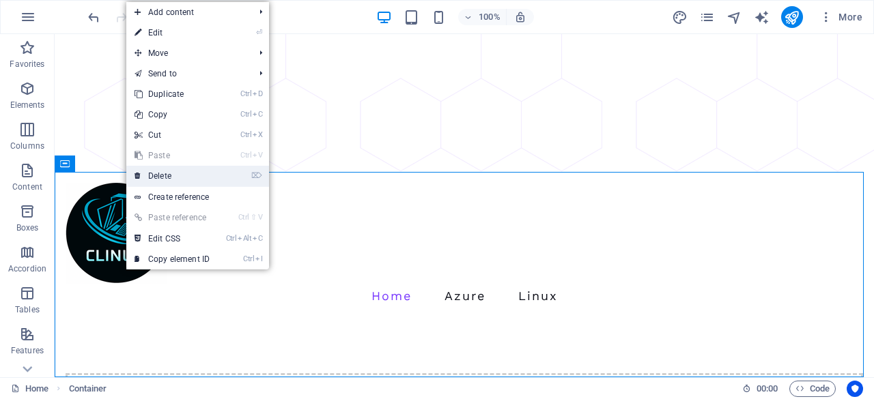
click at [146, 175] on link "⌦ Delete" at bounding box center [171, 176] width 91 height 20
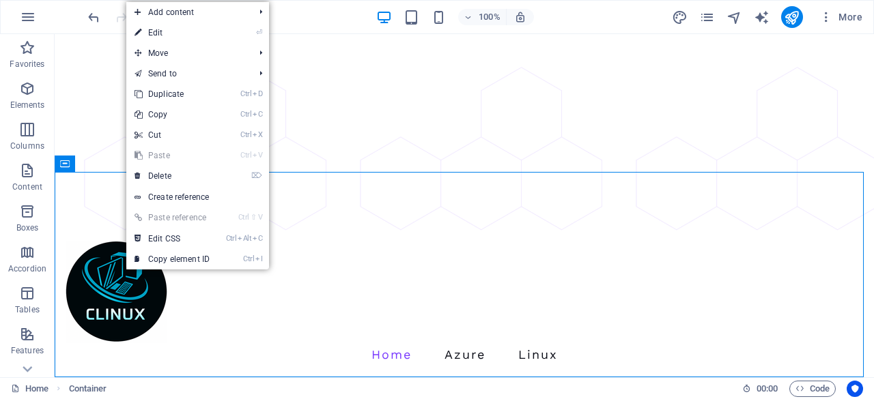
scroll to position [0, 0]
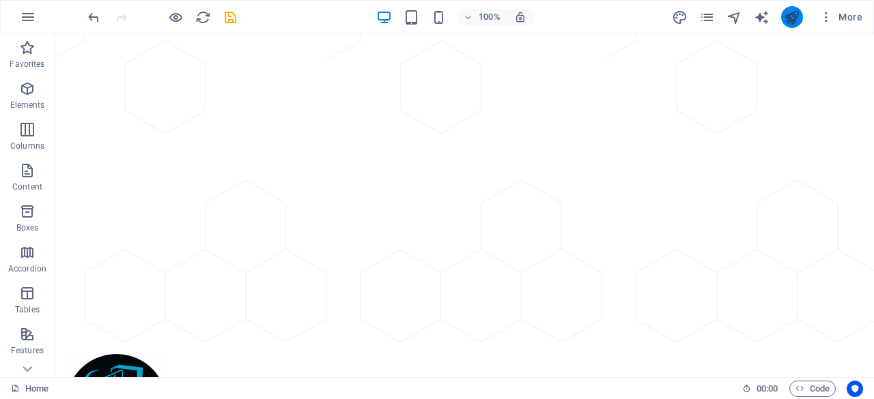
click at [791, 18] on icon "publish" at bounding box center [791, 18] width 16 height 16
